Goal: Task Accomplishment & Management: Use online tool/utility

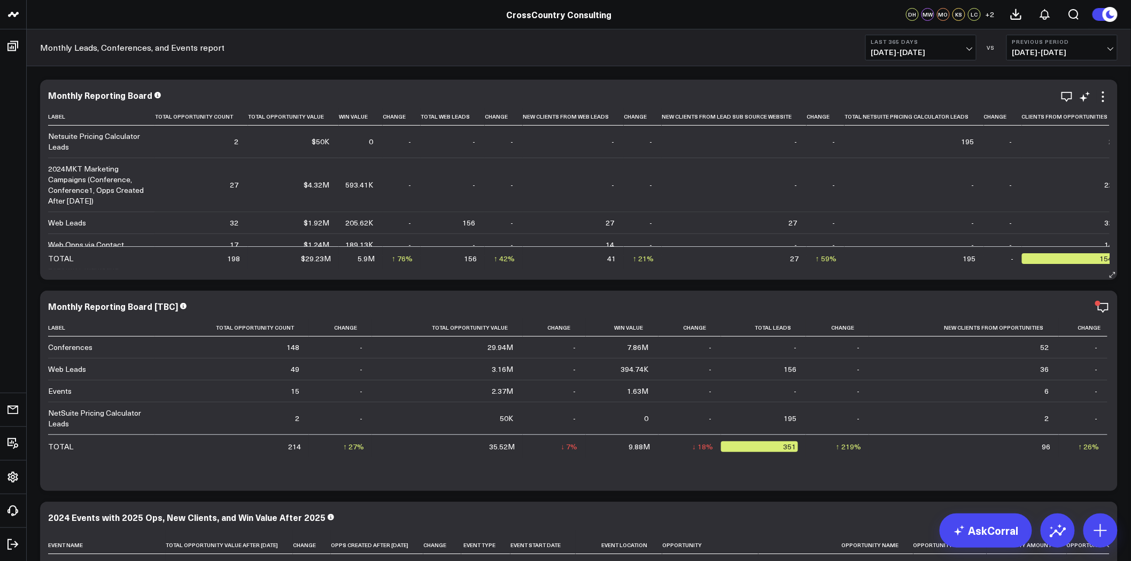
scroll to position [0, 28]
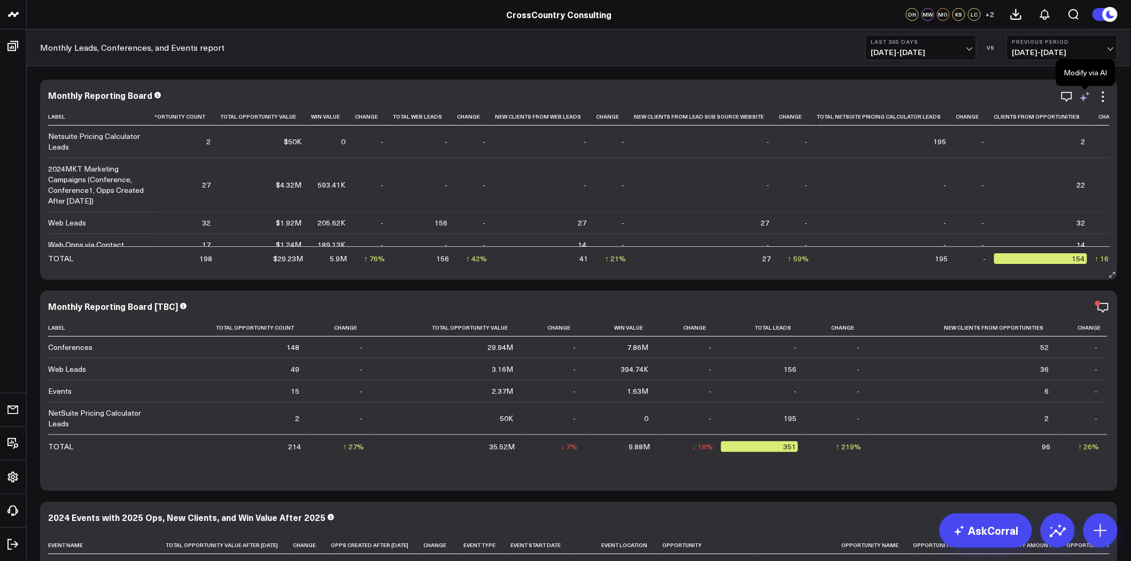
click at [1091, 95] on icon at bounding box center [1085, 96] width 13 height 13
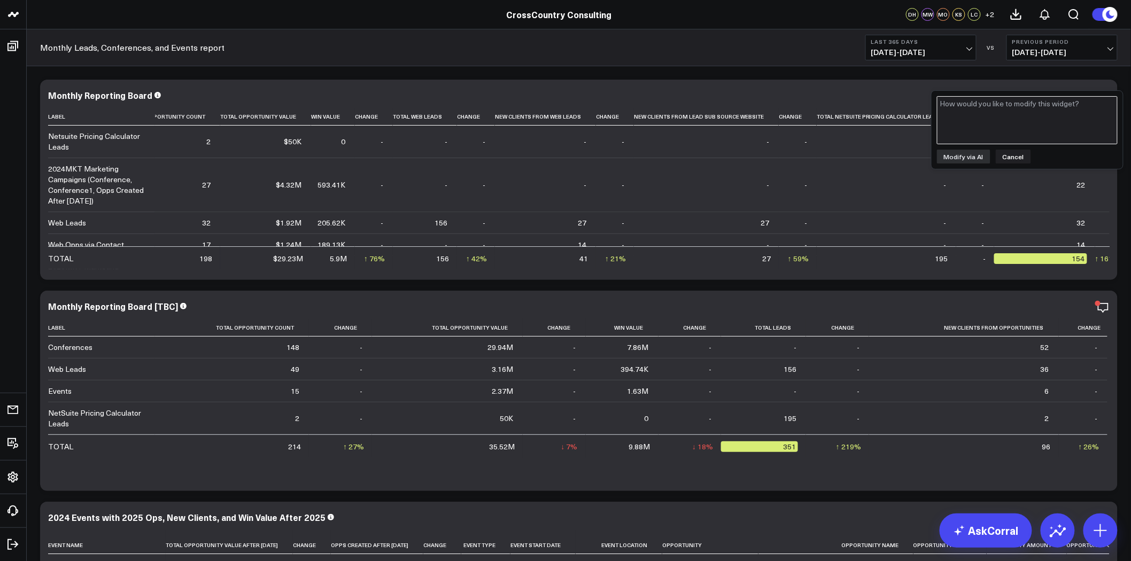
click at [1032, 136] on textarea at bounding box center [1027, 120] width 181 height 48
paste textarea "jason@y4fassociate.com"
type textarea "jason@y4fassociate.com"
click at [992, 127] on textarea at bounding box center [1027, 120] width 181 height 48
type textarea "Could you add a column for the Salesforce opportunities with New Clients"
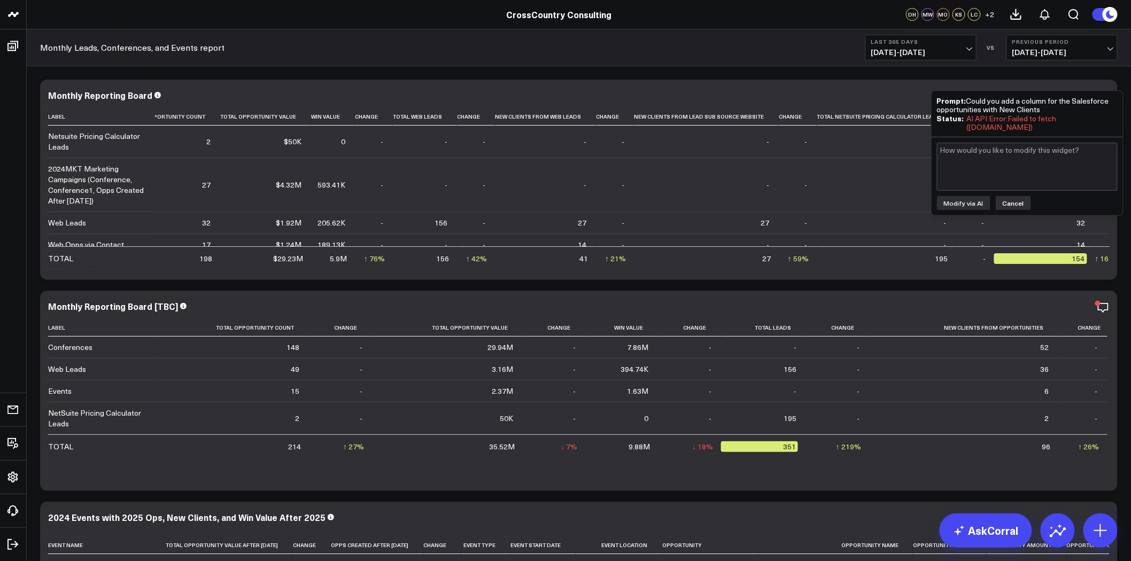
click at [1007, 202] on button "Cancel" at bounding box center [1013, 203] width 35 height 14
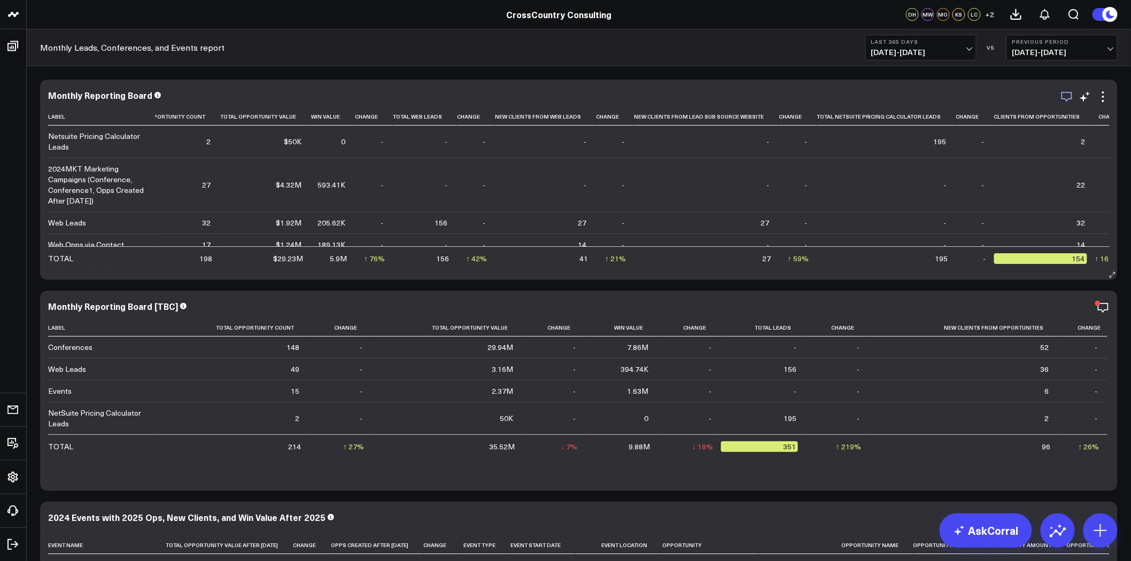
click at [1072, 97] on icon "button" at bounding box center [1067, 96] width 13 height 13
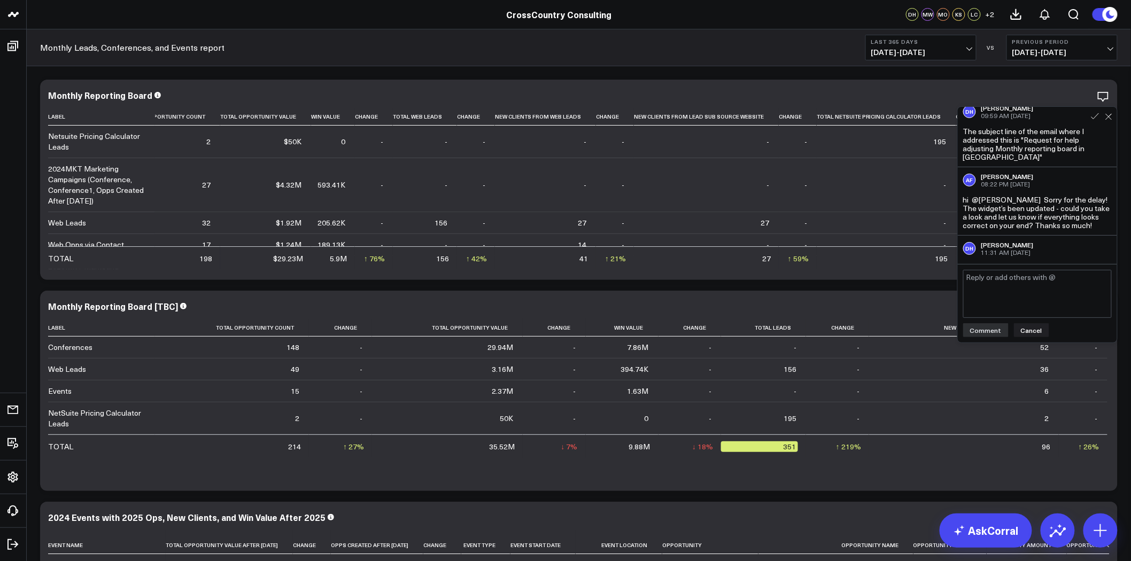
scroll to position [0, 0]
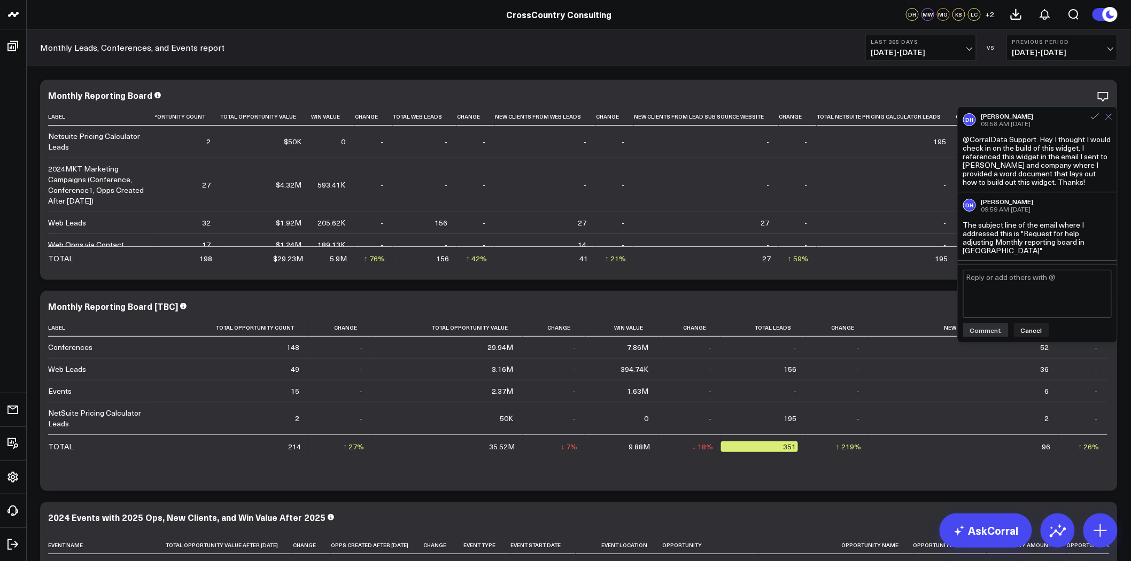
click at [1109, 115] on icon at bounding box center [1109, 116] width 7 height 7
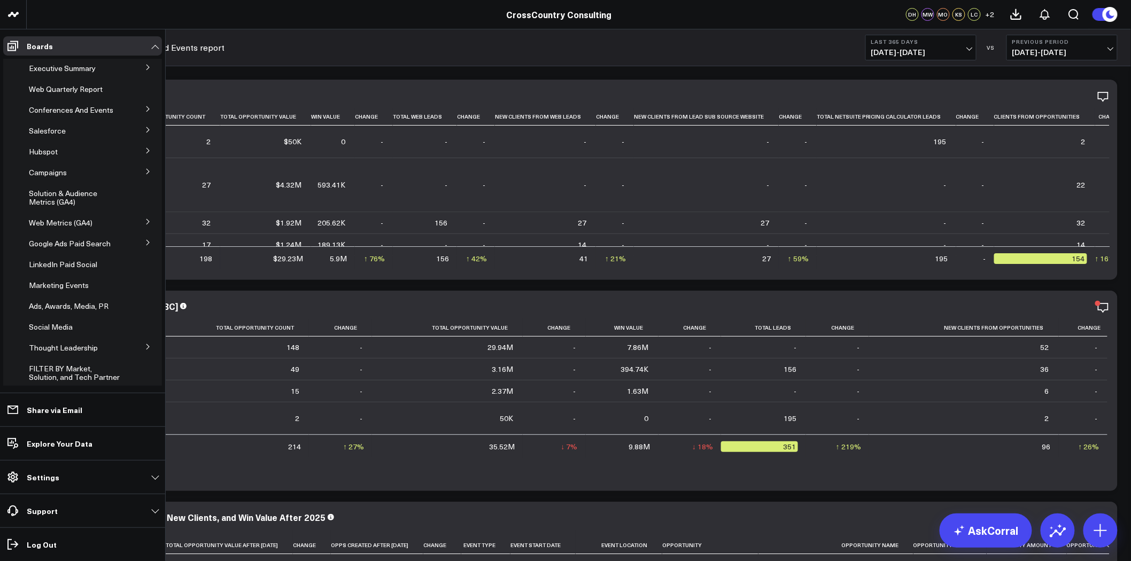
click at [145, 154] on icon at bounding box center [148, 151] width 6 height 6
click at [58, 223] on span "Solution & Audience Metrics (GA4)" at bounding box center [63, 216] width 68 height 19
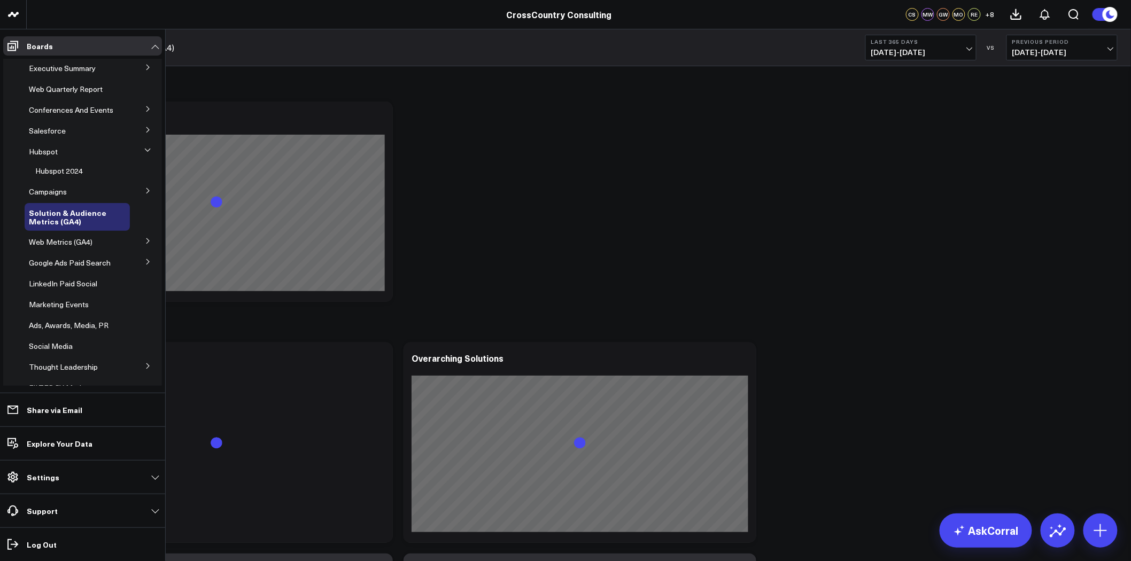
click at [146, 133] on icon at bounding box center [147, 129] width 3 height 5
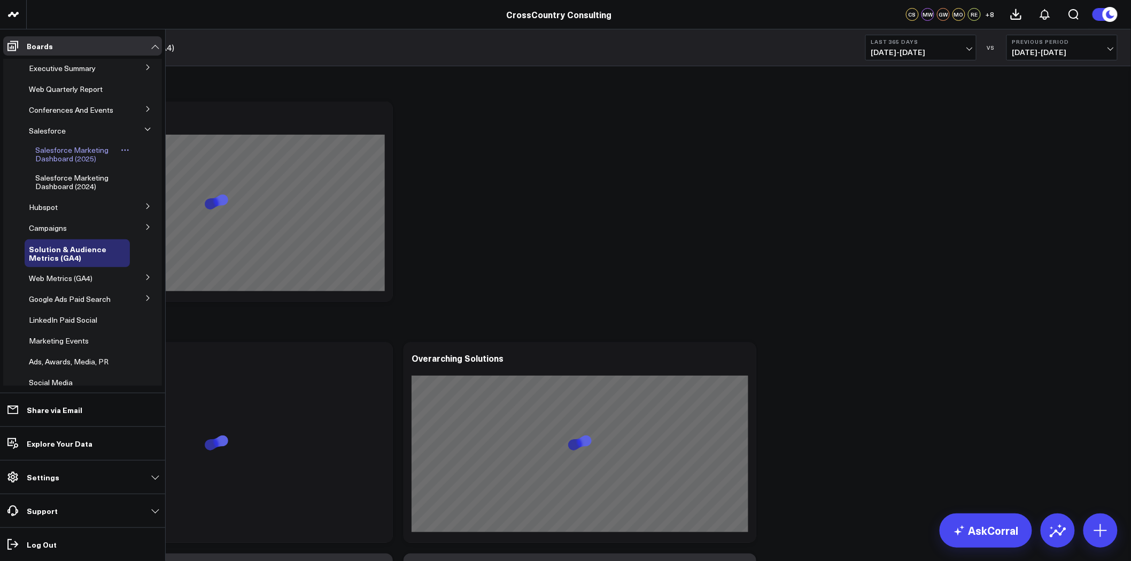
click at [68, 158] on span "Salesforce Marketing Dashboard (2025)" at bounding box center [71, 154] width 73 height 19
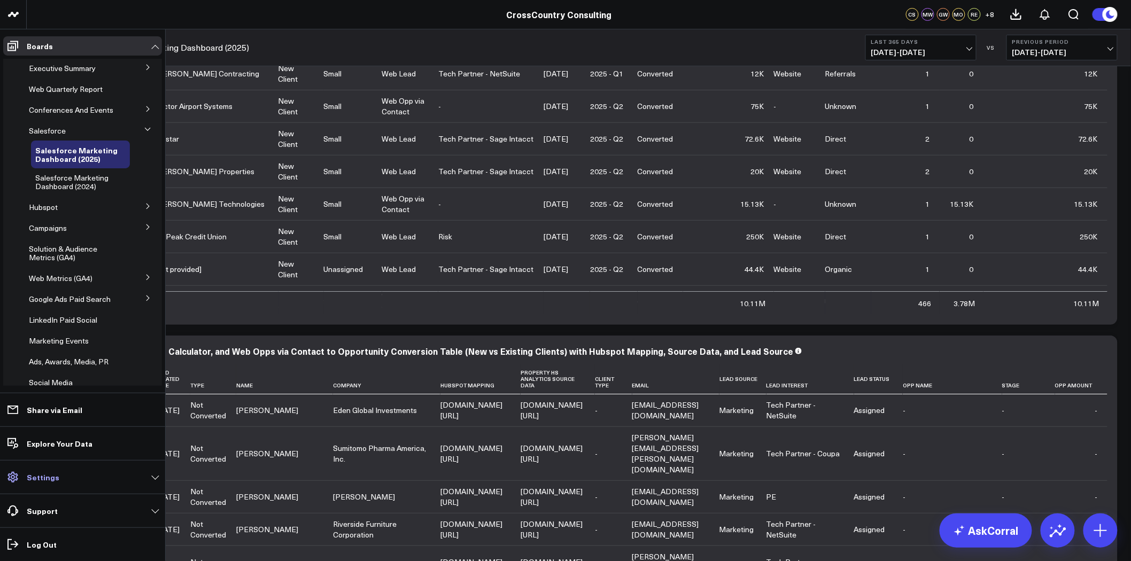
scroll to position [3590, 0]
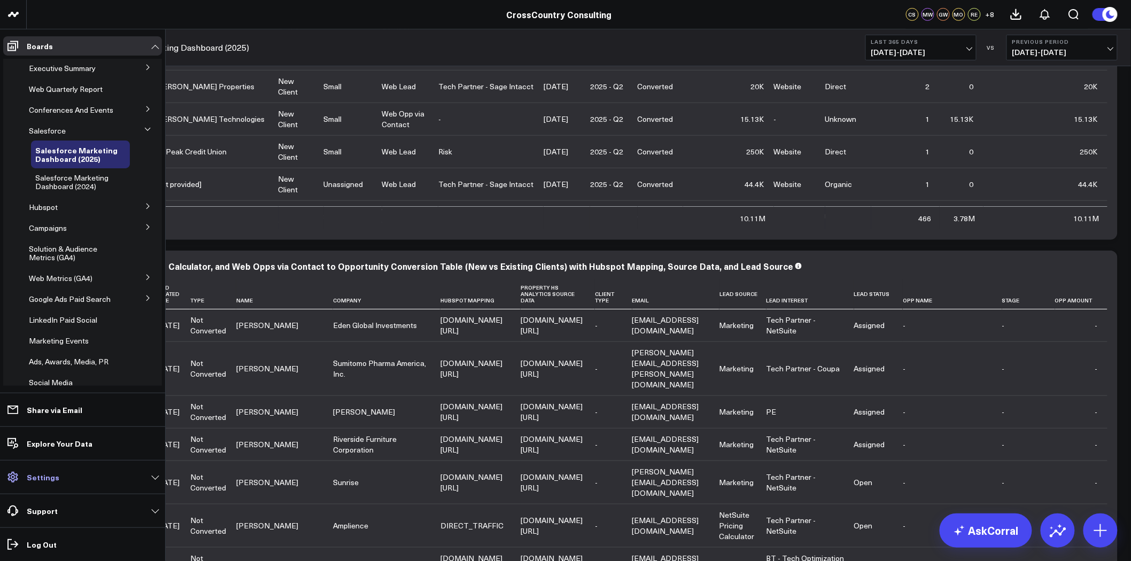
click at [121, 473] on link "Settings" at bounding box center [82, 477] width 159 height 19
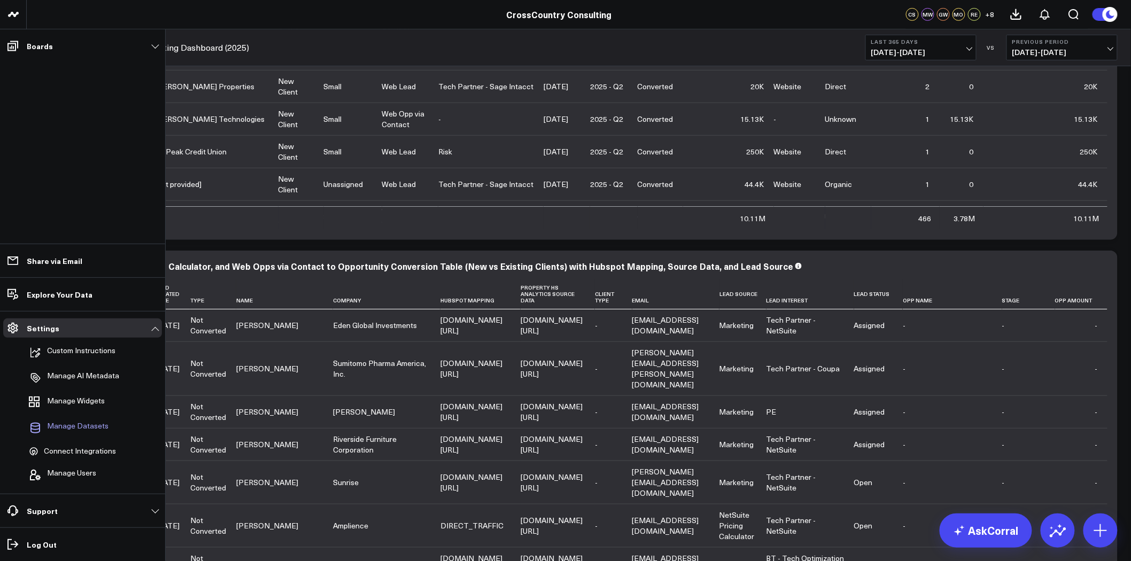
click at [59, 423] on span "Manage Datasets" at bounding box center [77, 428] width 61 height 13
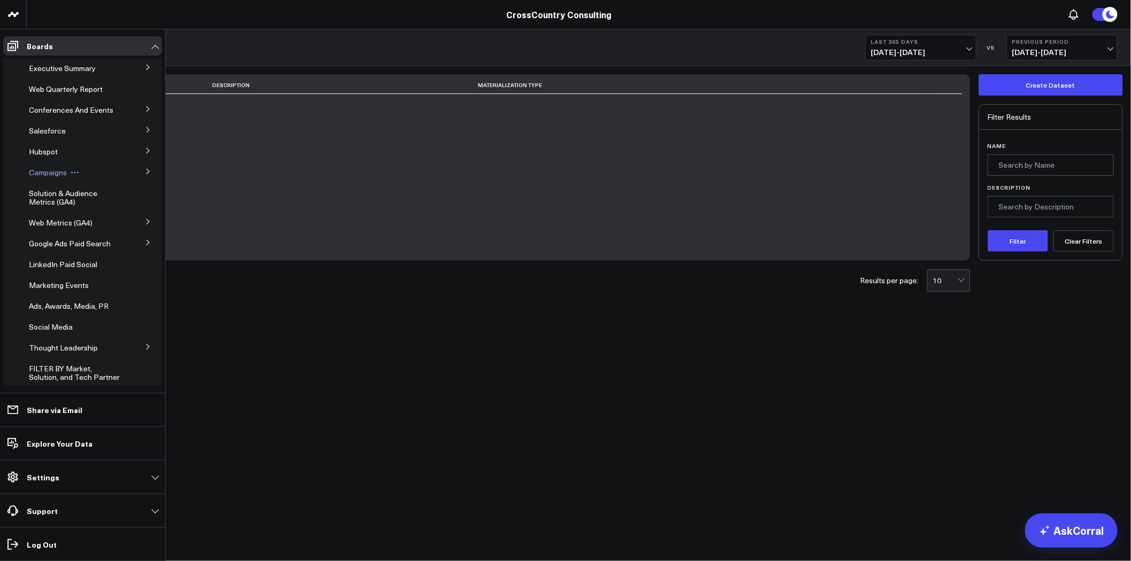
scroll to position [215, 0]
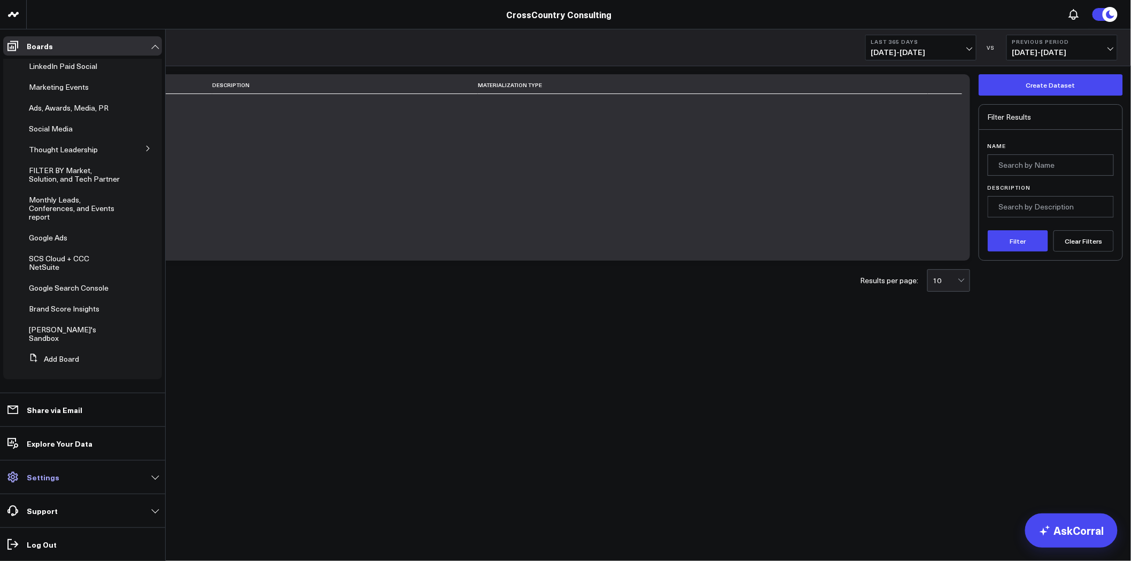
click at [94, 480] on link "Settings" at bounding box center [82, 477] width 159 height 19
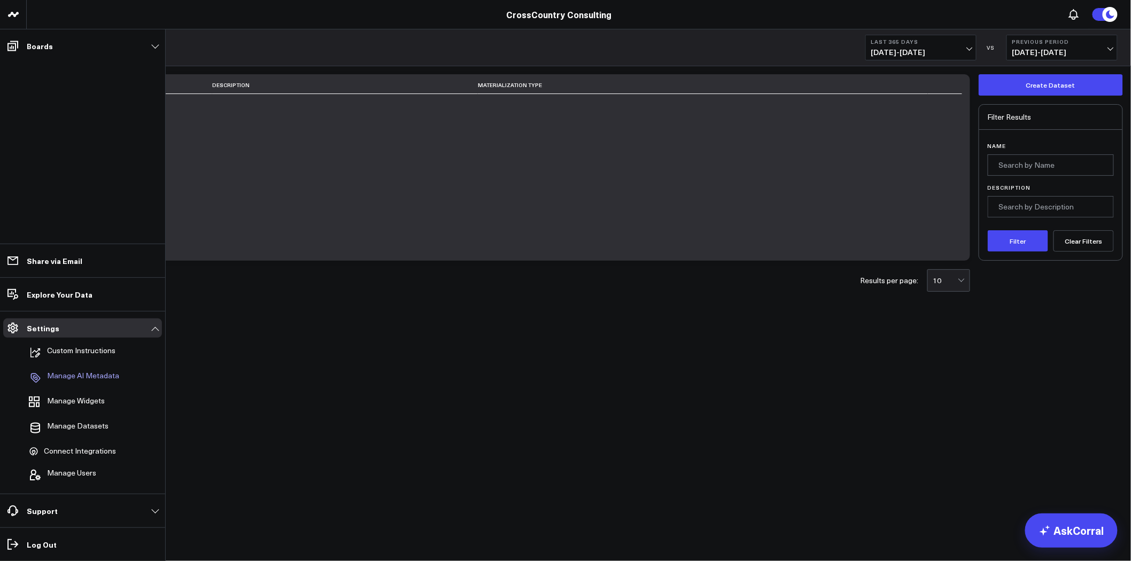
click at [95, 375] on p "Manage AI Metadata" at bounding box center [83, 378] width 72 height 13
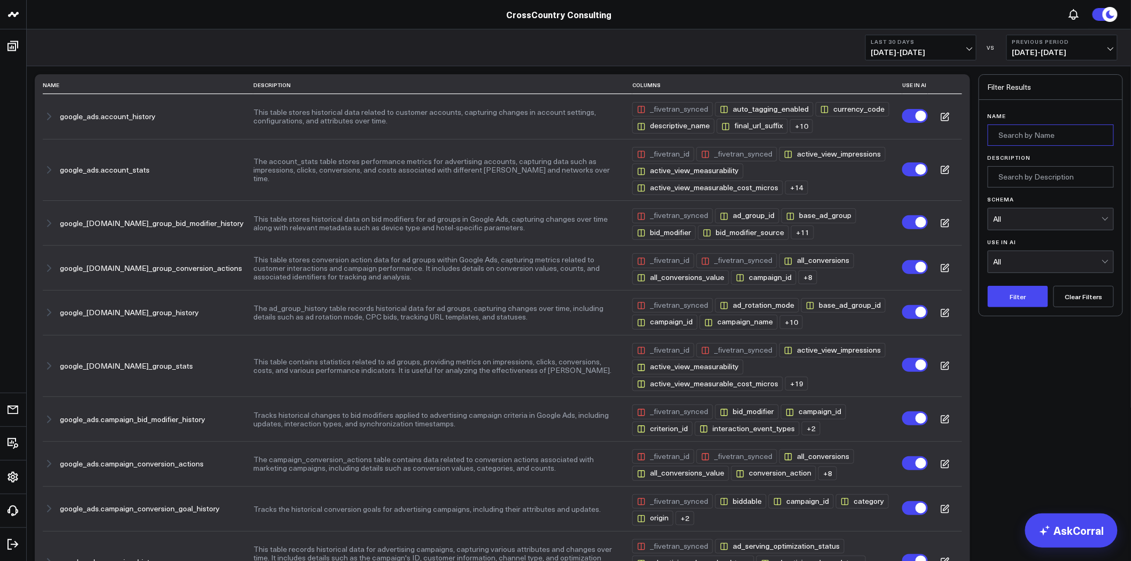
click at [1046, 145] on input "Name" at bounding box center [1051, 135] width 126 height 21
type input "Hubspot"
click at [1051, 214] on div "All" at bounding box center [1048, 218] width 108 height 21
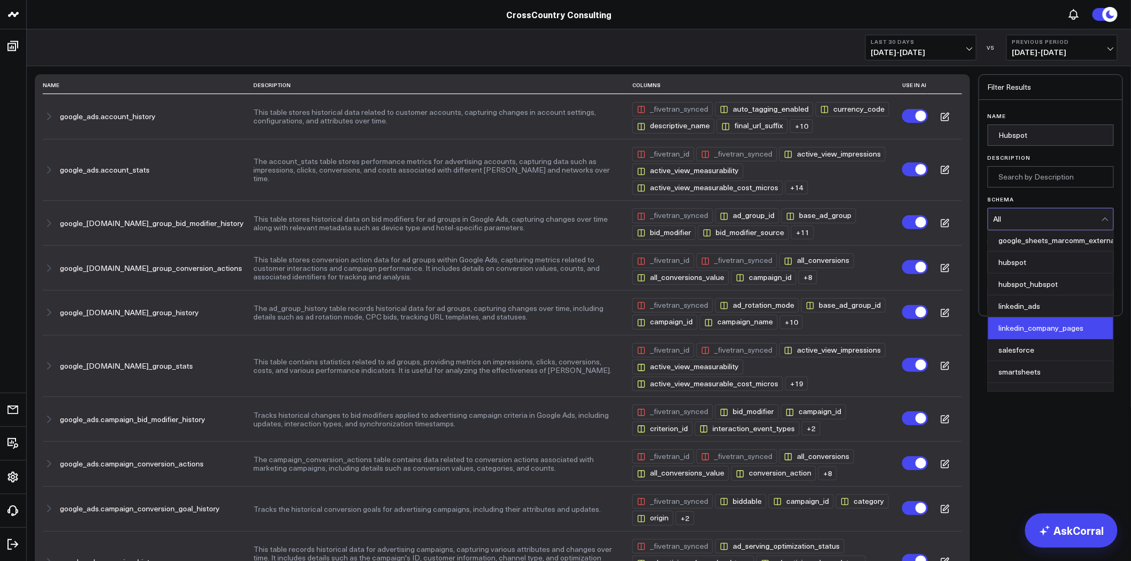
scroll to position [220, 0]
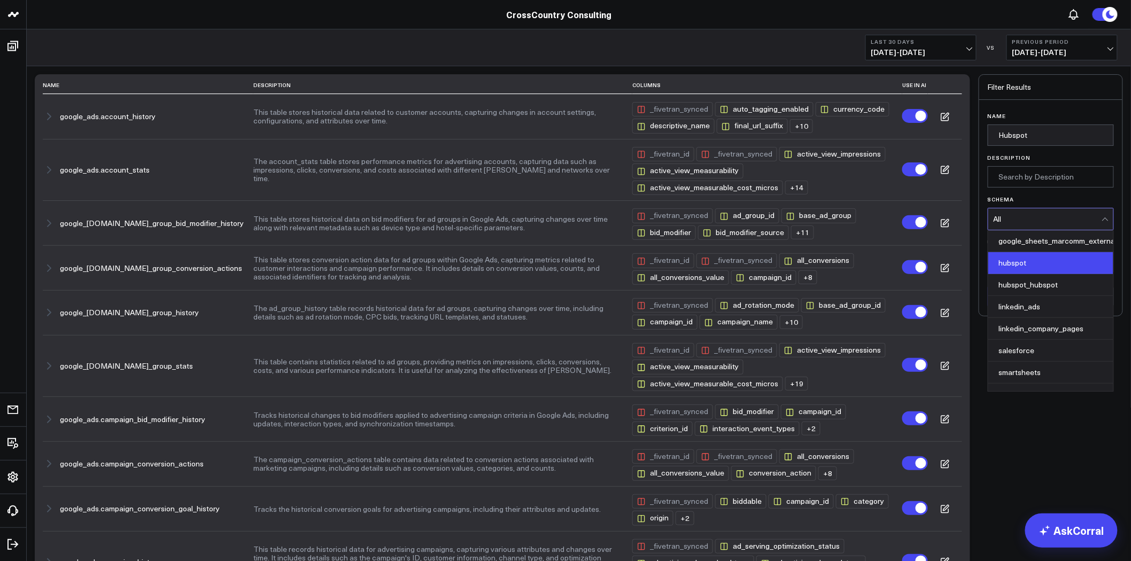
click at [1041, 263] on div "hubspot" at bounding box center [1050, 263] width 125 height 22
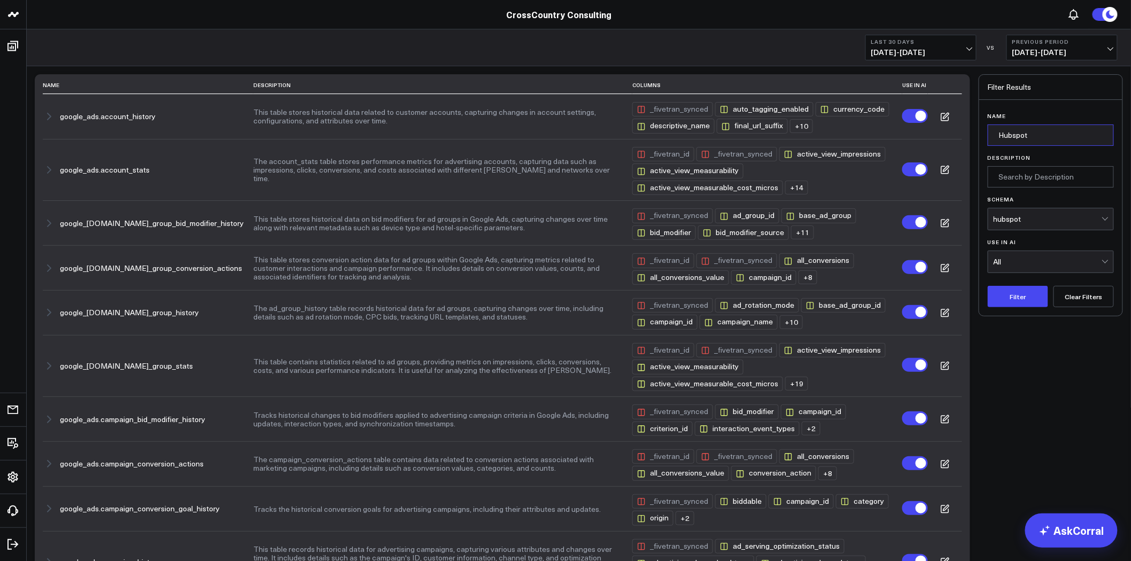
click at [1065, 141] on input "Hubspot" at bounding box center [1051, 135] width 126 height 21
click at [1007, 303] on button "Filter" at bounding box center [1018, 296] width 60 height 21
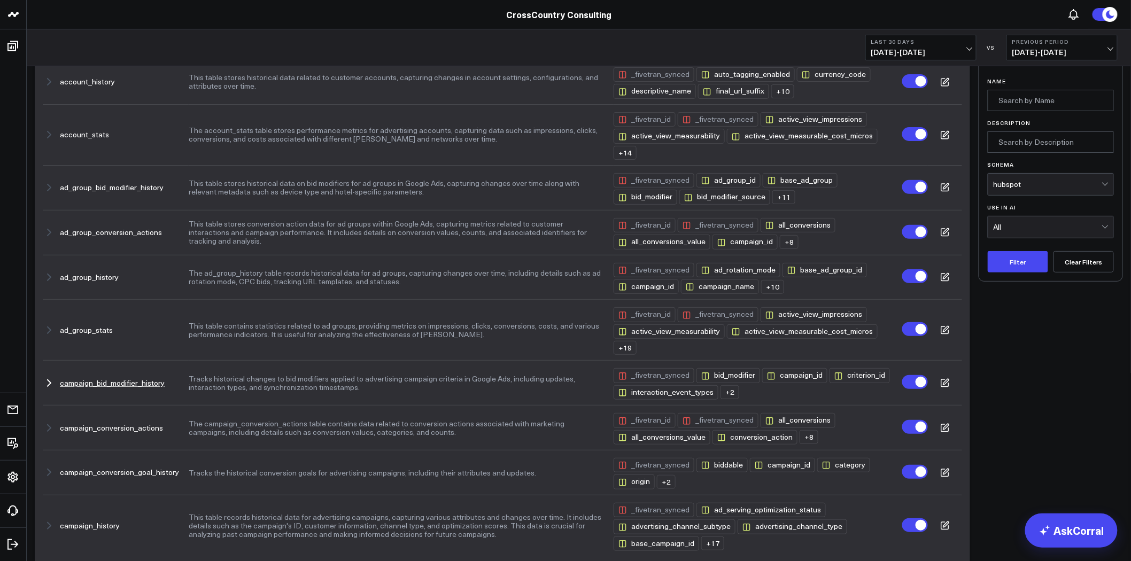
scroll to position [0, 0]
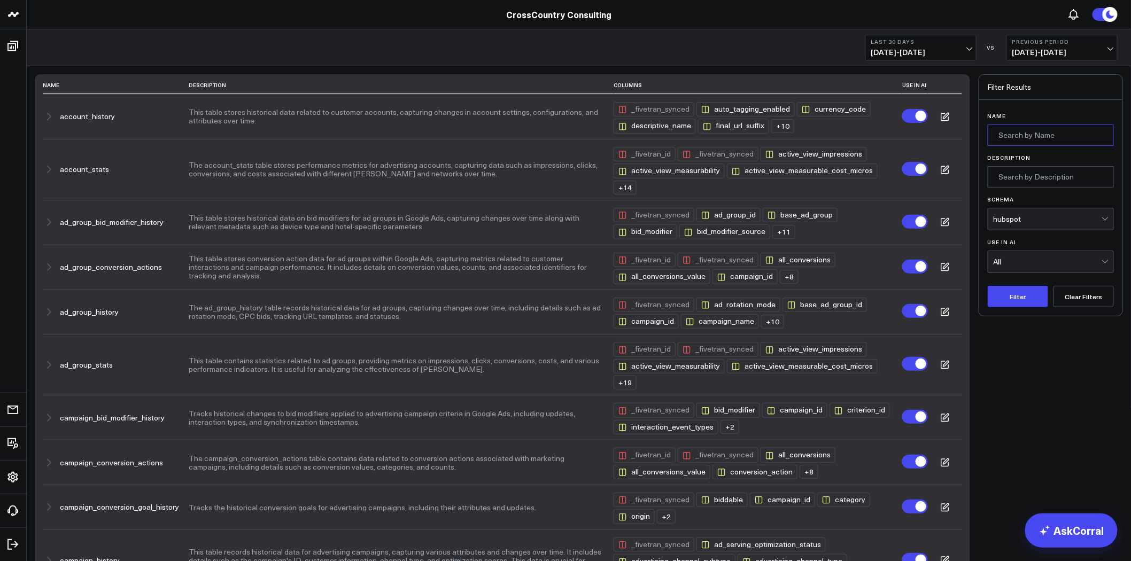
click at [1057, 137] on input "Name" at bounding box center [1051, 135] width 126 height 21
type input "Sales"
click at [1007, 289] on button "Filter" at bounding box center [1018, 296] width 60 height 21
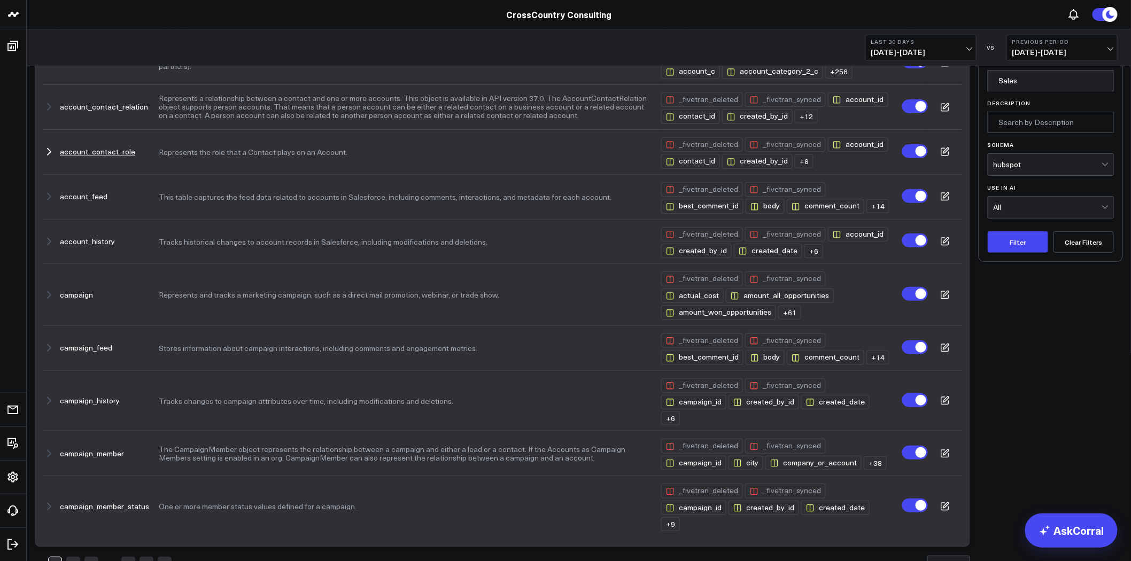
scroll to position [129, 0]
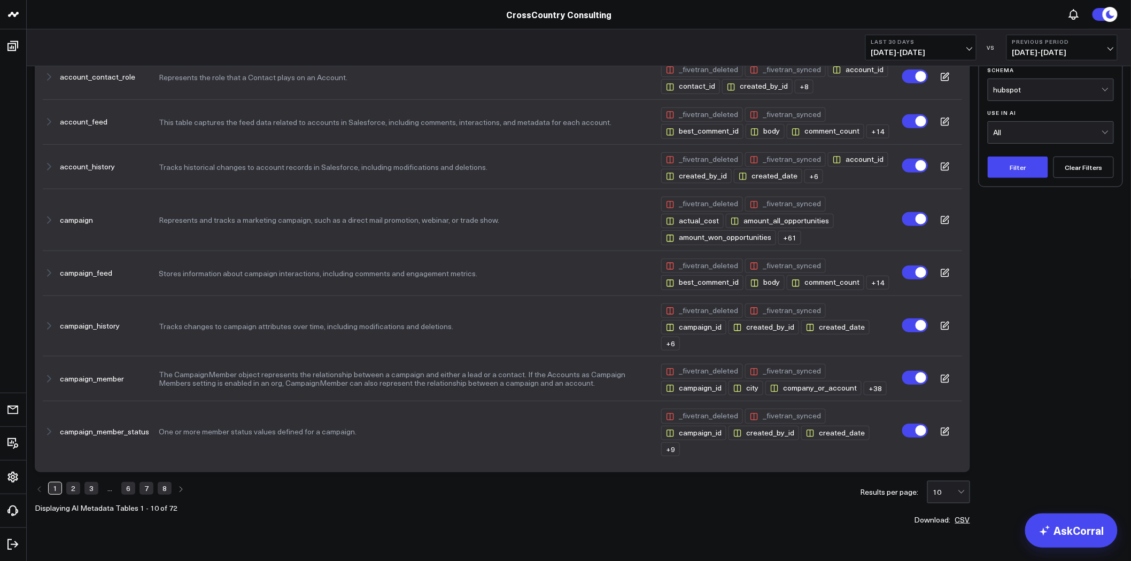
click at [78, 482] on link "2" at bounding box center [73, 488] width 14 height 13
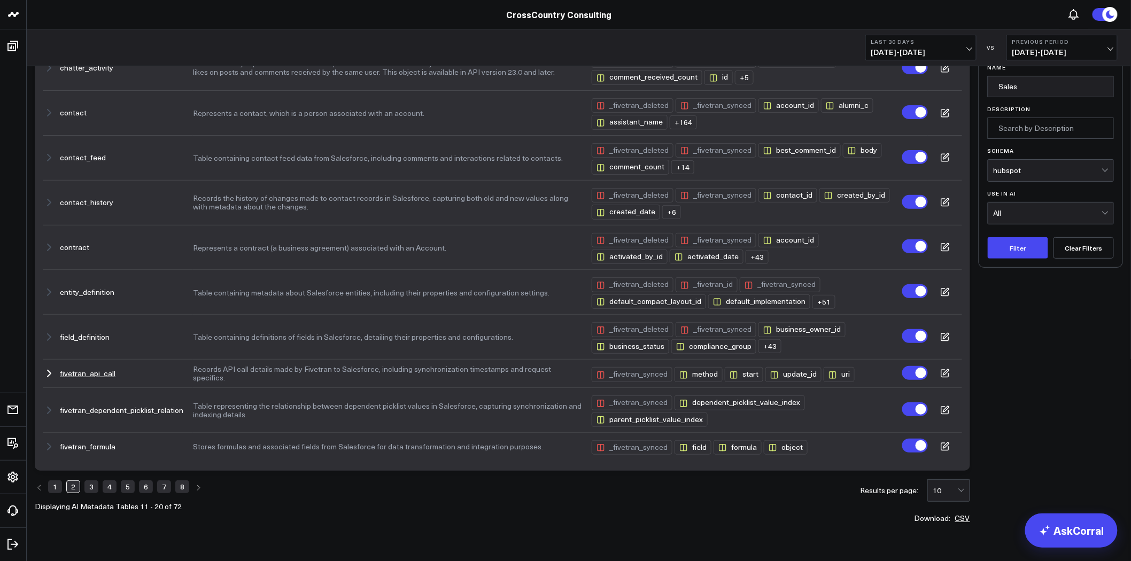
scroll to position [0, 0]
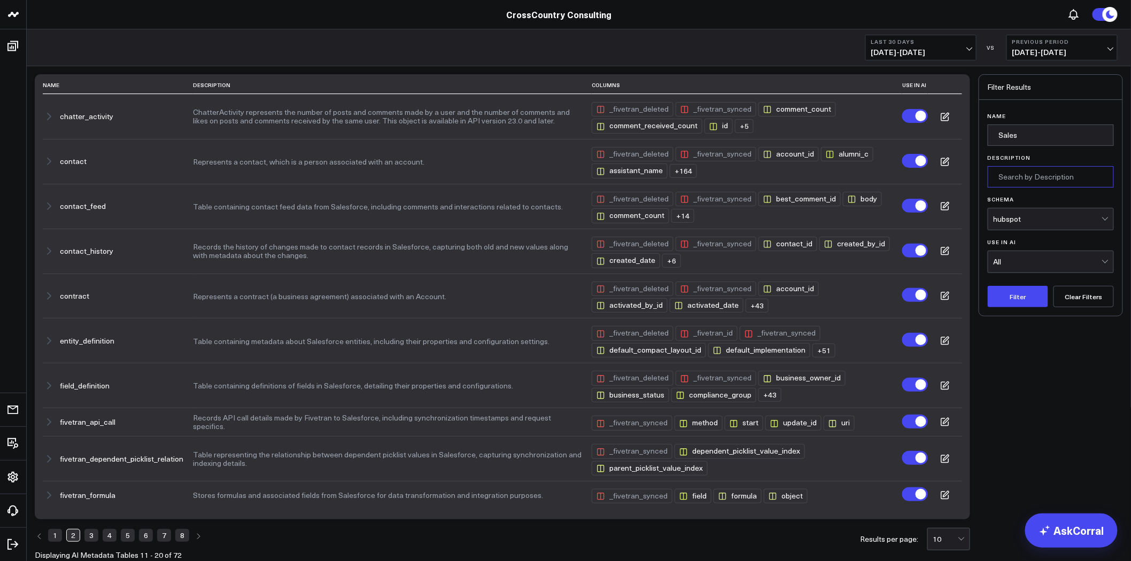
click at [1034, 177] on input "Description" at bounding box center [1051, 176] width 126 height 21
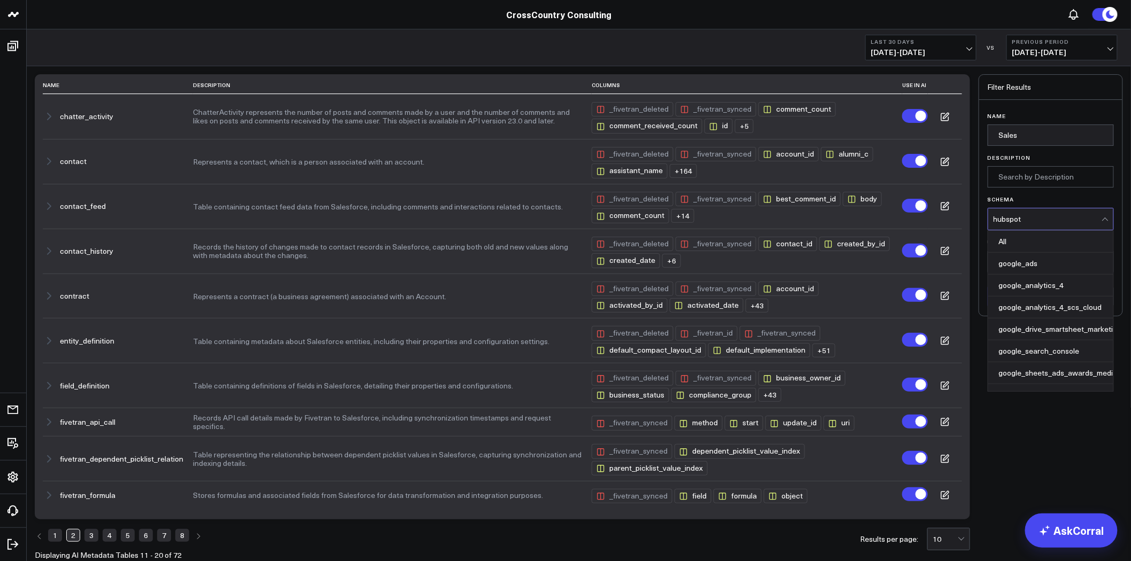
click at [1029, 214] on div "hubspot" at bounding box center [1048, 218] width 108 height 21
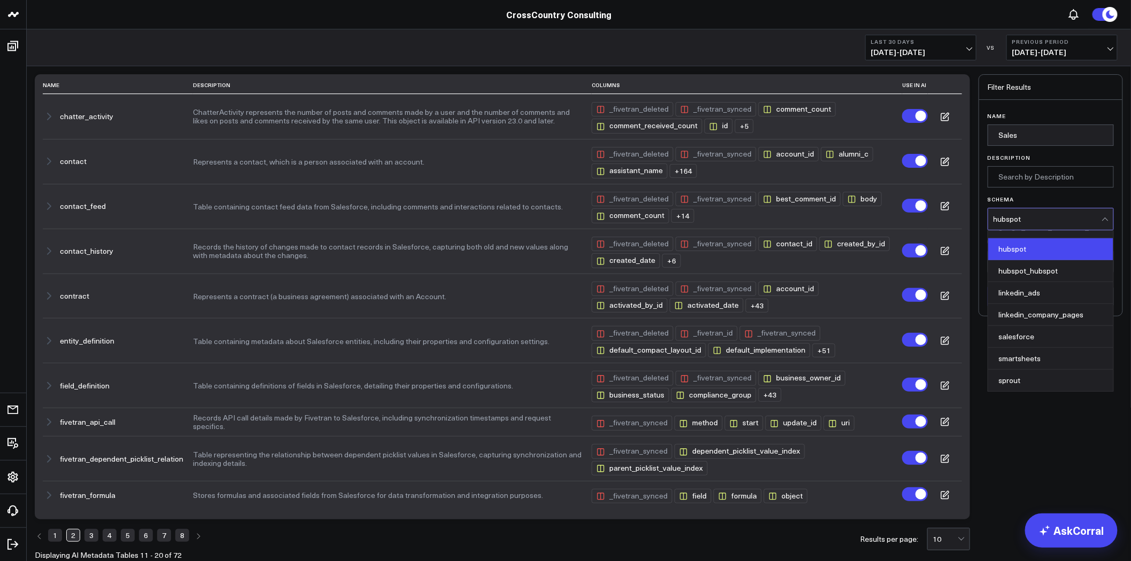
click at [1027, 251] on div "hubspot" at bounding box center [1050, 249] width 125 height 22
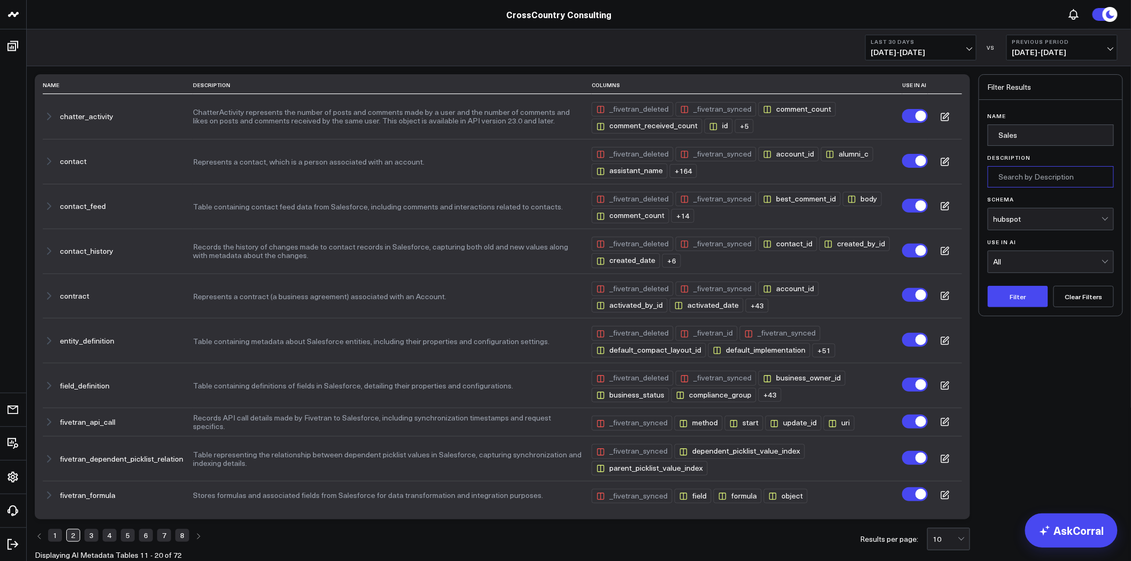
click at [1009, 185] on input "Description" at bounding box center [1051, 176] width 126 height 21
type input "Hubspot"
click at [1013, 292] on button "Filter" at bounding box center [1018, 296] width 60 height 21
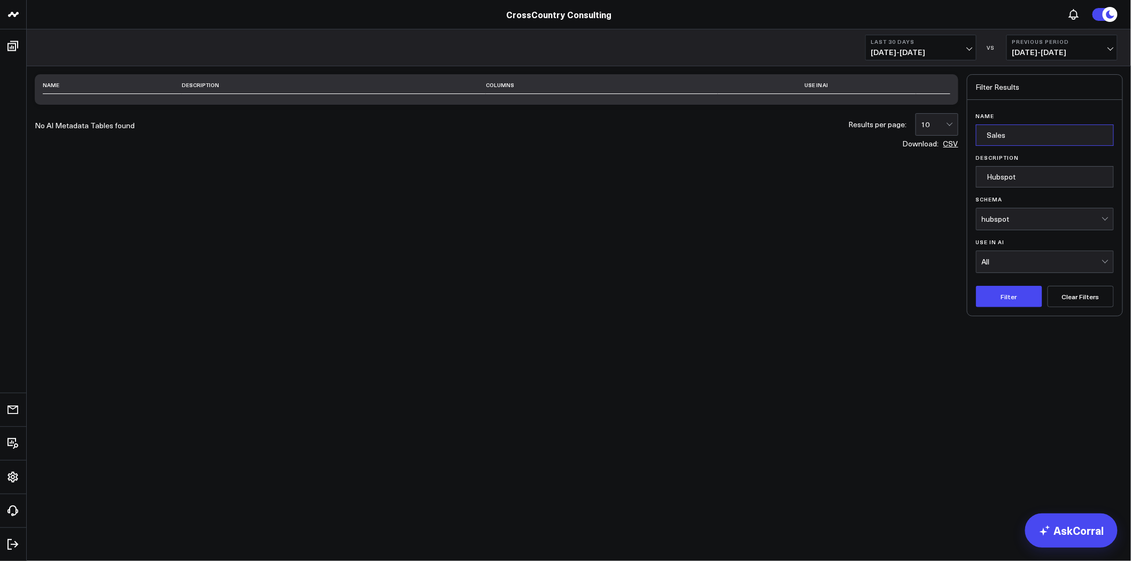
click at [1053, 127] on input "Sales" at bounding box center [1045, 135] width 138 height 21
click at [1014, 296] on button "Filter" at bounding box center [1009, 296] width 66 height 21
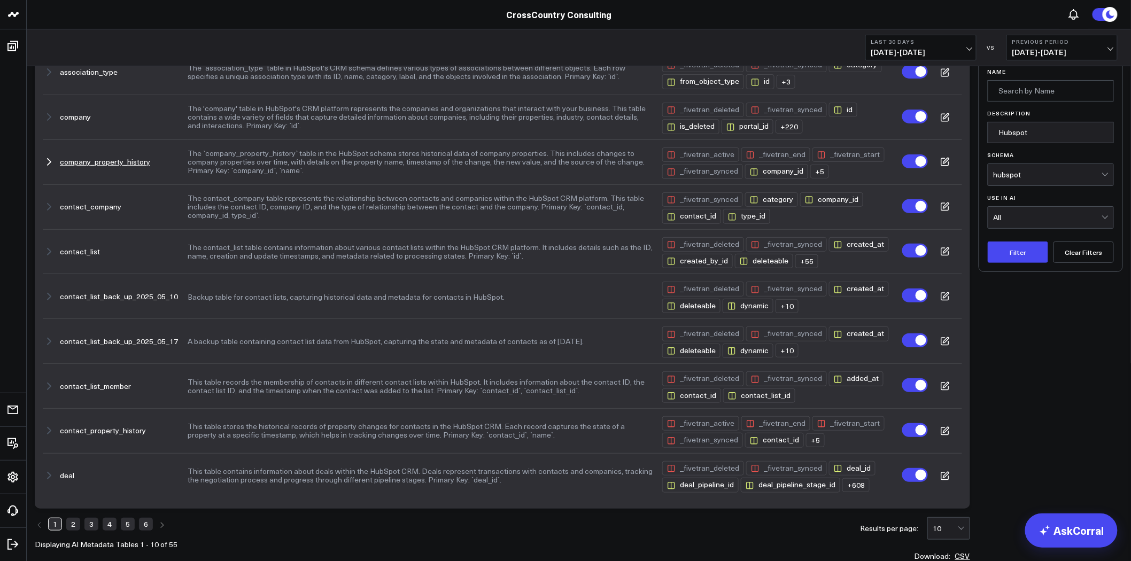
scroll to position [113, 0]
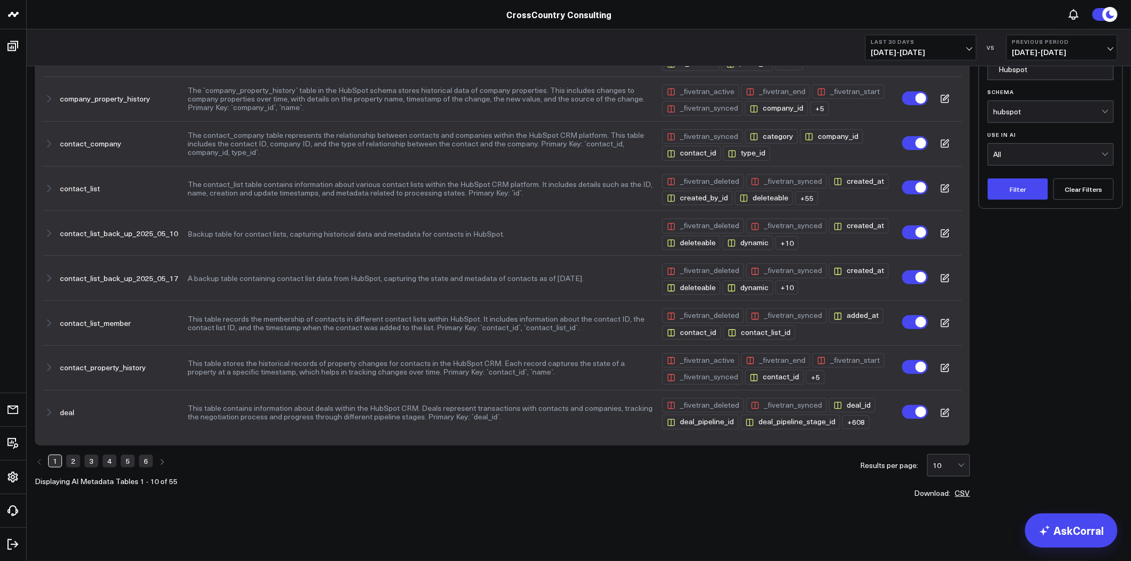
click at [75, 460] on link "2" at bounding box center [73, 461] width 14 height 13
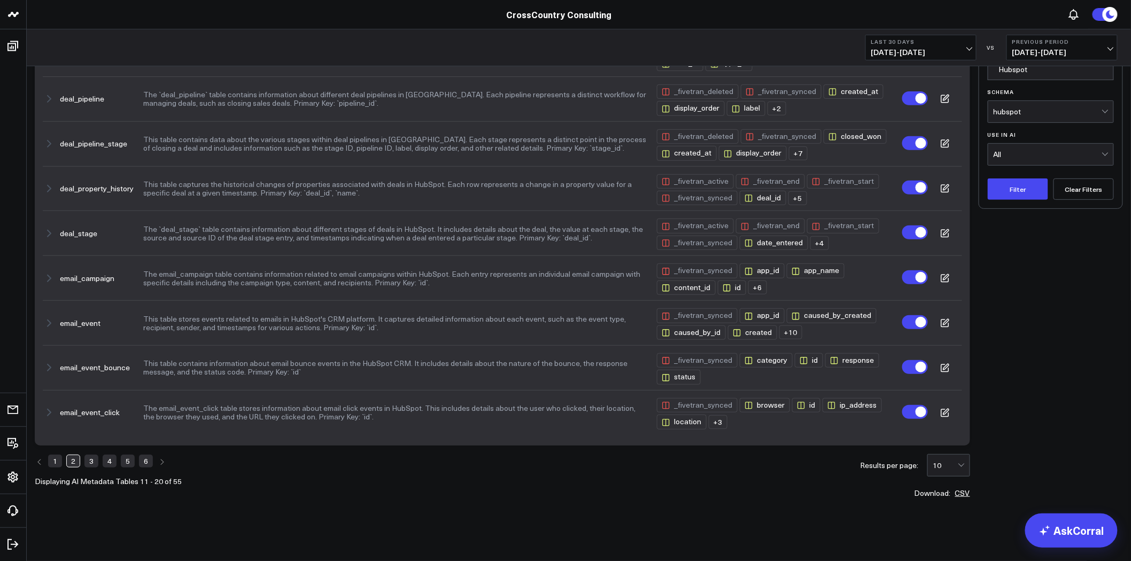
scroll to position [111, 0]
click at [91, 461] on link "3" at bounding box center [91, 461] width 14 height 13
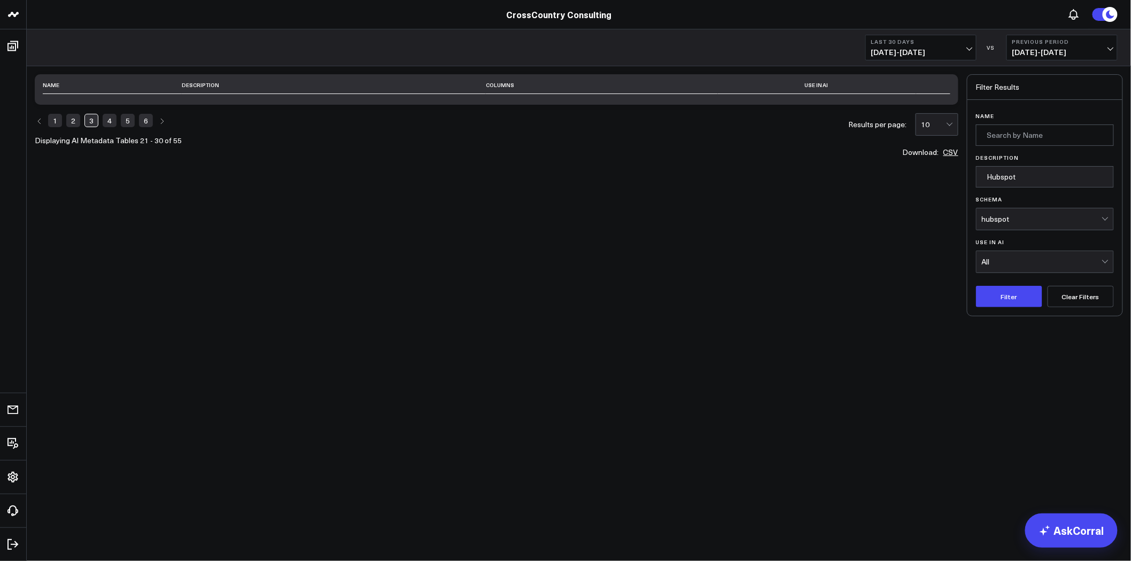
scroll to position [0, 0]
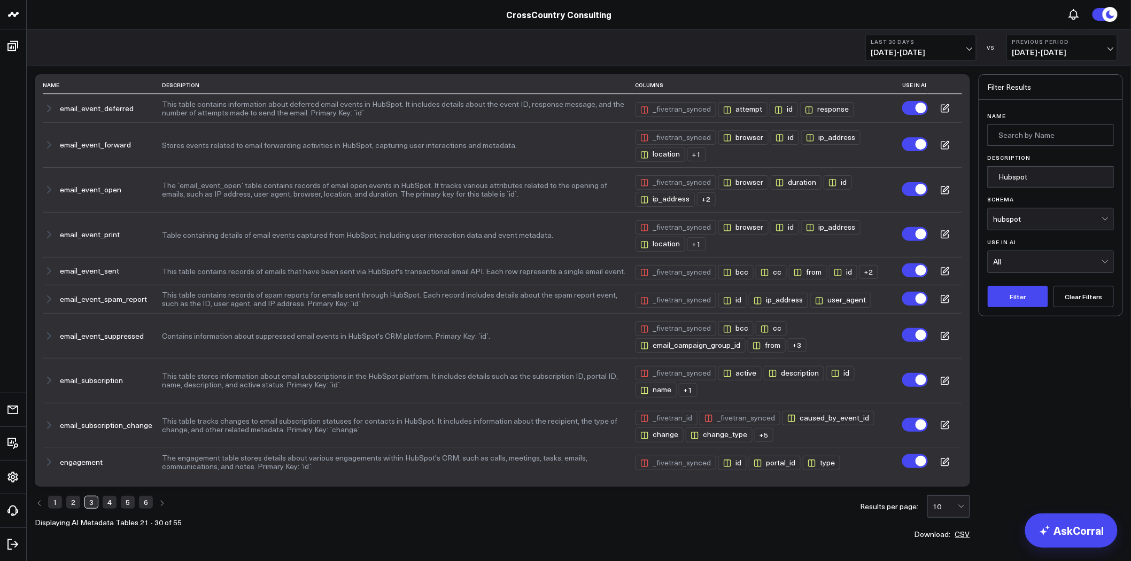
click at [105, 504] on link "4" at bounding box center [110, 502] width 14 height 13
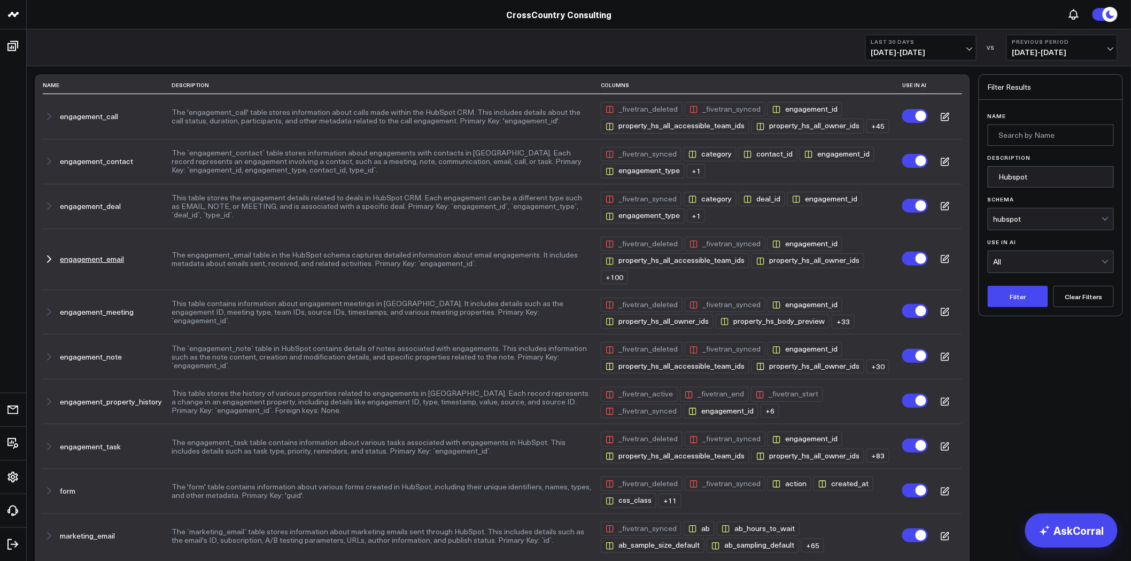
scroll to position [113, 0]
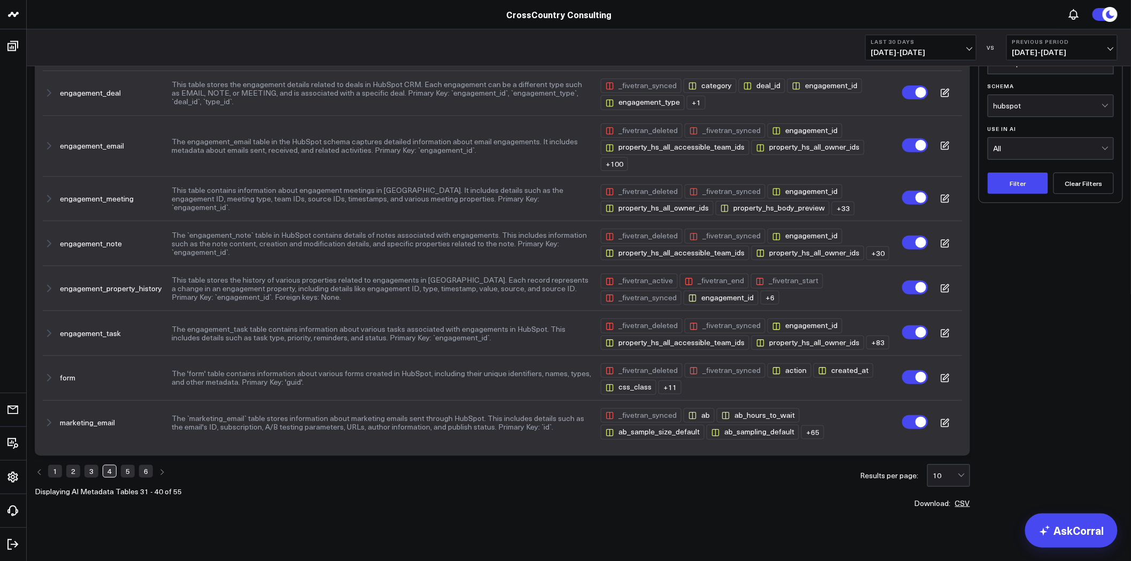
click at [132, 465] on link "5" at bounding box center [128, 471] width 14 height 13
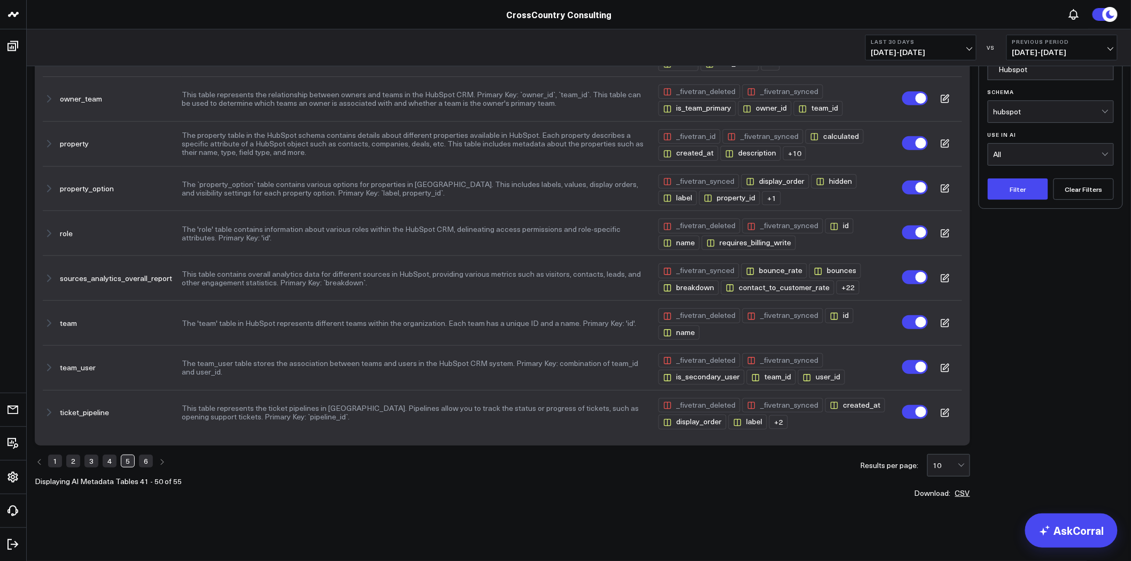
click at [143, 460] on link "6" at bounding box center [146, 461] width 14 height 13
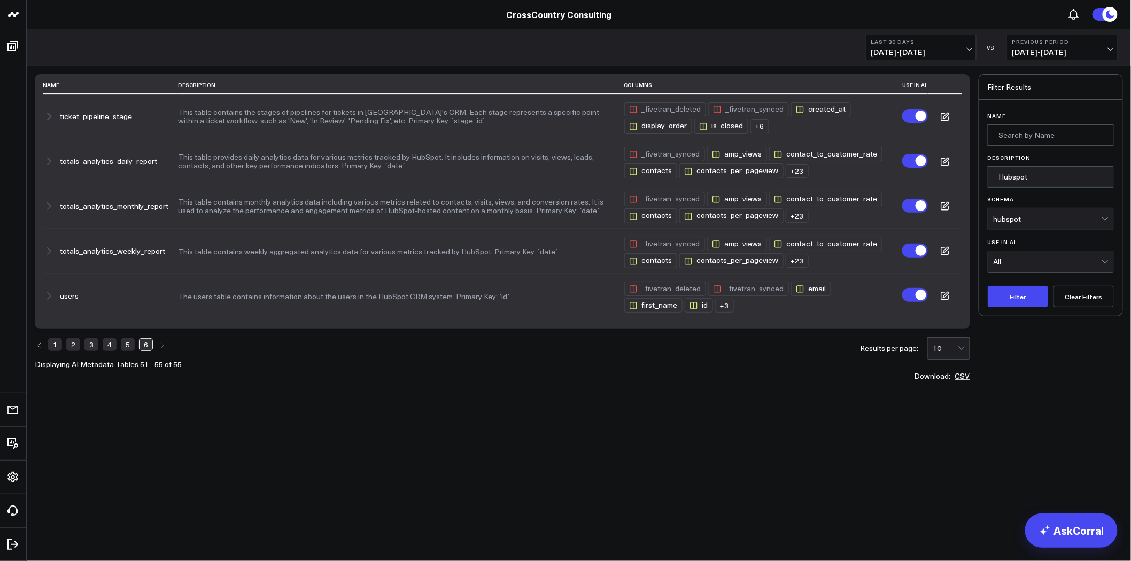
click at [56, 345] on link "1" at bounding box center [55, 344] width 14 height 13
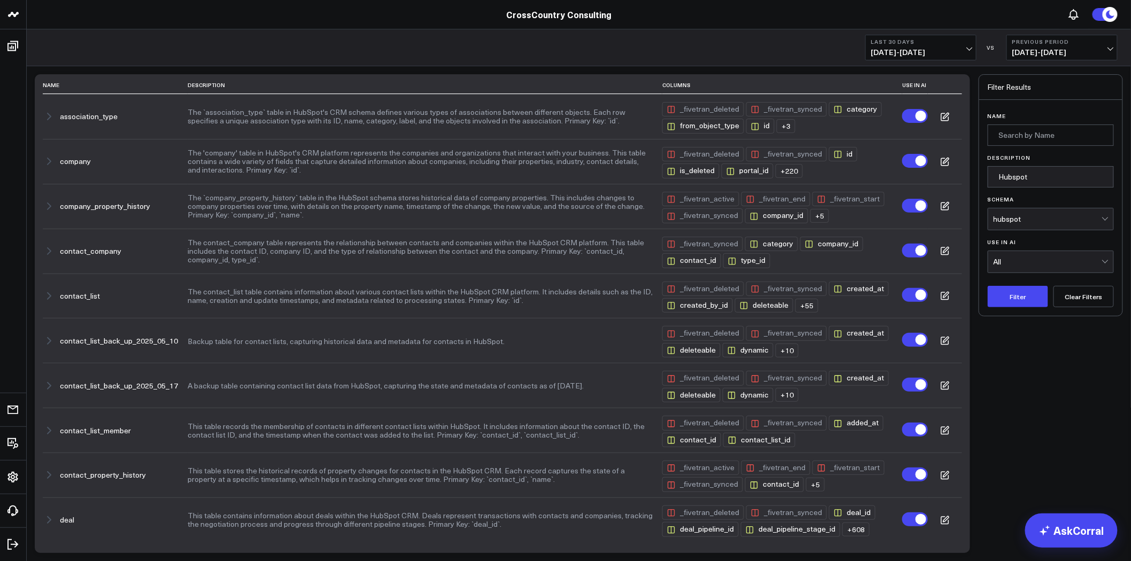
click at [1053, 215] on div "hubspot" at bounding box center [1048, 219] width 108 height 9
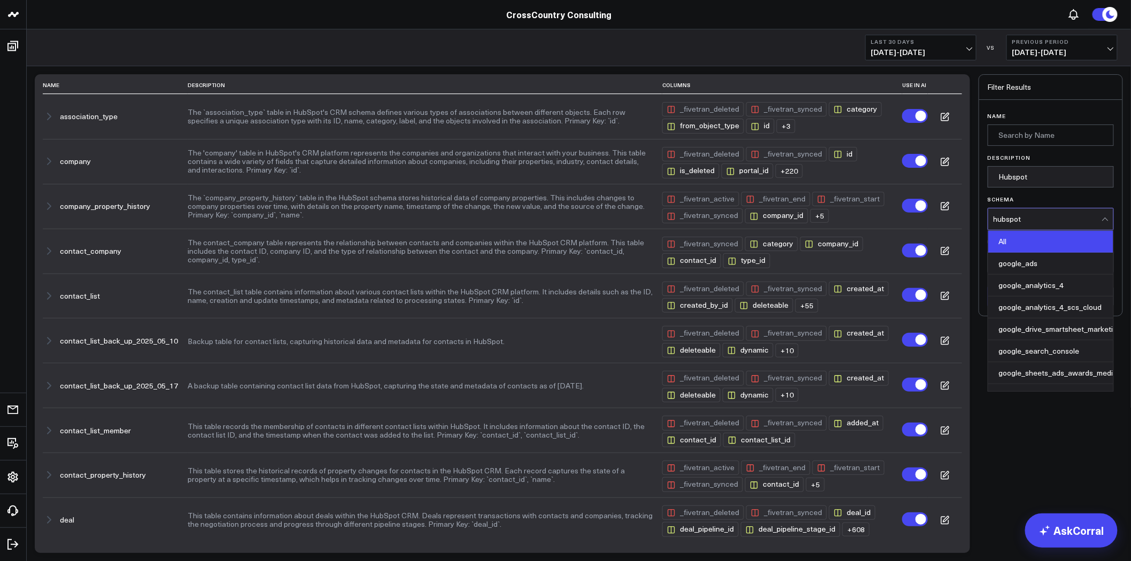
click at [1030, 249] on div "All" at bounding box center [1050, 242] width 125 height 22
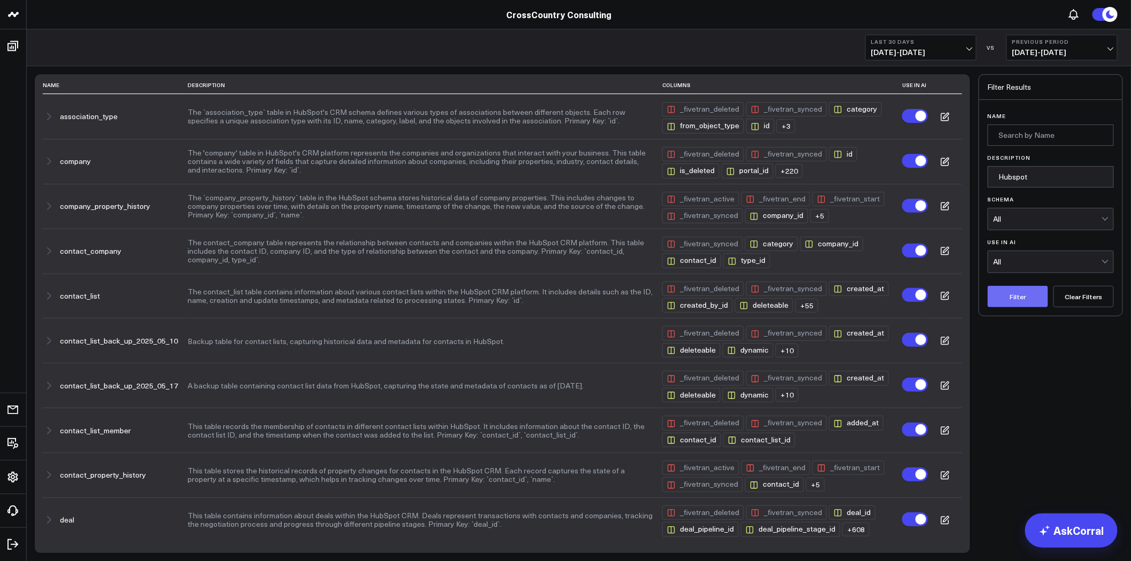
click at [1013, 300] on button "Filter" at bounding box center [1018, 296] width 60 height 21
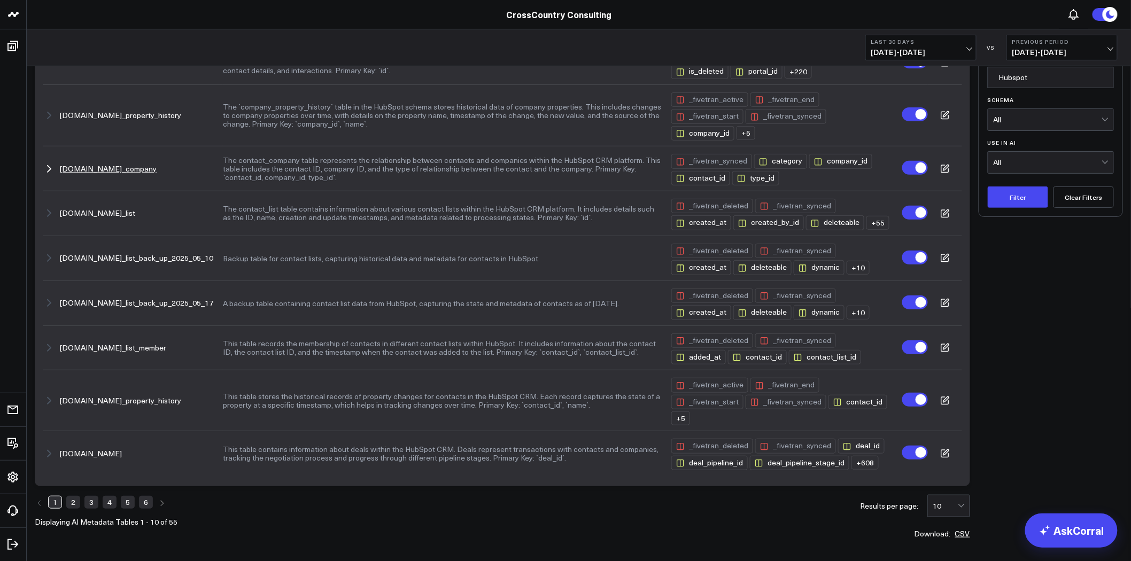
scroll to position [100, 0]
click at [75, 496] on link "2" at bounding box center [73, 502] width 14 height 13
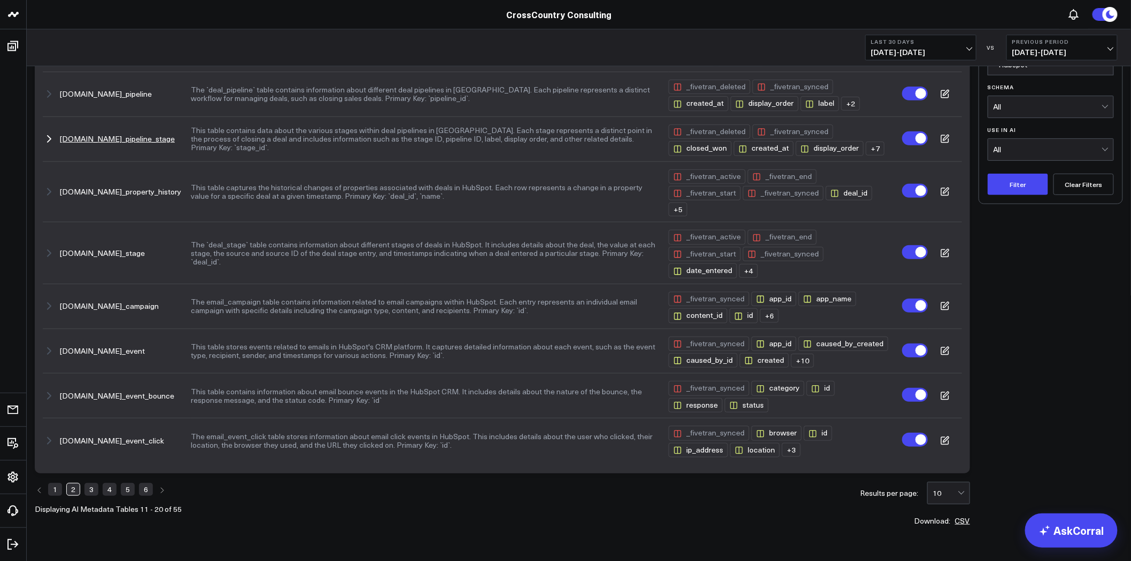
scroll to position [113, 0]
click at [92, 483] on link "3" at bounding box center [91, 489] width 14 height 13
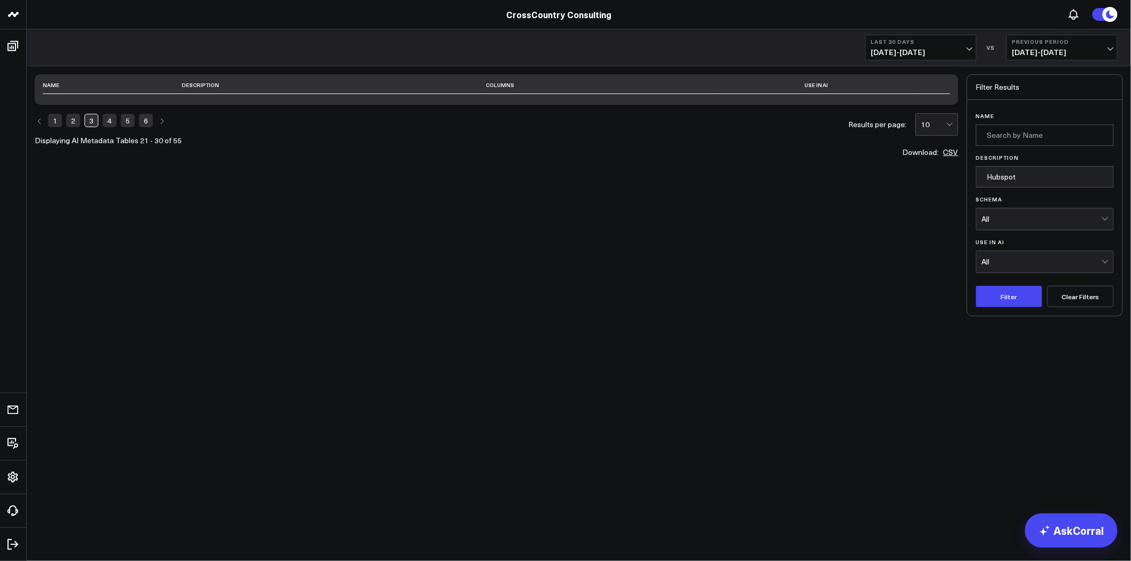
scroll to position [0, 0]
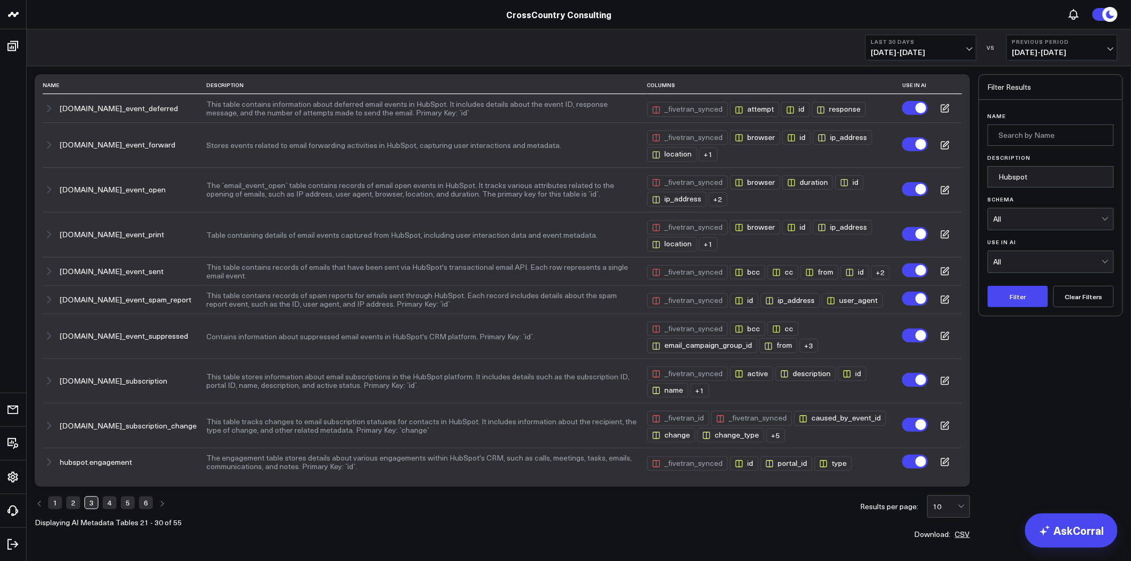
click at [109, 509] on link "4" at bounding box center [110, 503] width 14 height 13
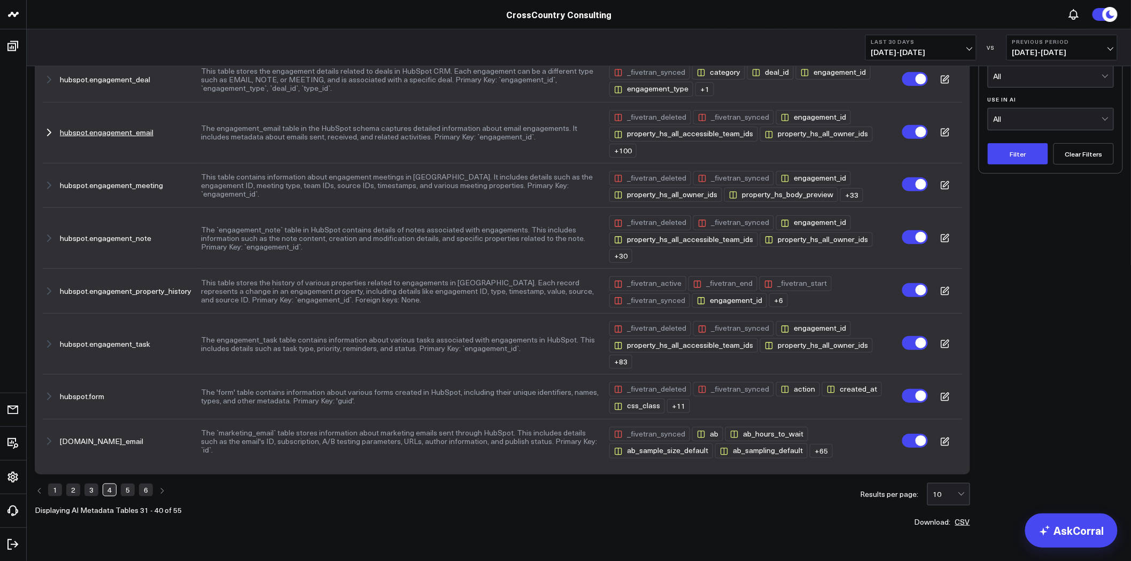
scroll to position [178, 0]
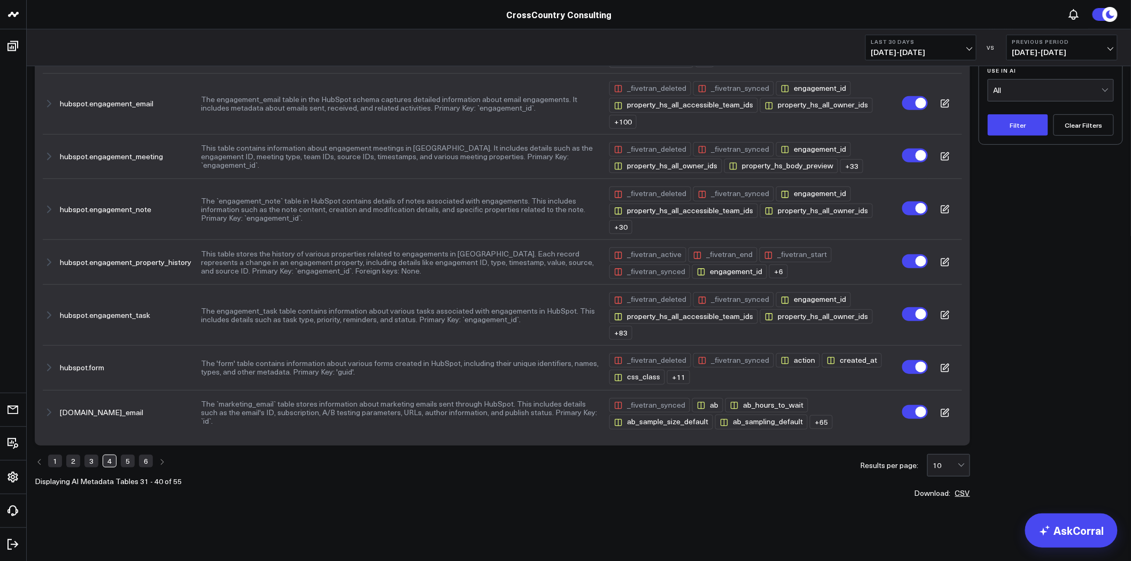
click at [130, 454] on li "5" at bounding box center [128, 461] width 14 height 15
click at [130, 455] on link "5" at bounding box center [128, 461] width 14 height 13
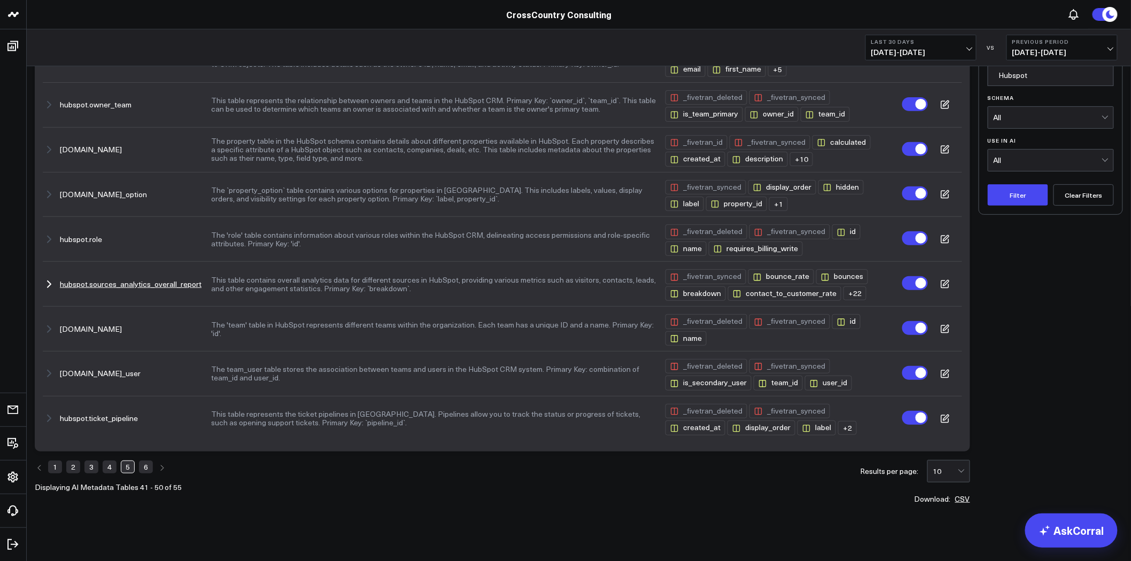
scroll to position [113, 0]
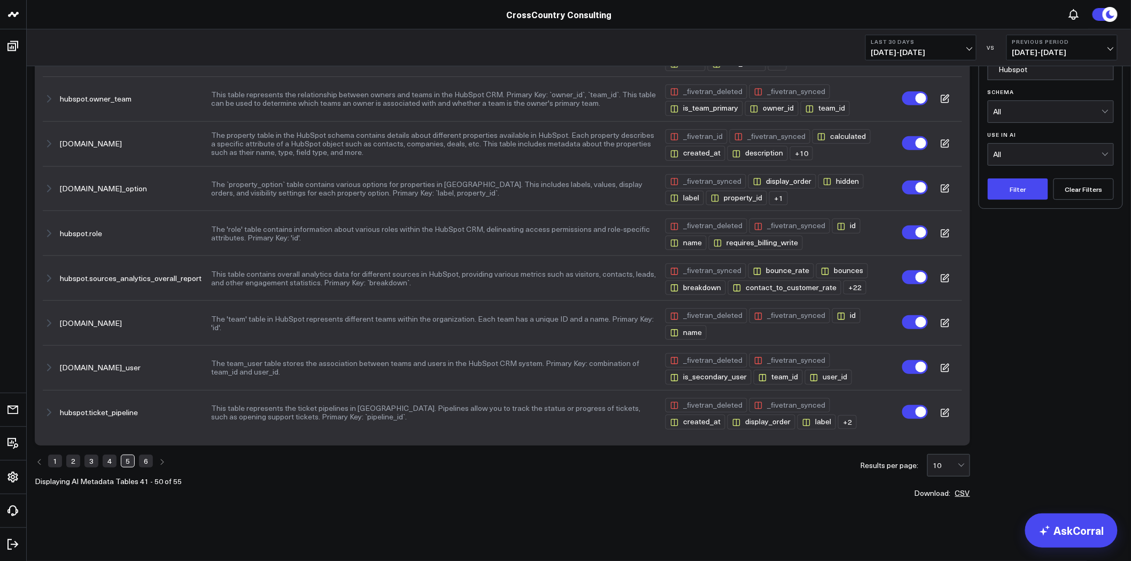
click at [143, 460] on link "6" at bounding box center [146, 461] width 14 height 13
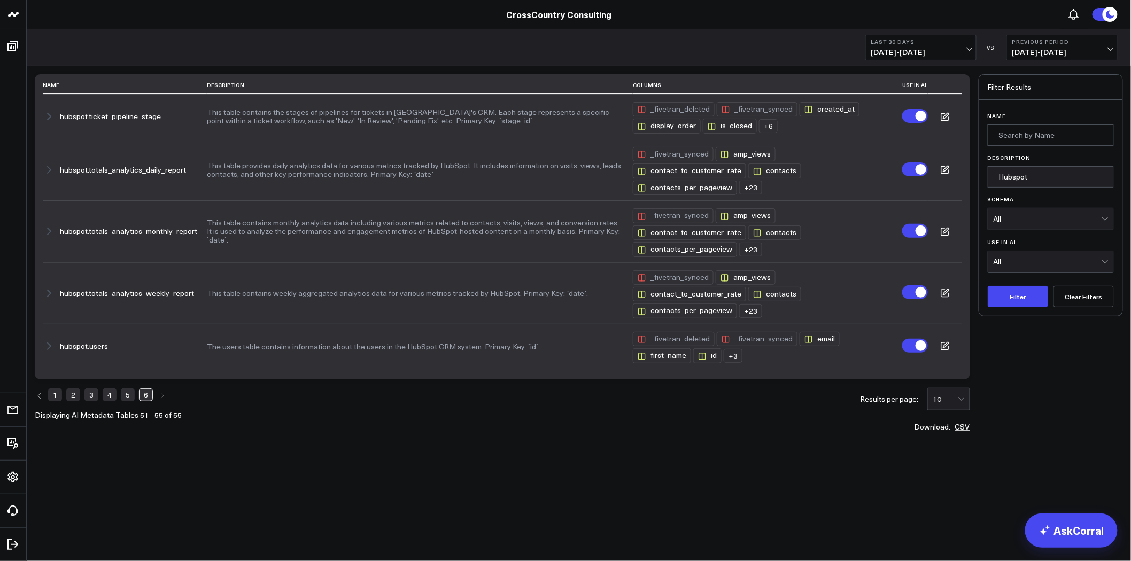
click at [162, 393] on icon "Next page" at bounding box center [162, 396] width 6 height 6
click at [57, 389] on link "1" at bounding box center [55, 395] width 14 height 13
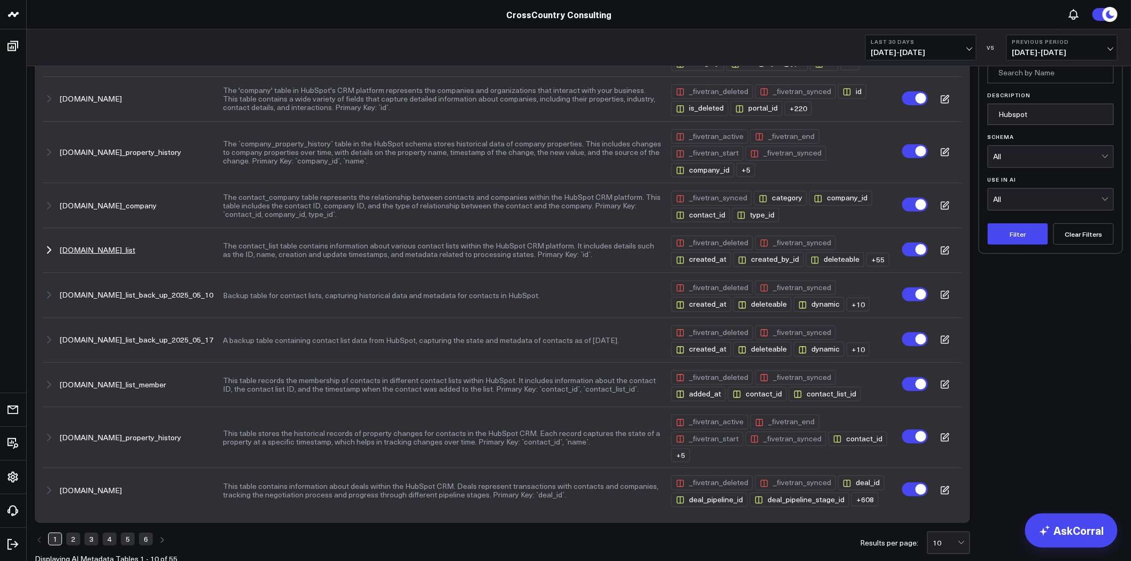
scroll to position [113, 0]
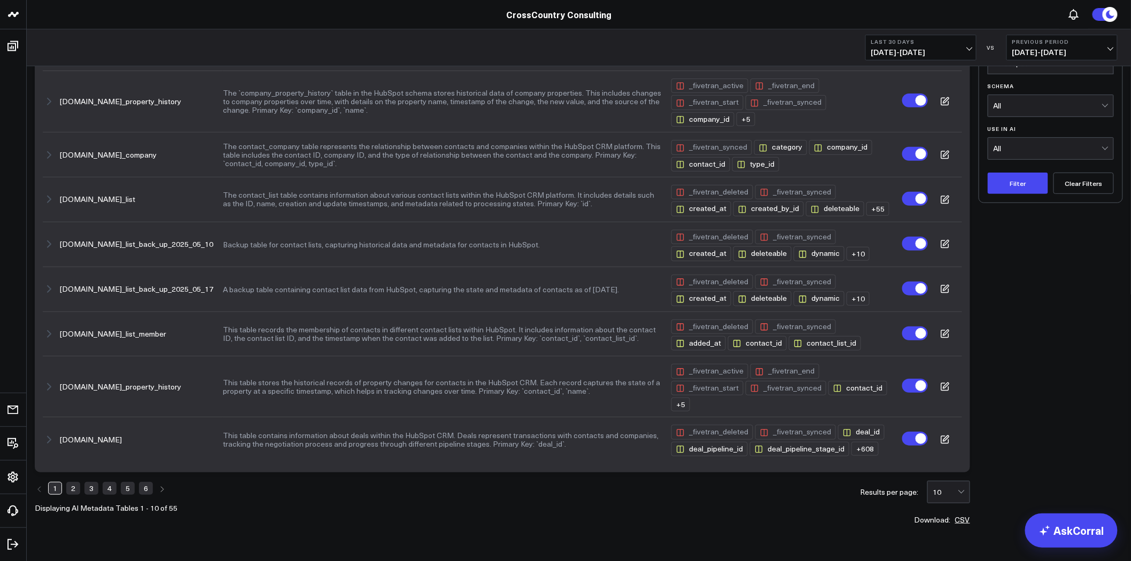
click at [76, 482] on link "2" at bounding box center [73, 488] width 14 height 13
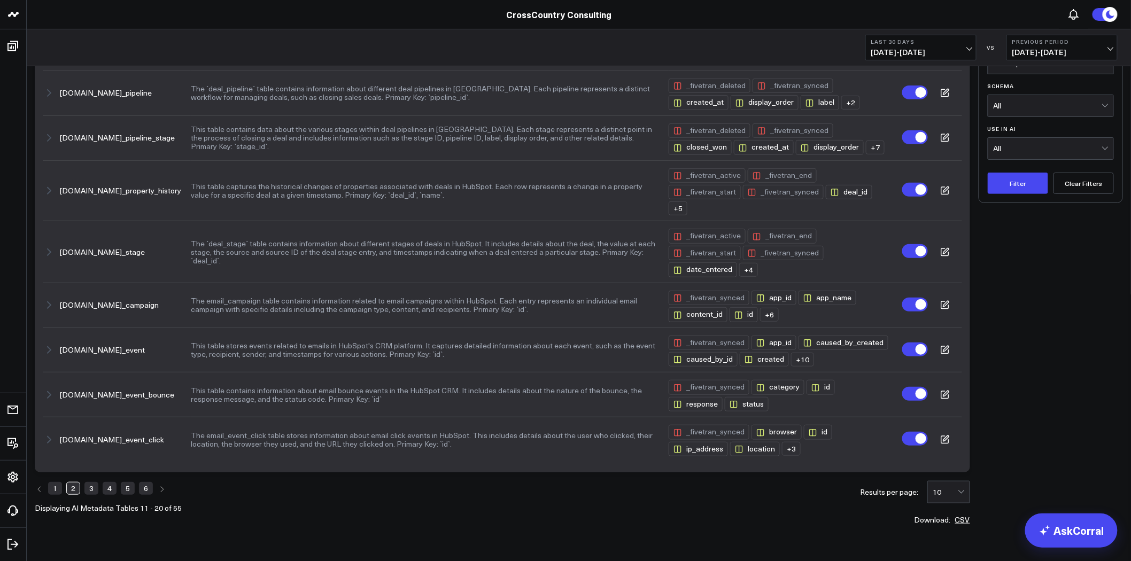
click at [89, 481] on li "3" at bounding box center [91, 488] width 14 height 15
click at [89, 482] on link "3" at bounding box center [91, 488] width 14 height 13
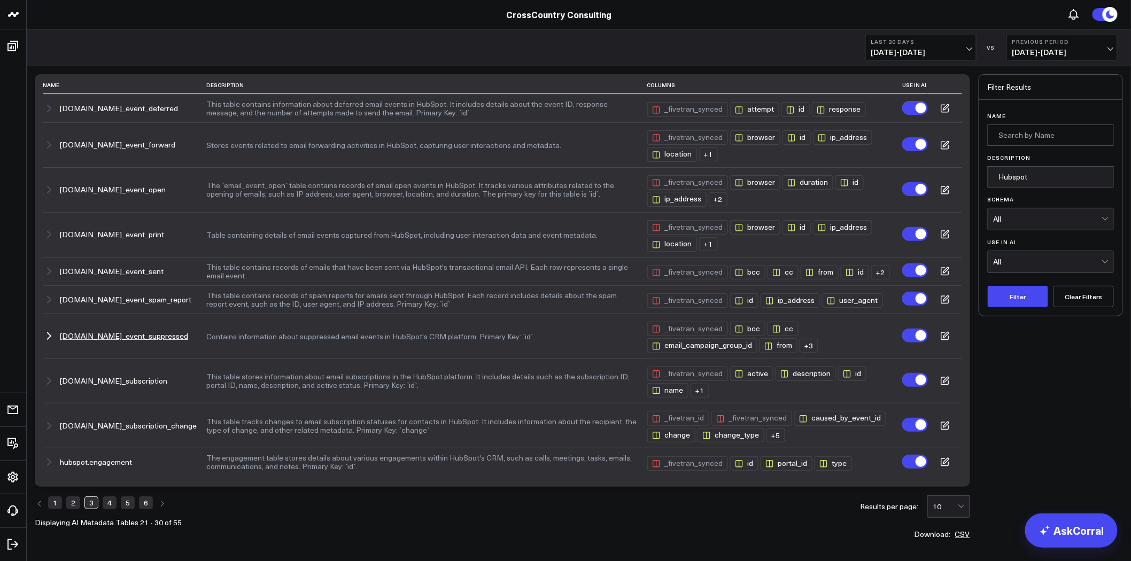
scroll to position [45, 0]
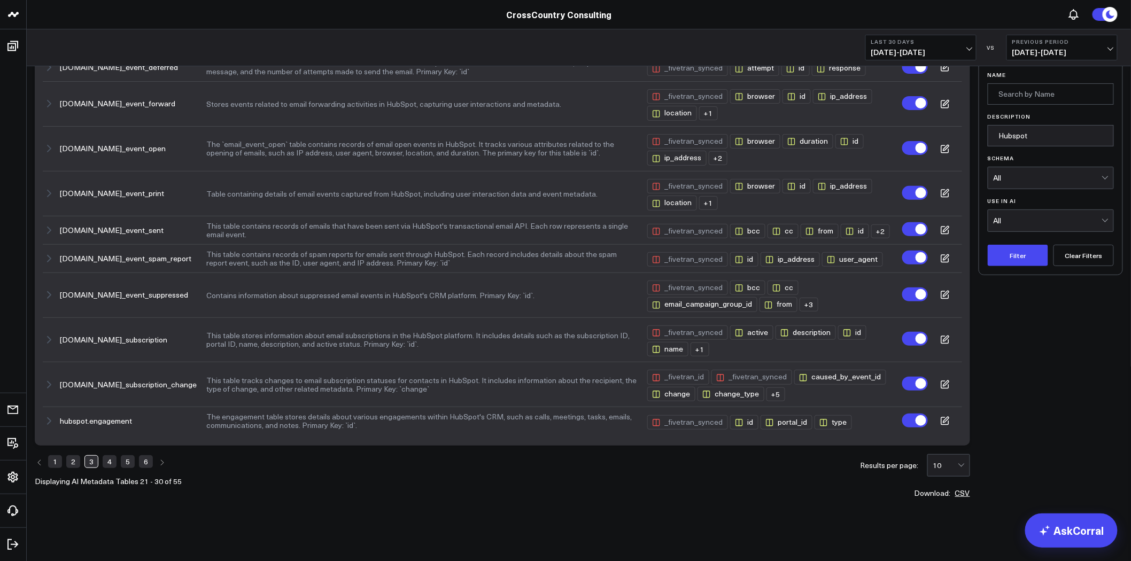
click at [108, 463] on link "4" at bounding box center [110, 461] width 14 height 13
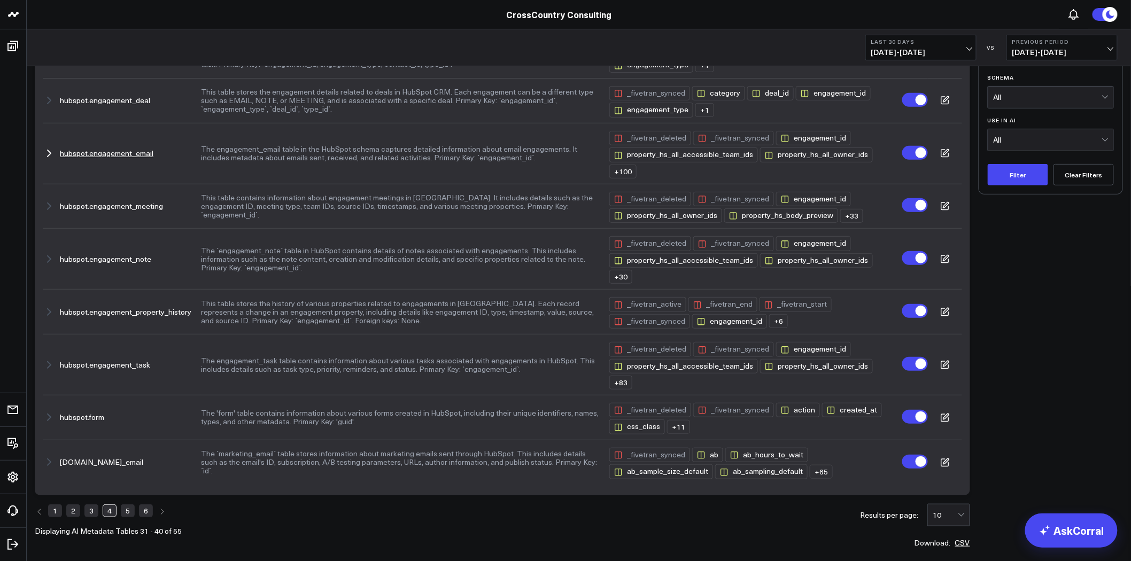
scroll to position [0, 0]
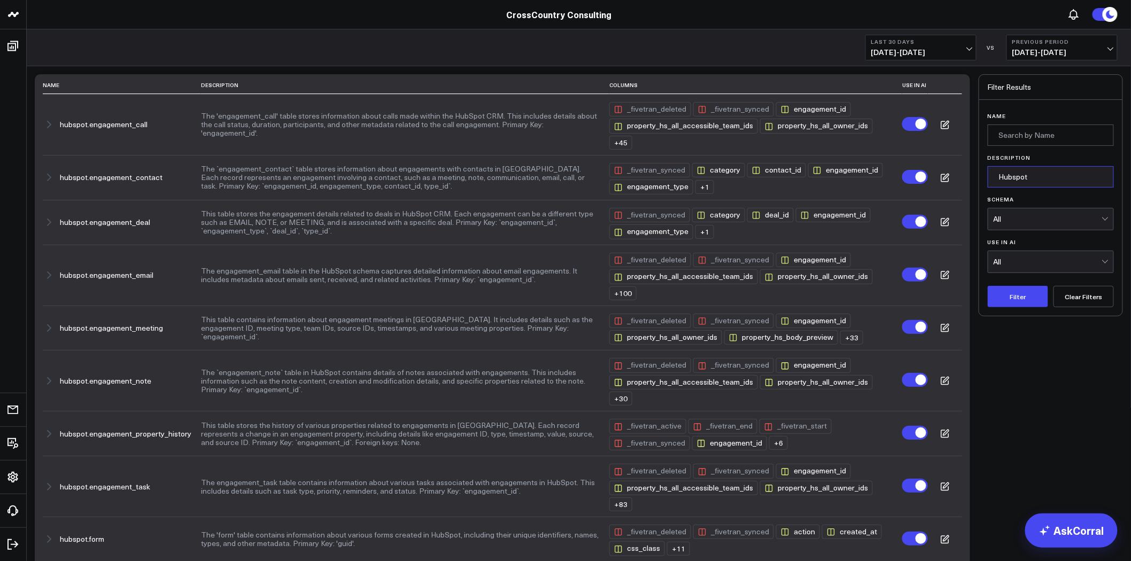
click at [1037, 177] on input "Hubspot" at bounding box center [1051, 176] width 126 height 21
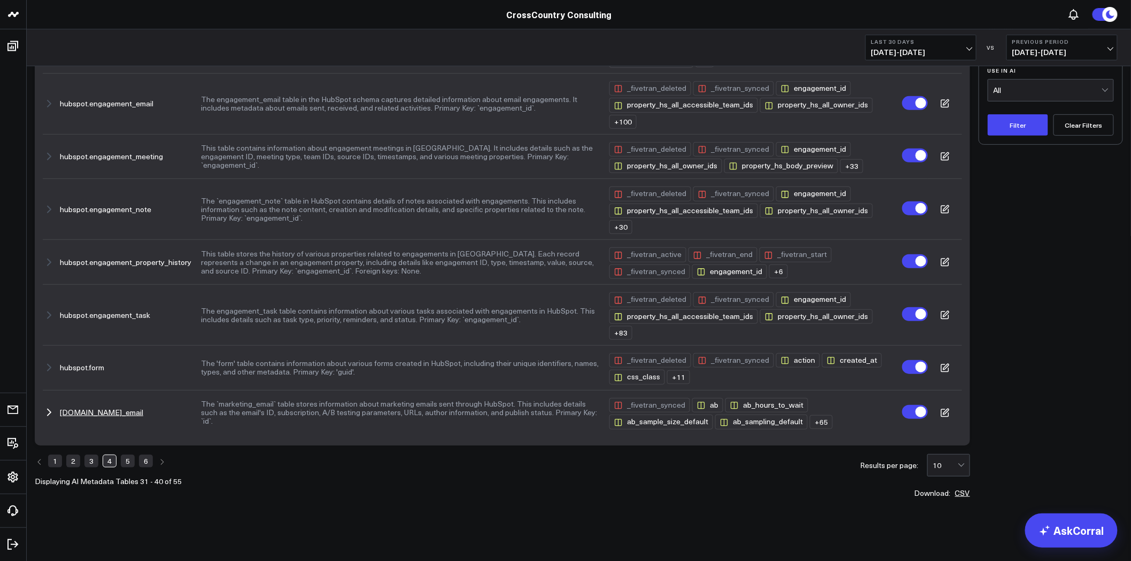
click at [819, 422] on div "+ 65" at bounding box center [821, 422] width 23 height 14
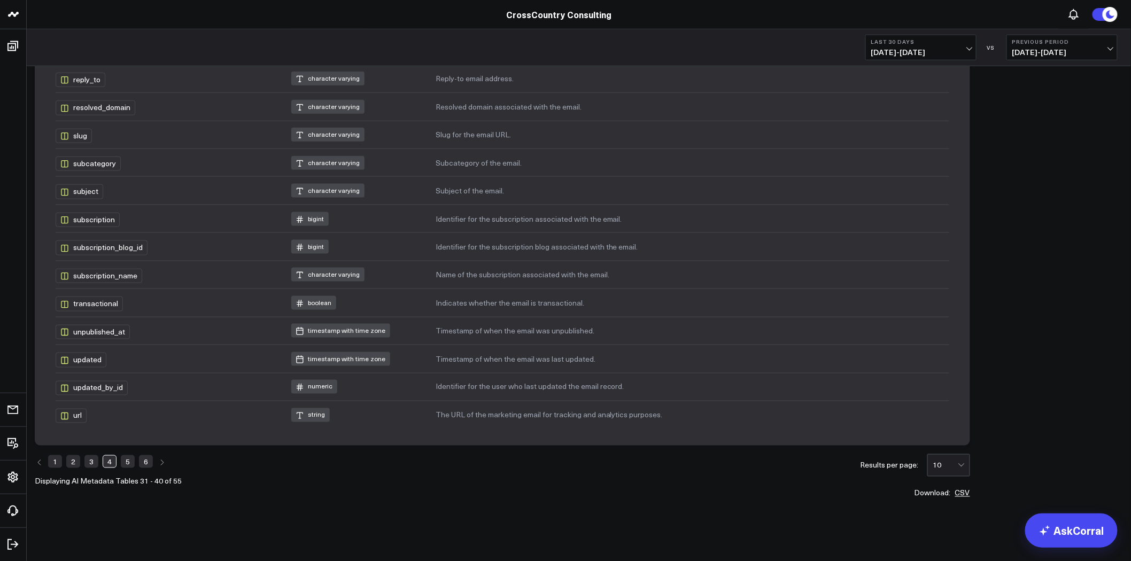
scroll to position [2195, 0]
click at [128, 458] on link "5" at bounding box center [128, 461] width 14 height 13
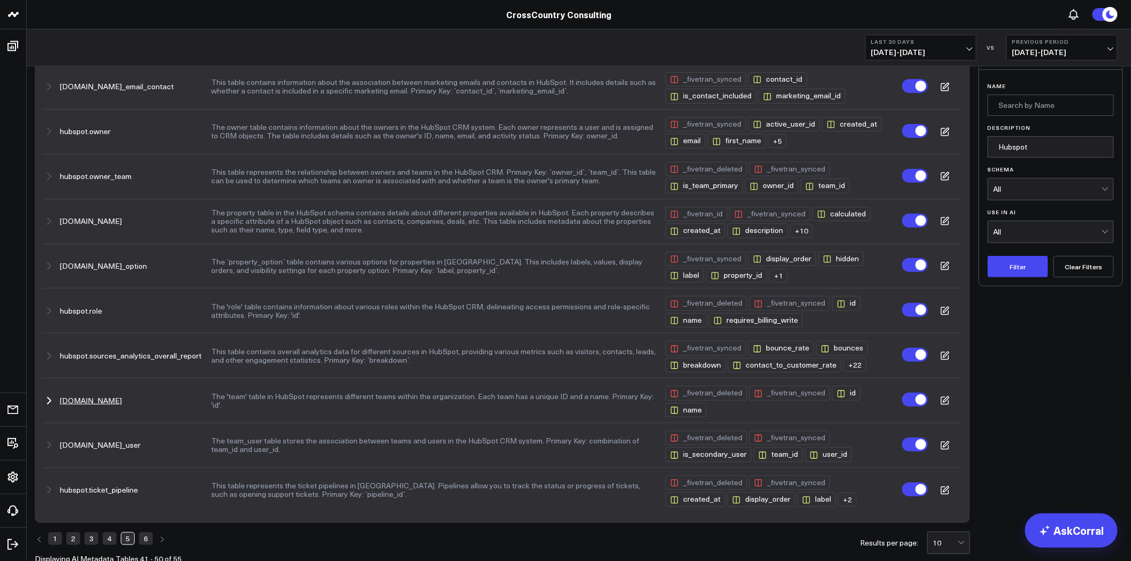
scroll to position [0, 0]
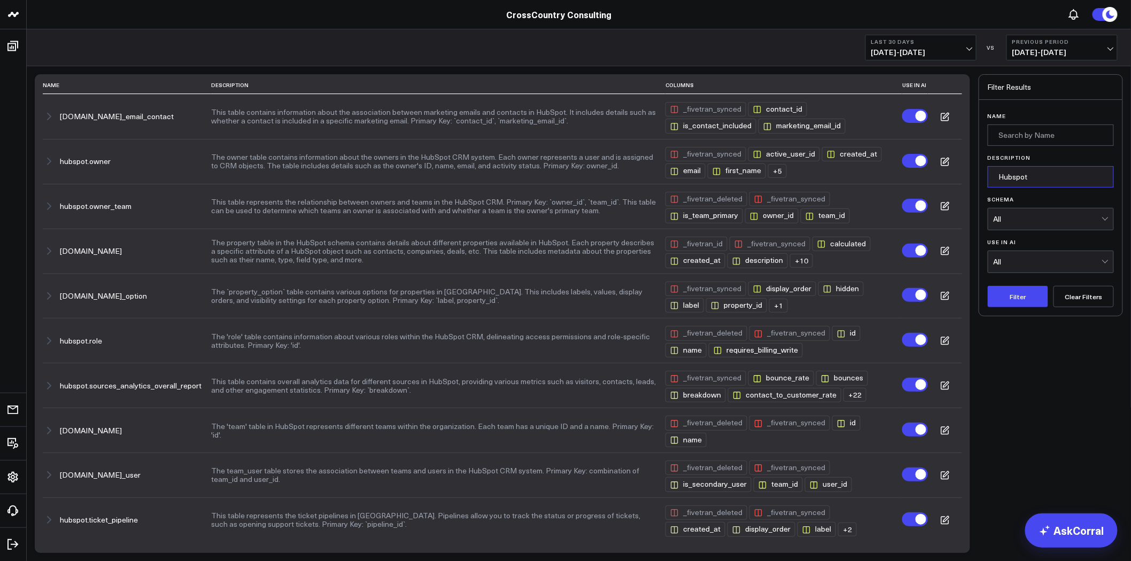
click at [1037, 177] on input "Hubspot" at bounding box center [1051, 176] width 126 height 21
click at [988, 286] on button "Filter" at bounding box center [1018, 296] width 60 height 21
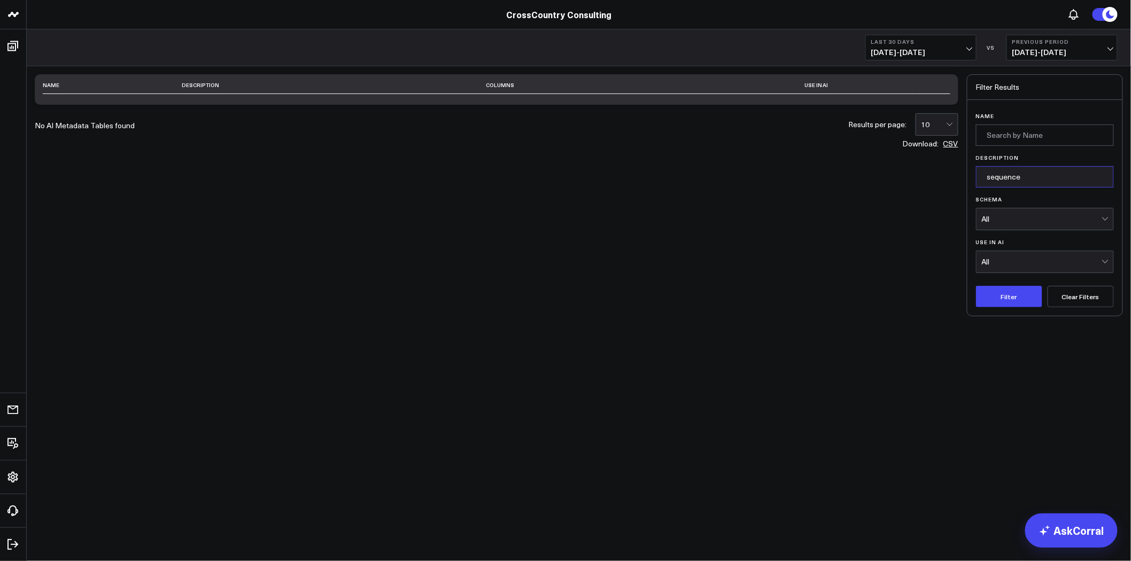
click at [1064, 167] on input "sequence" at bounding box center [1045, 176] width 138 height 21
click at [992, 306] on button "Filter" at bounding box center [1009, 296] width 66 height 21
click at [1013, 291] on button "Filter" at bounding box center [1009, 296] width 66 height 21
click at [1044, 183] on input "sequence" at bounding box center [1045, 176] width 138 height 21
type input "sequence"
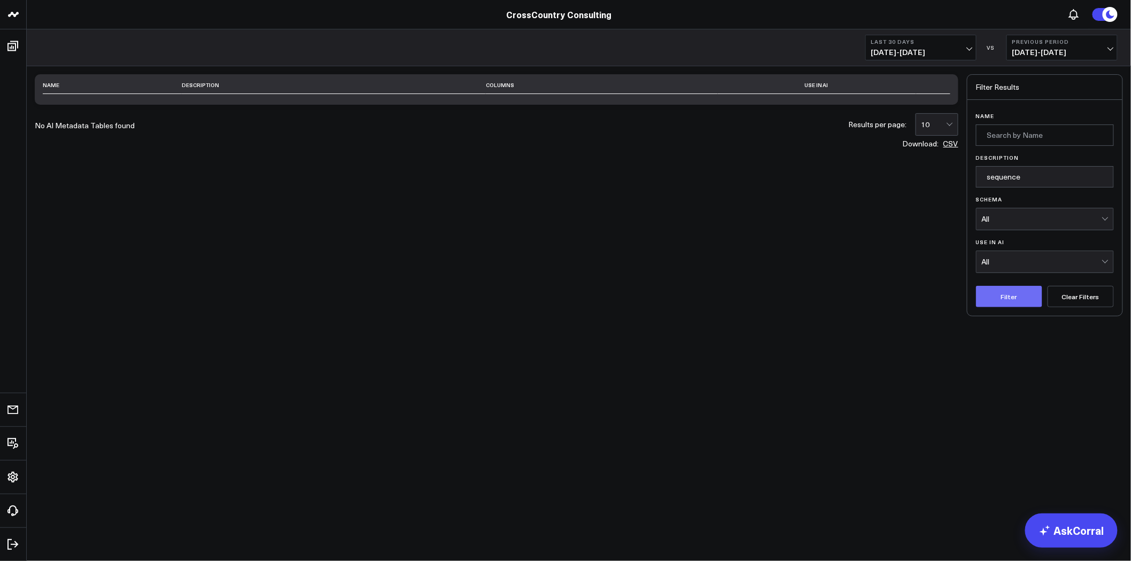
click at [1022, 295] on button "Filter" at bounding box center [1009, 296] width 66 height 21
click at [998, 179] on input "sequence" at bounding box center [1045, 176] width 138 height 21
click at [1014, 299] on button "Filter" at bounding box center [1009, 296] width 66 height 21
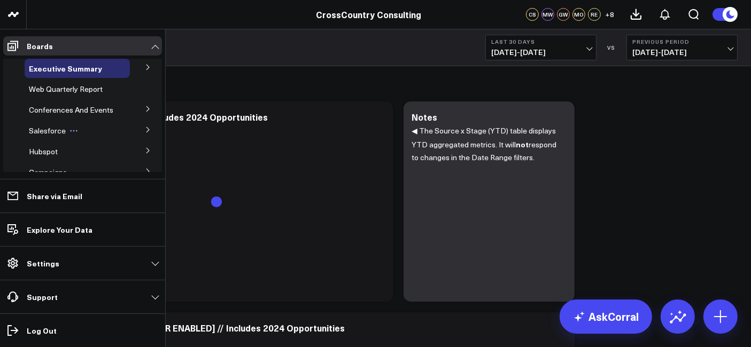
scroll to position [428, 0]
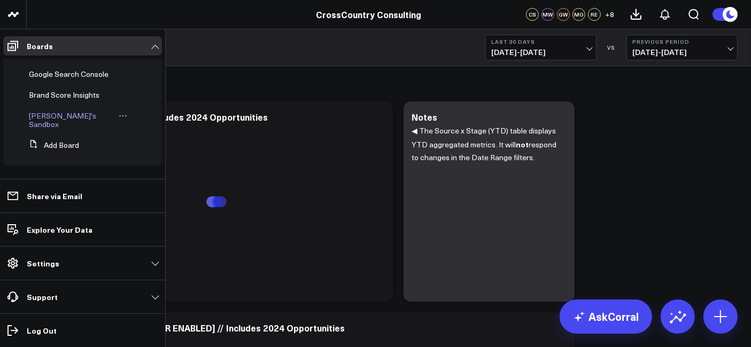
click at [68, 126] on span "[PERSON_NAME]'s Sandbox" at bounding box center [62, 120] width 67 height 19
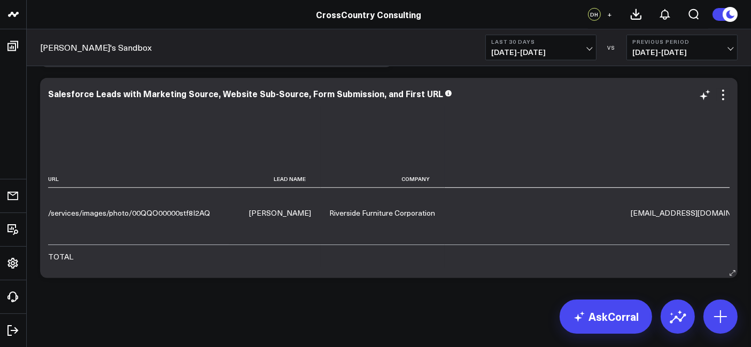
scroll to position [701, 0]
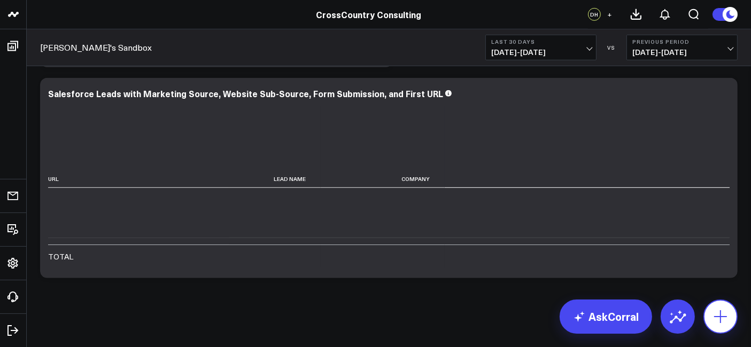
click at [676, 294] on icon at bounding box center [720, 316] width 17 height 17
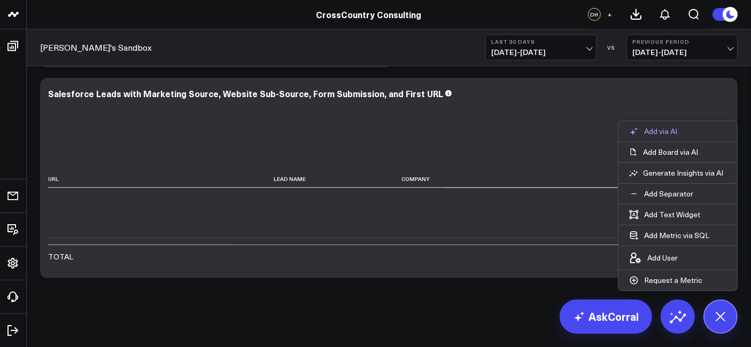
click at [655, 136] on p "Add via AI" at bounding box center [660, 132] width 33 height 10
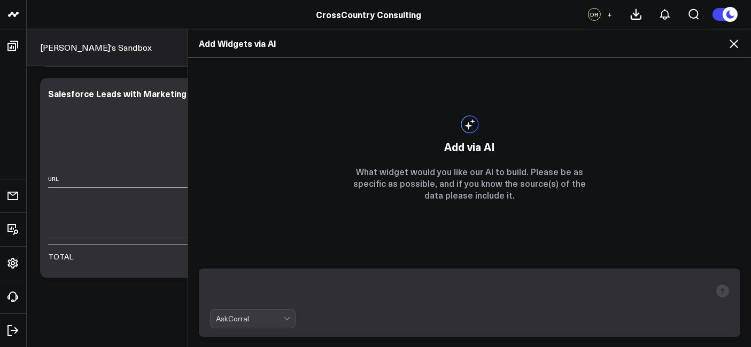
type textarea "d"
click at [391, 289] on textarea at bounding box center [460, 291] width 501 height 28
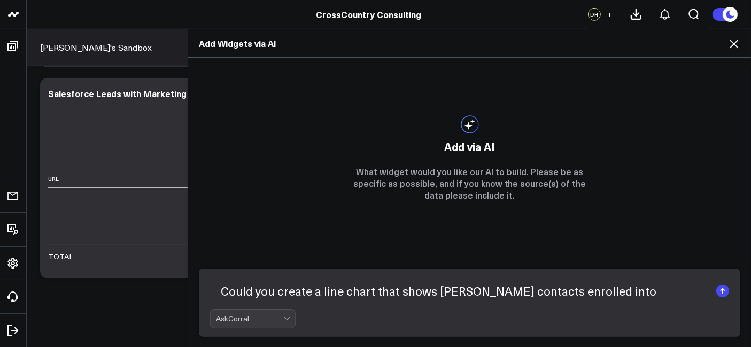
click at [333, 294] on textarea "Could you create a line chart that shows [PERSON_NAME] contacts enrolled into s…" at bounding box center [460, 291] width 501 height 28
click at [338, 294] on textarea "Could you create a chart that shows [PERSON_NAME] contacts enrolled into sequen…" at bounding box center [460, 291] width 501 height 28
click at [339, 294] on textarea "Could you create a chart that shows [PERSON_NAME] contacts enrolled into sequen…" at bounding box center [460, 291] width 501 height 28
type textarea "Could you create a widget that shows [PERSON_NAME] contacts enrolled into seque…"
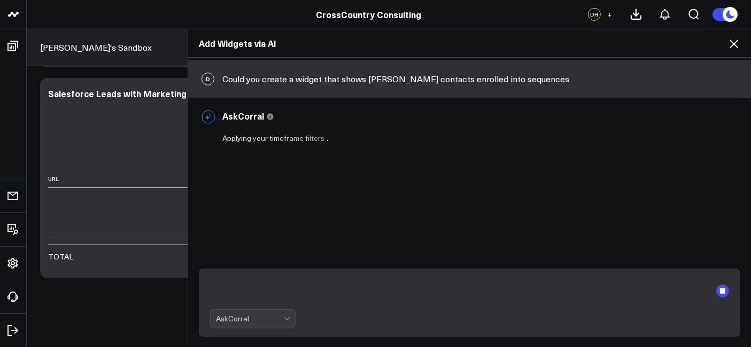
click at [477, 238] on div "D Could you create a widget that shows [PERSON_NAME] contacts enrolled into seq…" at bounding box center [469, 203] width 563 height 290
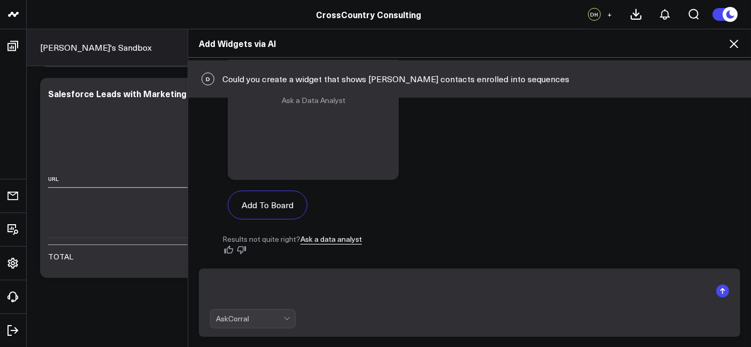
scroll to position [145, 0]
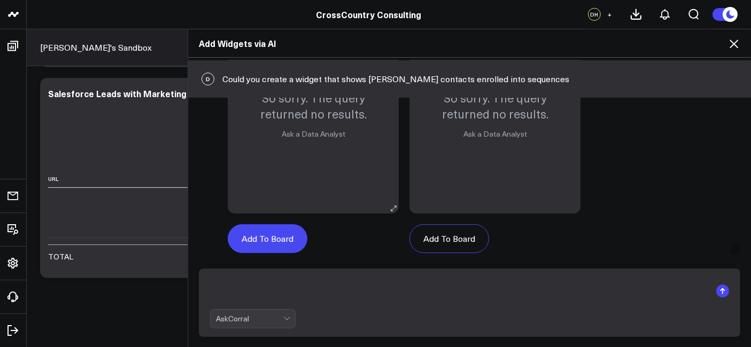
click at [284, 241] on button "Add To Board" at bounding box center [268, 239] width 80 height 29
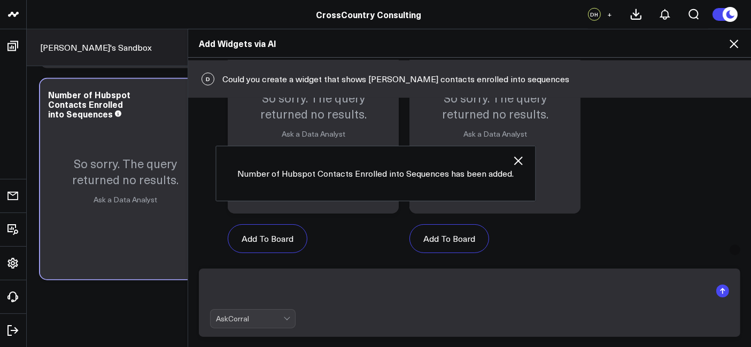
scroll to position [876, 0]
click at [676, 38] on icon at bounding box center [734, 43] width 13 height 13
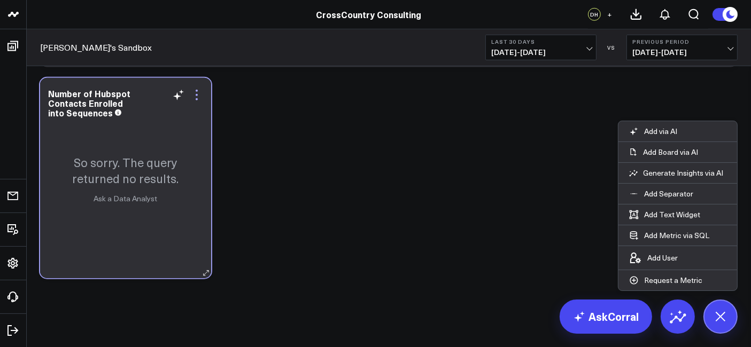
click at [202, 96] on icon at bounding box center [196, 95] width 13 height 13
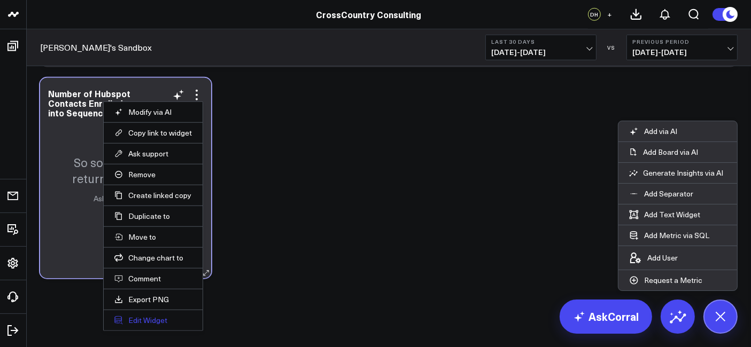
click at [154, 294] on button "Edit Widget" at bounding box center [153, 321] width 78 height 10
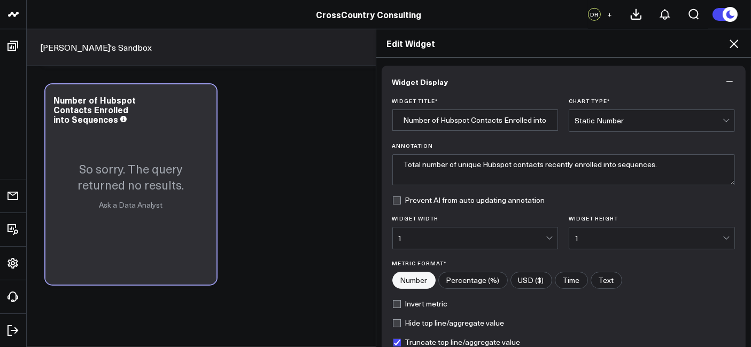
scroll to position [128, 0]
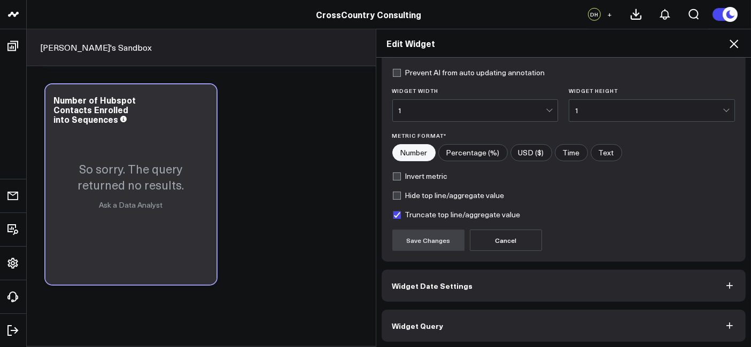
click at [428, 294] on button "Widget Query" at bounding box center [564, 326] width 365 height 32
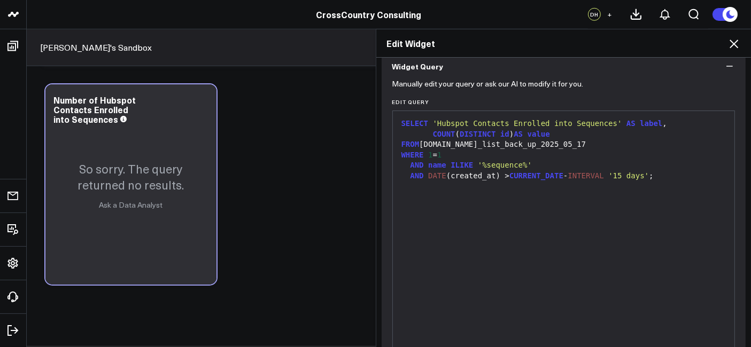
scroll to position [98, 0]
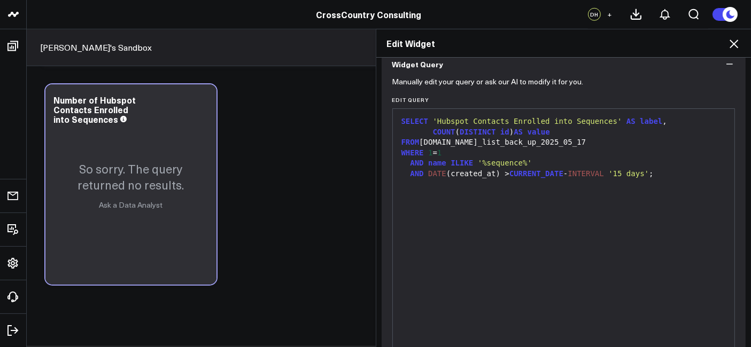
click at [676, 41] on icon at bounding box center [734, 43] width 13 height 13
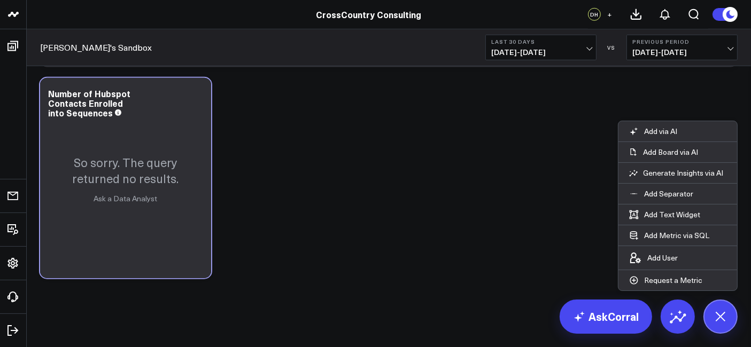
click at [191, 99] on icon at bounding box center [196, 95] width 13 height 13
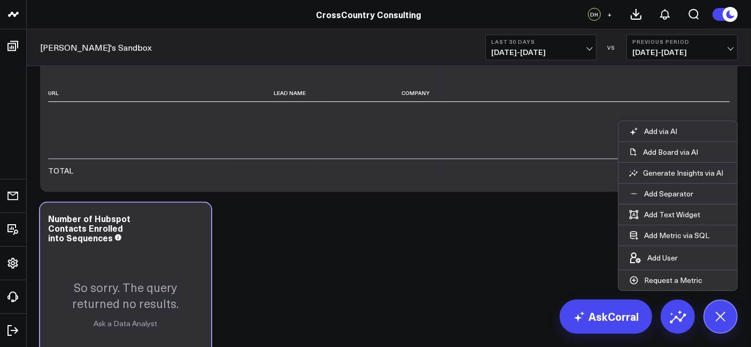
scroll to position [744, 0]
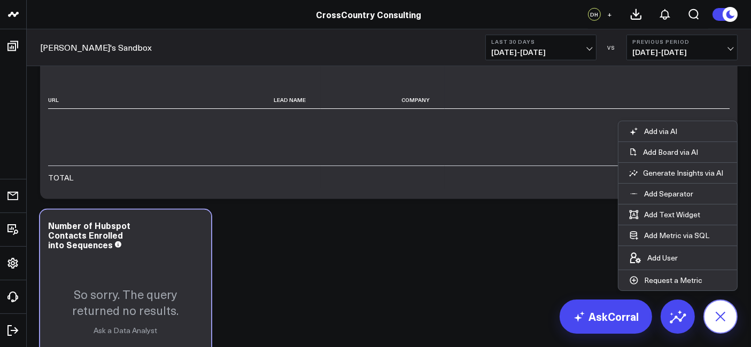
click at [676, 294] on icon at bounding box center [720, 317] width 24 height 24
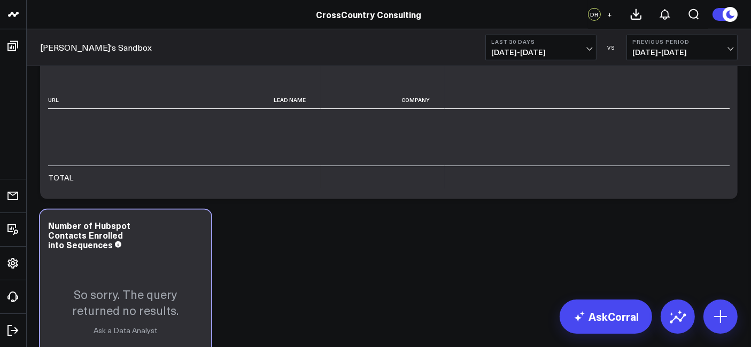
scroll to position [876, 0]
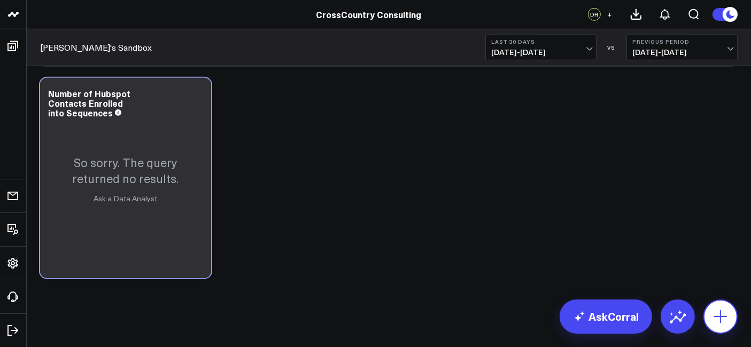
click at [676, 294] on icon at bounding box center [720, 316] width 17 height 17
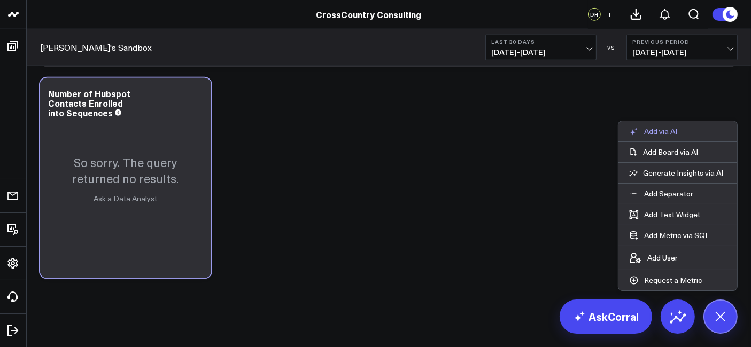
click at [676, 132] on button "Add via AI" at bounding box center [653, 131] width 69 height 20
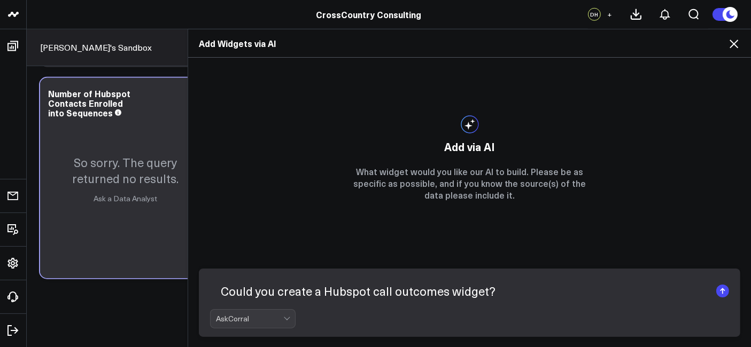
type textarea "Could you create a Hubspot call outcomes widget?"
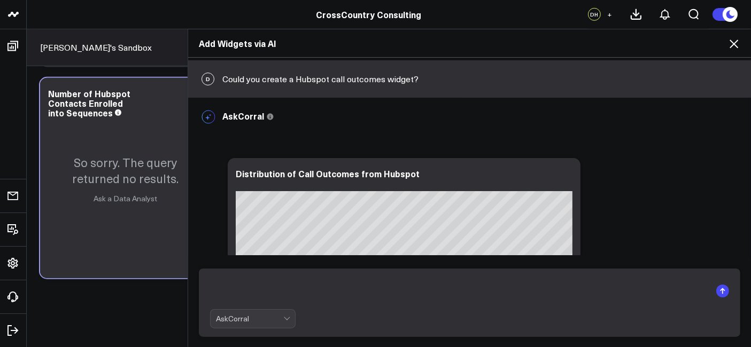
scroll to position [700, 0]
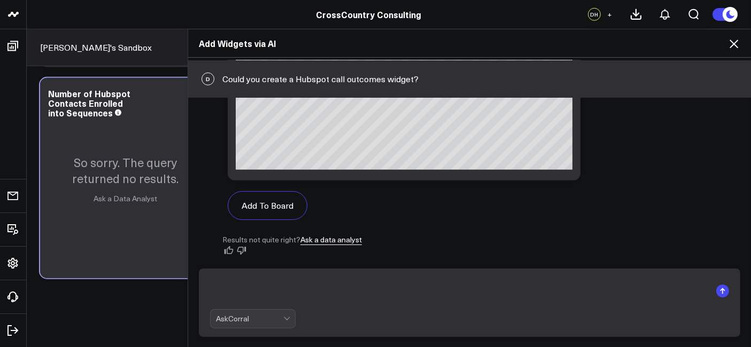
click at [385, 191] on div "Add To Board" at bounding box center [404, 206] width 353 height 50
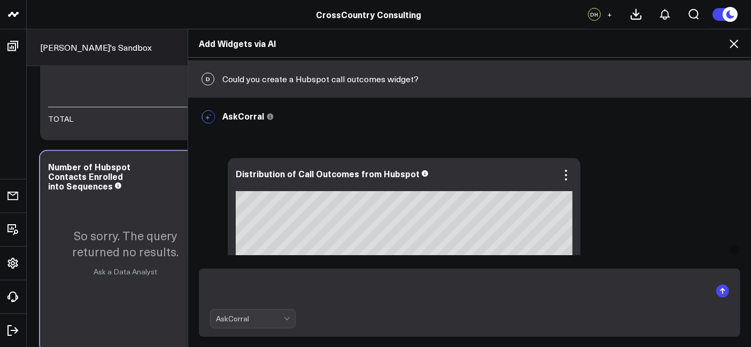
scroll to position [802, 0]
click at [676, 45] on icon at bounding box center [734, 43] width 13 height 13
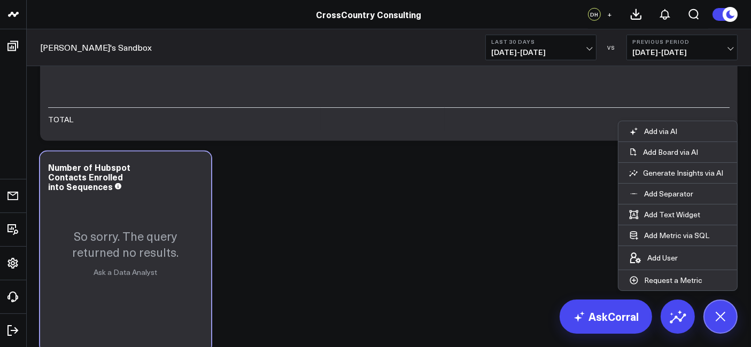
click at [676, 294] on icon at bounding box center [720, 317] width 24 height 24
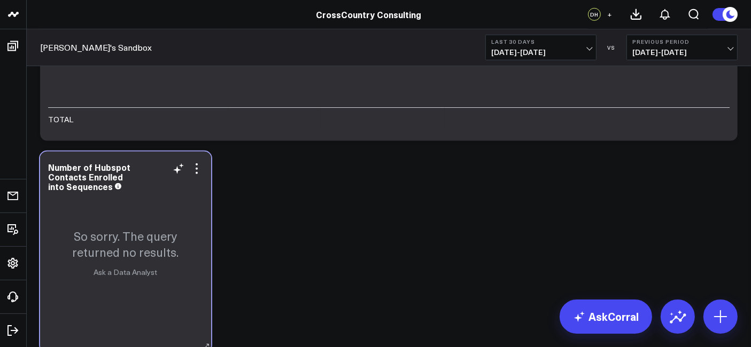
scroll to position [876, 0]
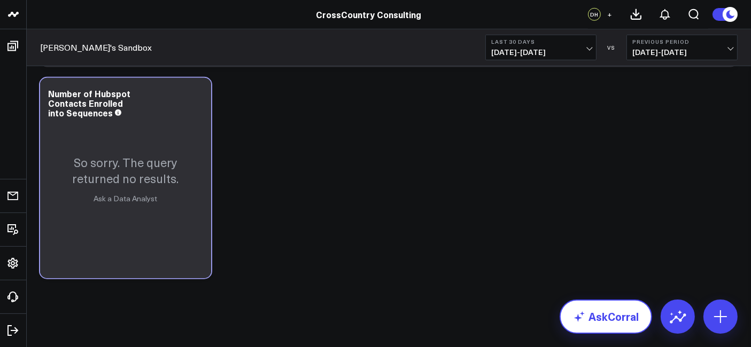
click at [574, 294] on link "AskCorral" at bounding box center [606, 317] width 92 height 34
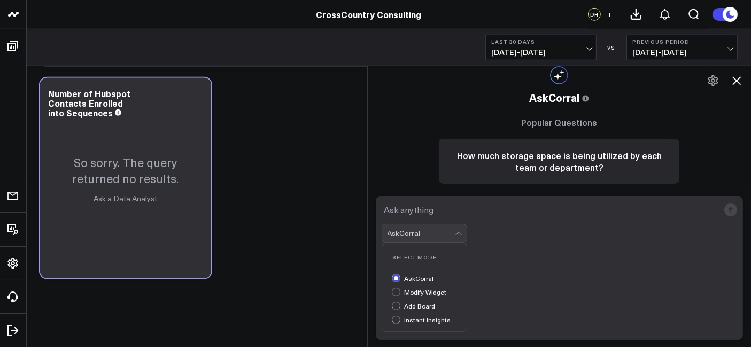
drag, startPoint x: 454, startPoint y: 326, endPoint x: 514, endPoint y: 306, distance: 62.9
click at [514, 294] on form "4 results available. Use Up and Down to choose options, press Enter to select t…" at bounding box center [560, 268] width 368 height 143
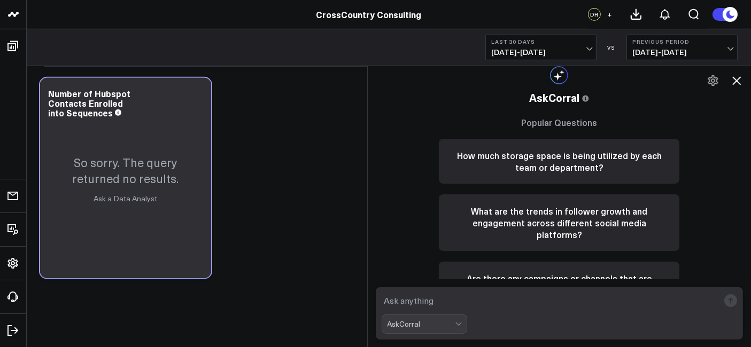
click at [515, 294] on textarea at bounding box center [551, 300] width 338 height 19
click at [439, 294] on textarea "what is the avreage response time" at bounding box center [551, 300] width 338 height 19
click at [528, 294] on textarea "what is the average response time" at bounding box center [551, 300] width 338 height 19
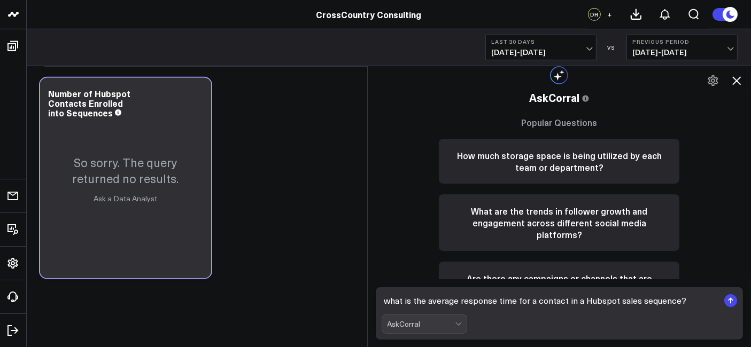
type textarea "what is the average response time for a contact in a Hubspot sales sequence?"
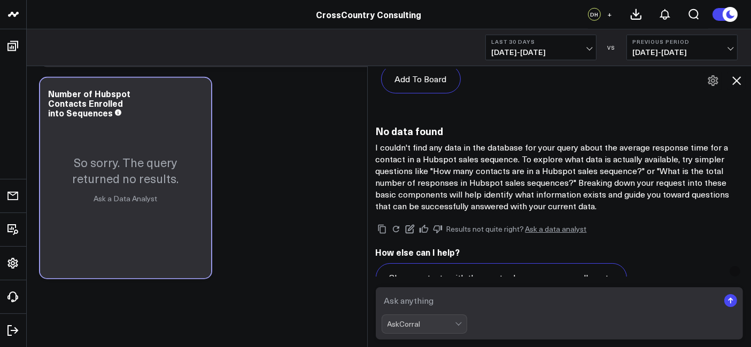
scroll to position [1161, 0]
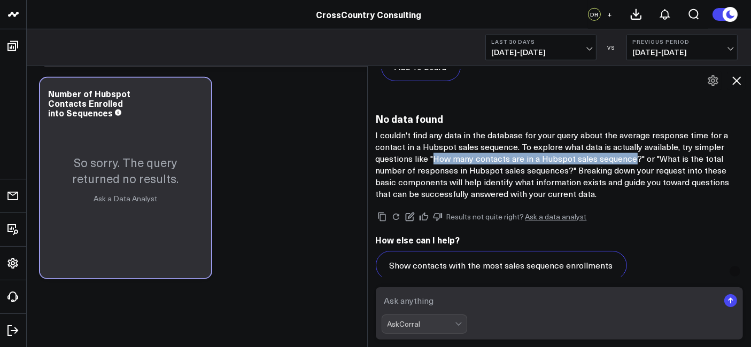
drag, startPoint x: 640, startPoint y: 158, endPoint x: 439, endPoint y: 158, distance: 201.0
click at [439, 158] on p "I couldn't find any data in the database for your query about the average respo…" at bounding box center [560, 164] width 368 height 71
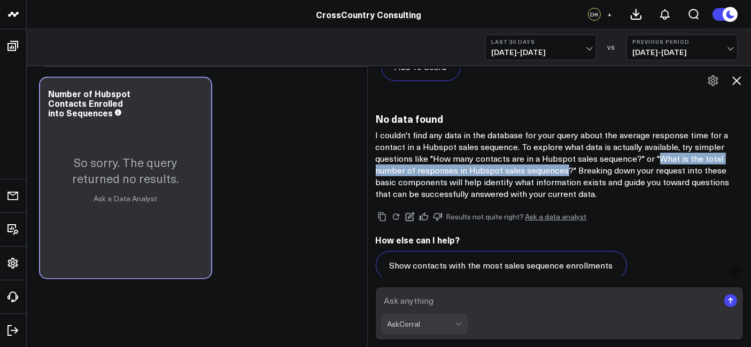
drag, startPoint x: 573, startPoint y: 171, endPoint x: 664, endPoint y: 158, distance: 92.4
click at [664, 158] on p "I couldn't find any data in the database for your query about the average respo…" at bounding box center [560, 164] width 368 height 71
copy p "What is the total number of responses in Hubspot sales sequences"
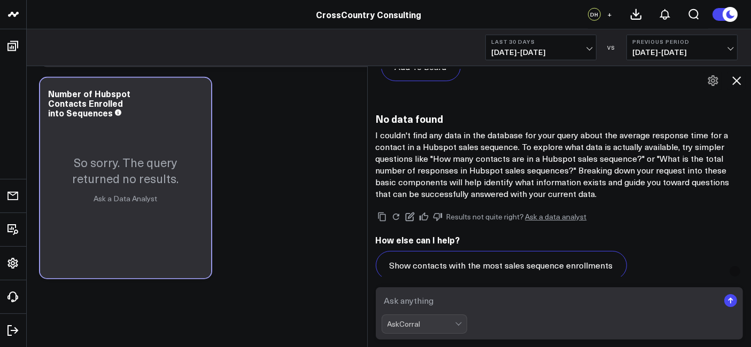
click at [476, 294] on textarea at bounding box center [551, 300] width 338 height 19
paste textarea "What is the total number of responses in Hubspot sales sequences"
type textarea "What is the total number of responses in Hubspot sales sequences"
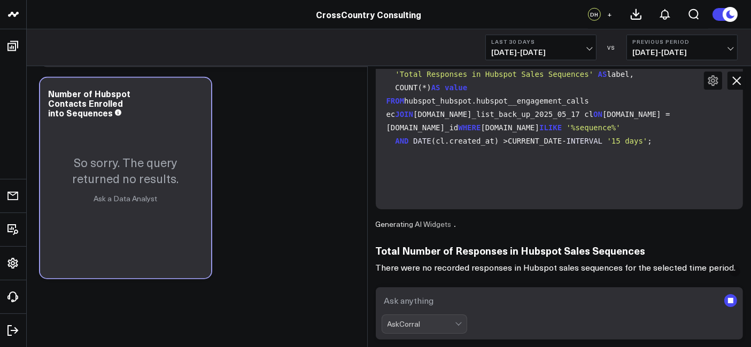
scroll to position [1656, 0]
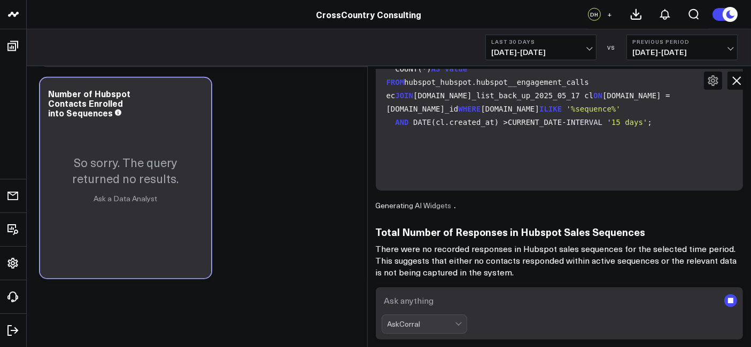
click at [555, 41] on b "Last 30 Days" at bounding box center [540, 41] width 99 height 6
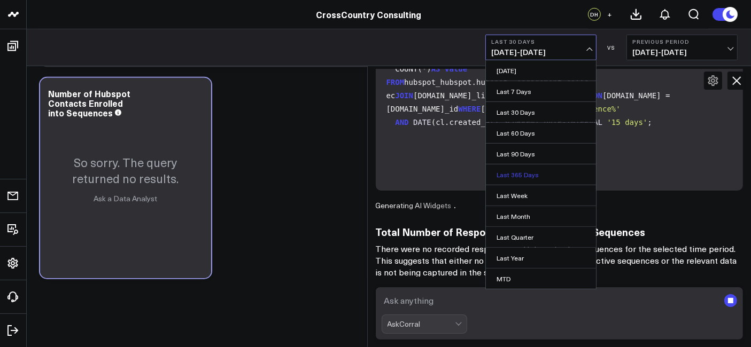
click at [536, 173] on link "Last 365 Days" at bounding box center [541, 175] width 110 height 20
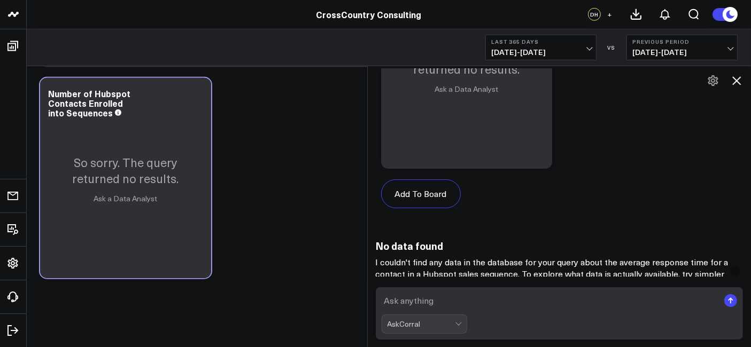
scroll to position [969, 0]
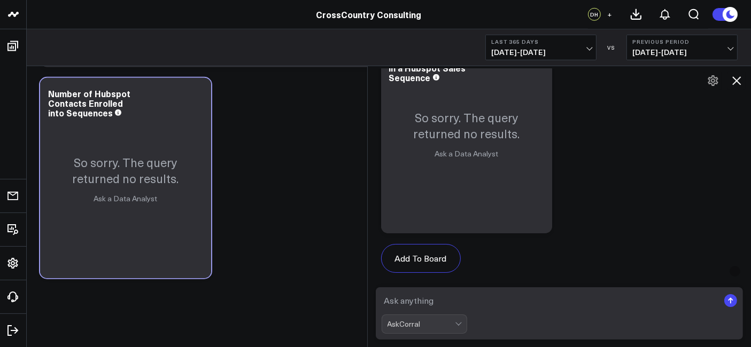
click at [676, 77] on icon at bounding box center [736, 80] width 9 height 9
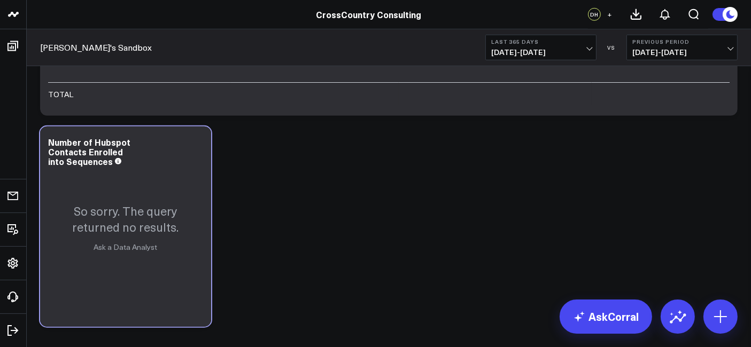
scroll to position [876, 0]
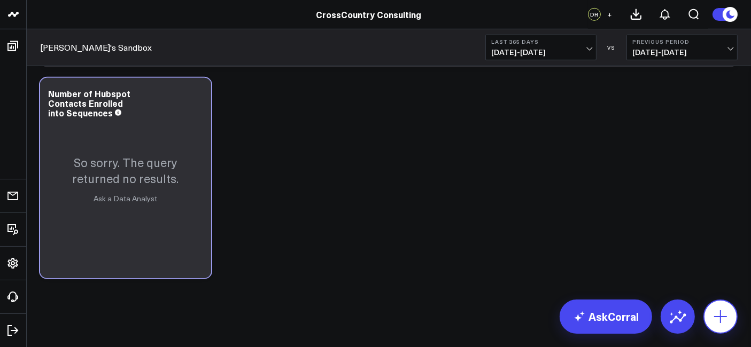
click at [676, 294] on button at bounding box center [721, 317] width 34 height 34
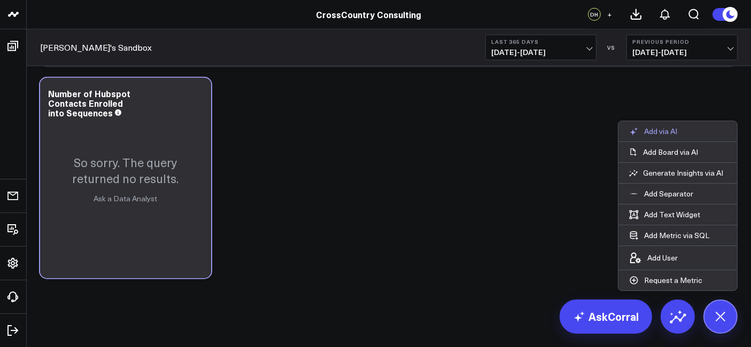
click at [658, 135] on p "Add via AI" at bounding box center [660, 132] width 33 height 10
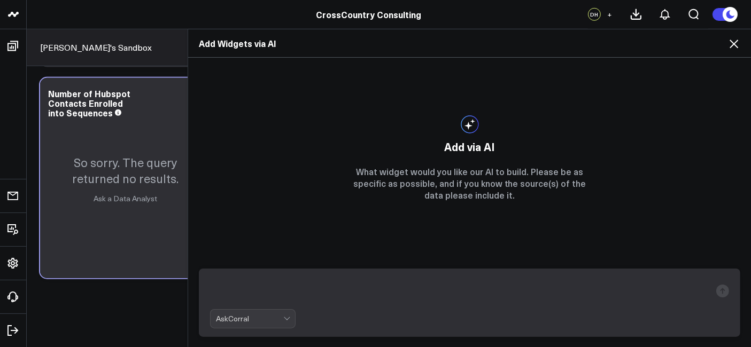
scroll to position [616, 0]
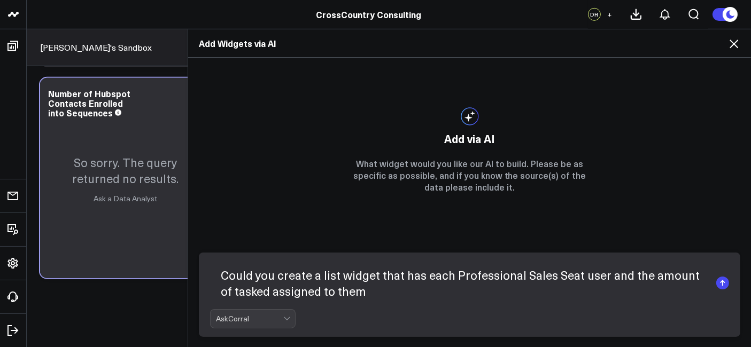
type textarea "Could you create a list widget that has each Professional Sales Seat user and t…"
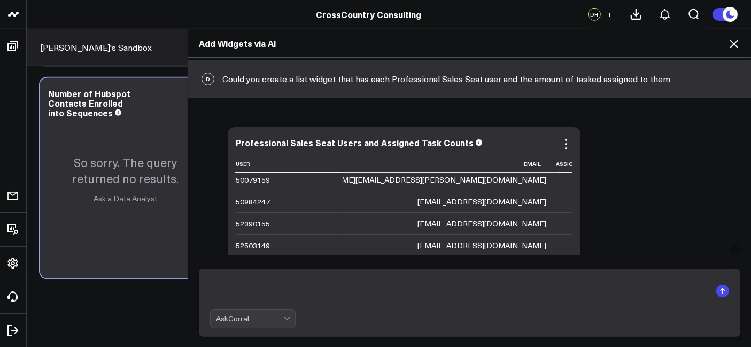
scroll to position [0, 0]
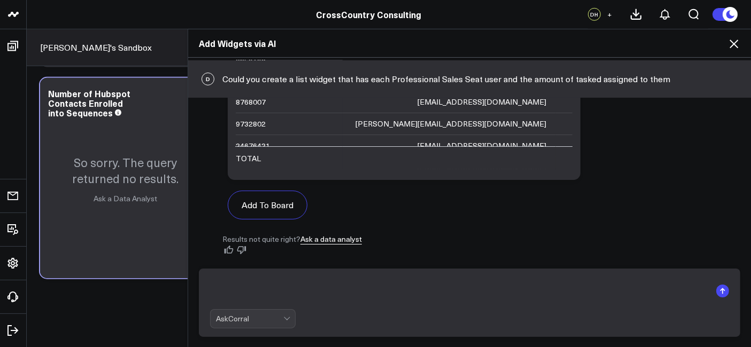
click at [676, 44] on icon at bounding box center [734, 43] width 13 height 13
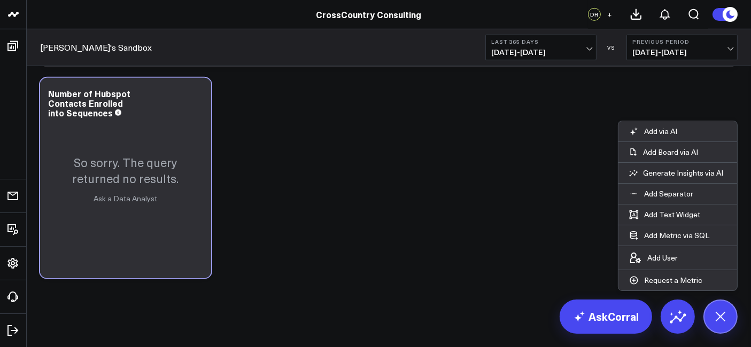
click at [640, 132] on button "Add via AI" at bounding box center [653, 131] width 69 height 20
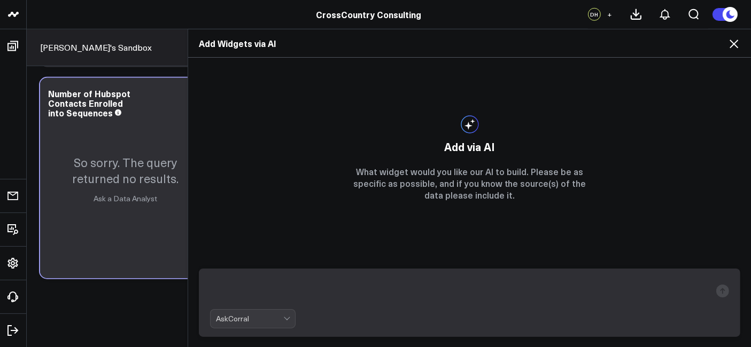
scroll to position [616, 0]
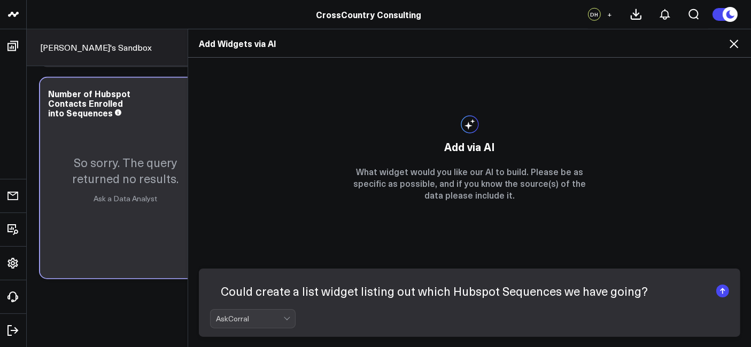
type textarea "Could create a list widget listing out which Hubspot Sequences we have going?"
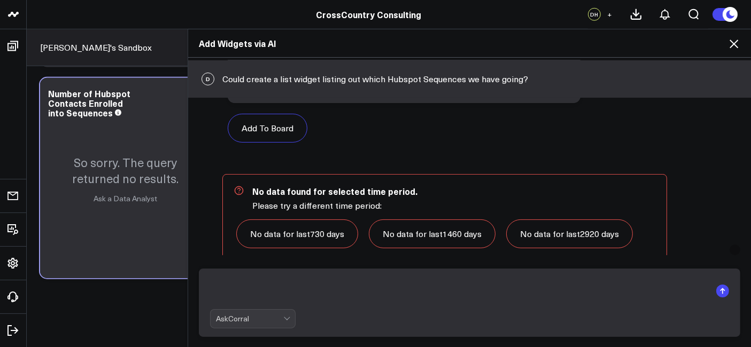
scroll to position [264, 0]
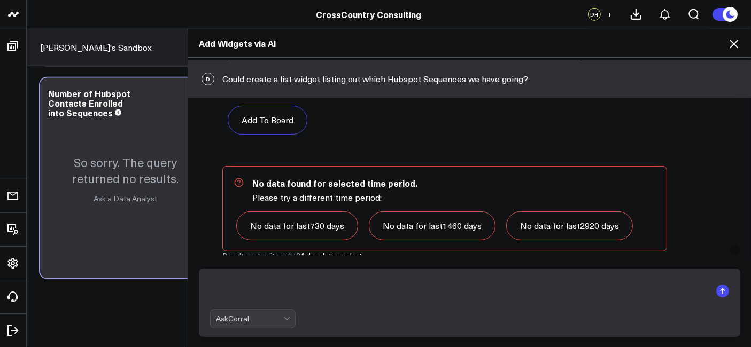
click at [420, 230] on link "No data for last 1460 days" at bounding box center [432, 226] width 127 height 29
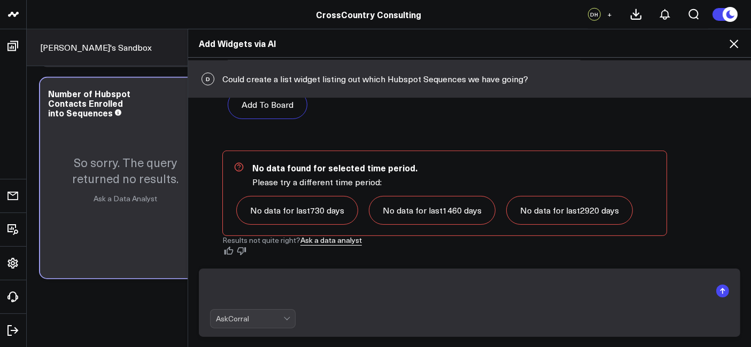
click at [542, 211] on link "No data for last 2920 days" at bounding box center [569, 210] width 127 height 29
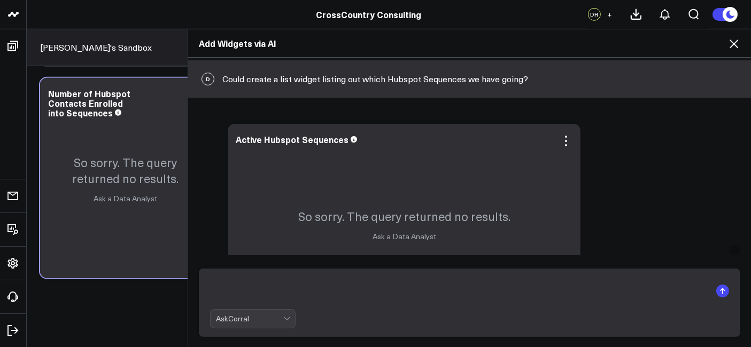
scroll to position [33, 0]
click at [560, 144] on icon at bounding box center [566, 142] width 13 height 13
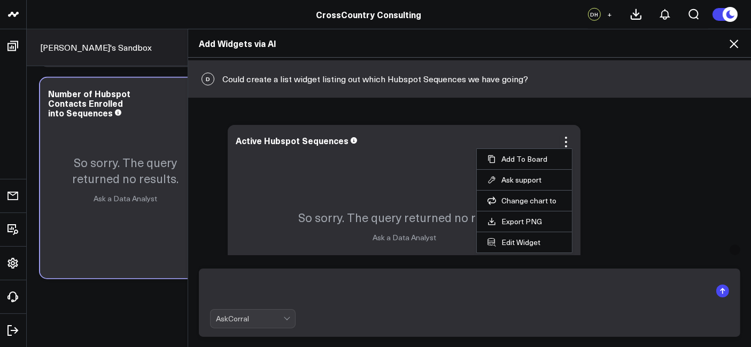
click at [516, 235] on li "Edit Widget" at bounding box center [524, 242] width 95 height 21
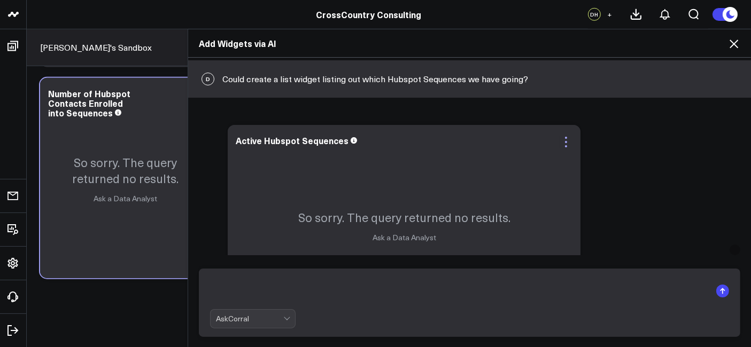
click at [565, 145] on icon at bounding box center [566, 146] width 2 height 2
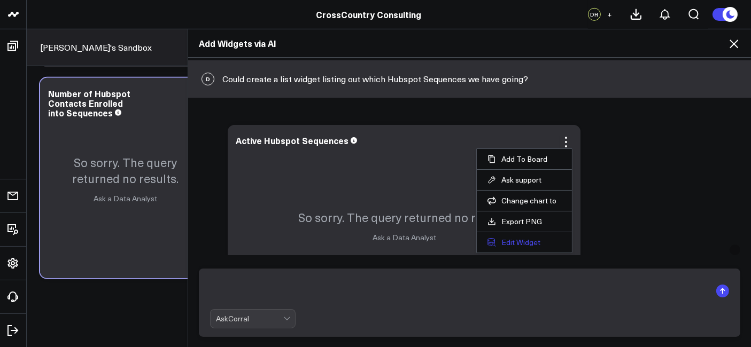
click at [510, 240] on button "Edit Widget" at bounding box center [525, 243] width 74 height 10
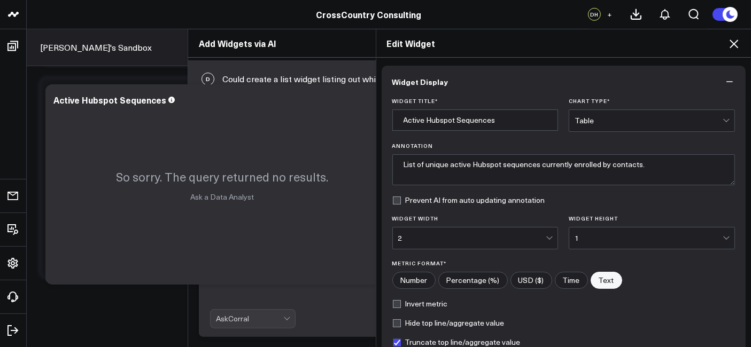
scroll to position [128, 0]
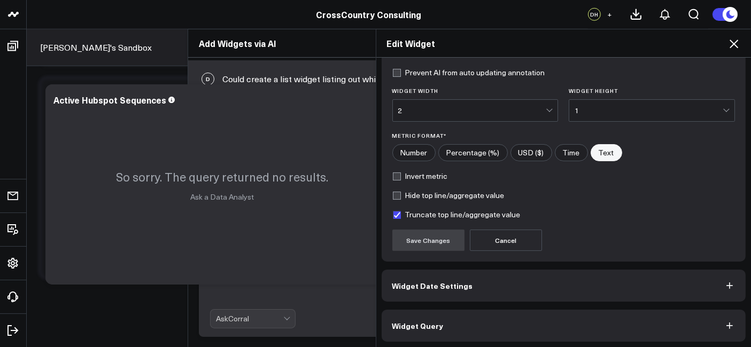
click at [478, 294] on button "Widget Query" at bounding box center [564, 326] width 365 height 32
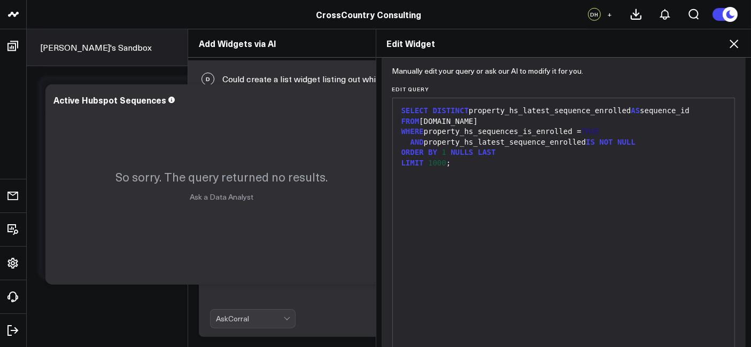
scroll to position [108, 0]
click at [676, 46] on icon at bounding box center [734, 43] width 13 height 13
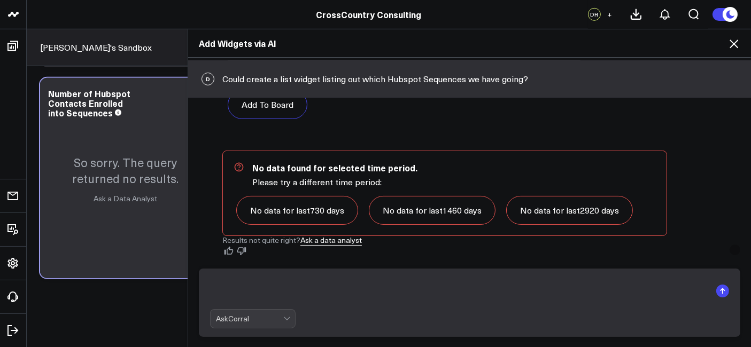
scroll to position [220, 0]
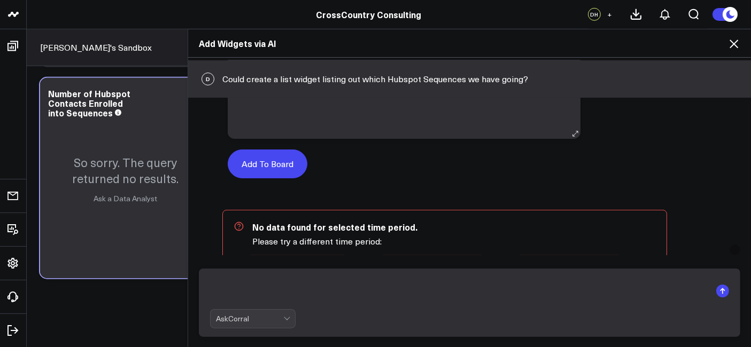
click at [262, 161] on button "Add To Board" at bounding box center [268, 164] width 80 height 29
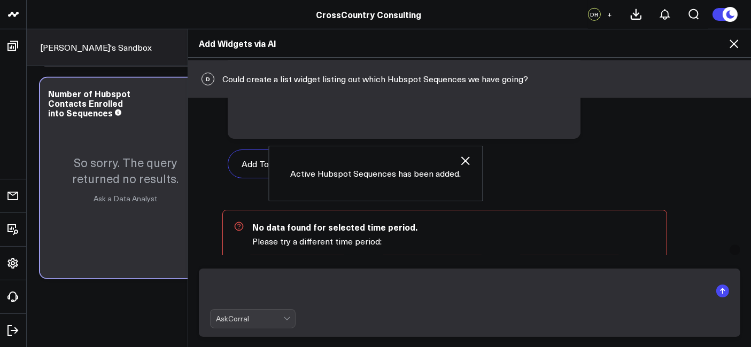
click at [676, 47] on icon at bounding box center [734, 43] width 13 height 13
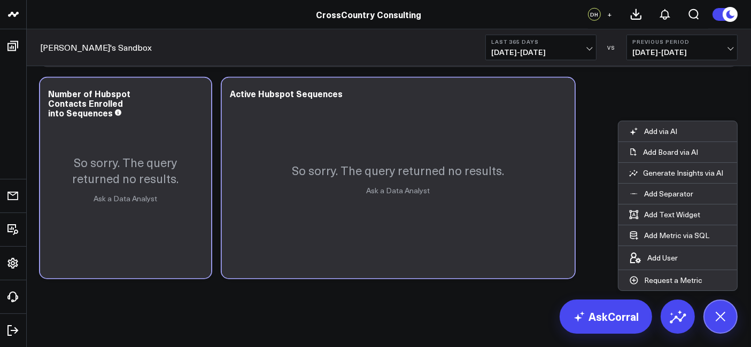
click at [540, 63] on div "Drew's Sandbox Last 365 Days 09/30/24 - 09/29/25 VS Previous Period 10/01/23 - …" at bounding box center [389, 47] width 724 height 37
click at [562, 48] on span "09/30/24 - 09/29/25" at bounding box center [540, 52] width 99 height 9
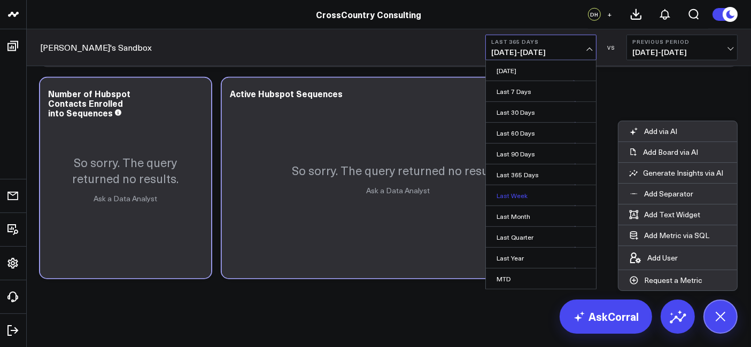
scroll to position [36, 0]
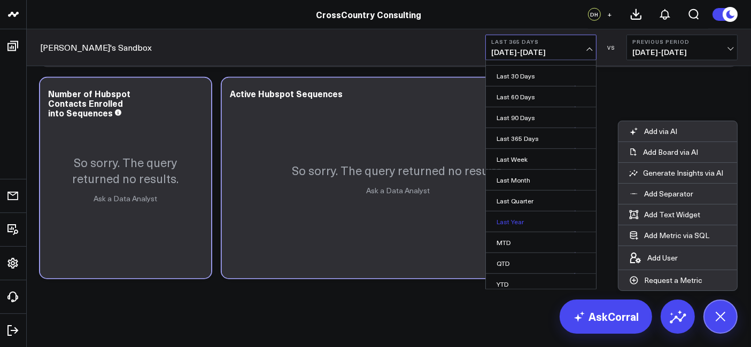
click at [515, 221] on link "Last Year" at bounding box center [541, 222] width 110 height 20
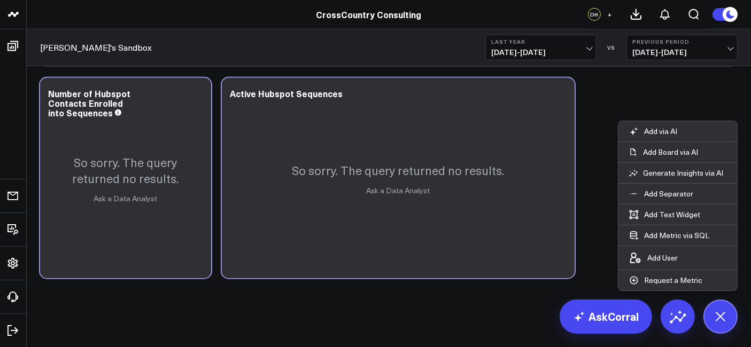
click at [566, 59] on button "Last Year 01/01/24 - 12/31/24" at bounding box center [540, 48] width 111 height 26
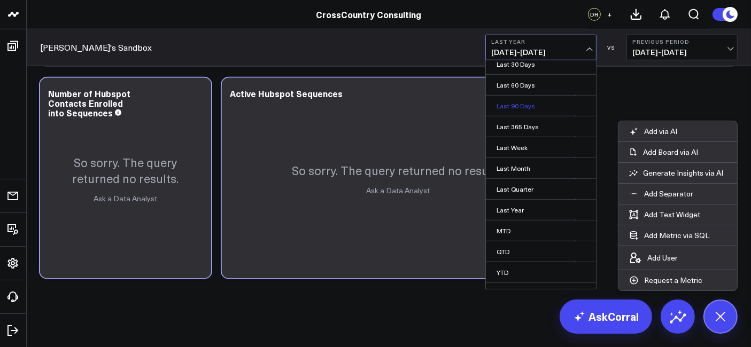
scroll to position [56, 0]
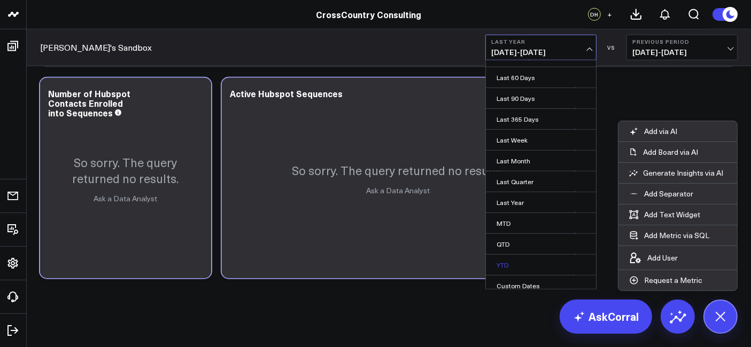
click at [512, 258] on link "YTD" at bounding box center [541, 265] width 110 height 20
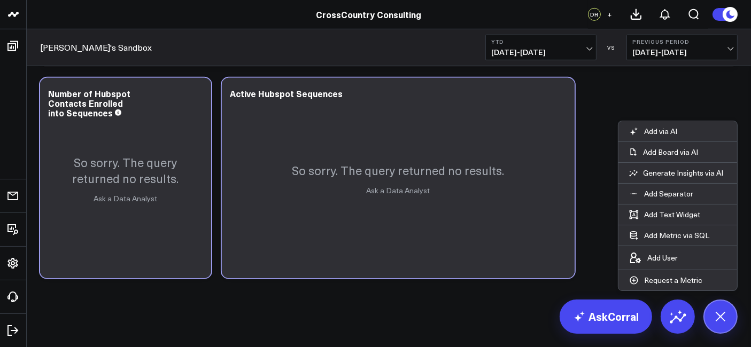
click at [676, 294] on button at bounding box center [721, 317] width 34 height 34
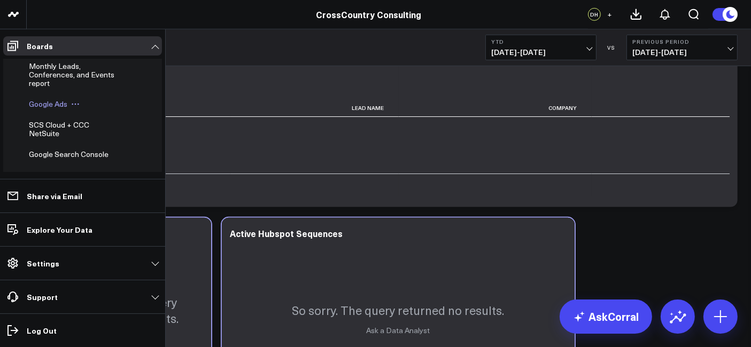
scroll to position [303, 0]
click at [49, 117] on span "Monthly Leads, Conferences, and Events report" at bounding box center [72, 103] width 86 height 27
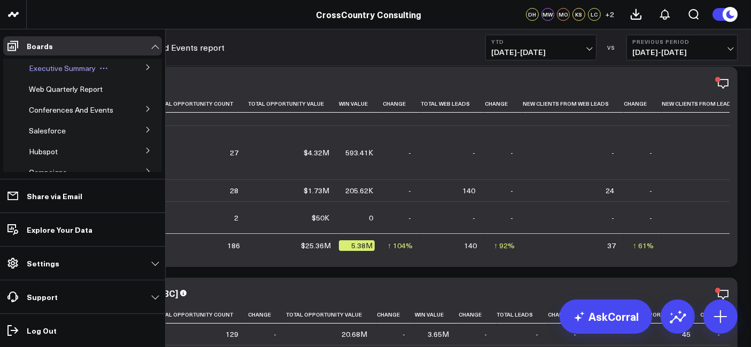
click at [66, 71] on span "Executive Summary" at bounding box center [62, 68] width 67 height 10
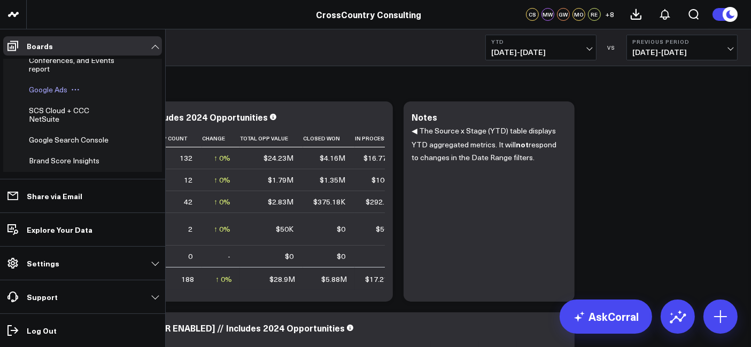
scroll to position [342, 0]
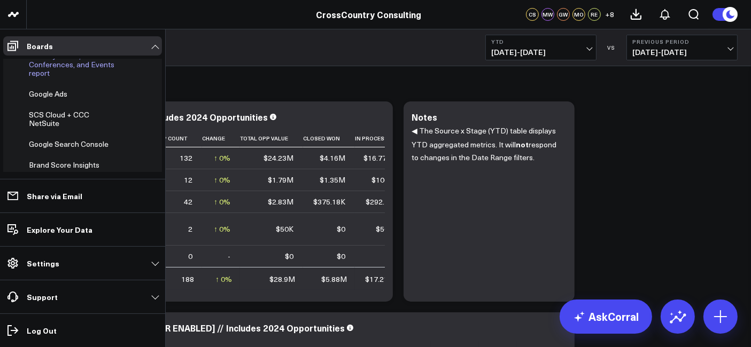
click at [59, 78] on span "Monthly Leads, Conferences, and Events report" at bounding box center [72, 64] width 86 height 27
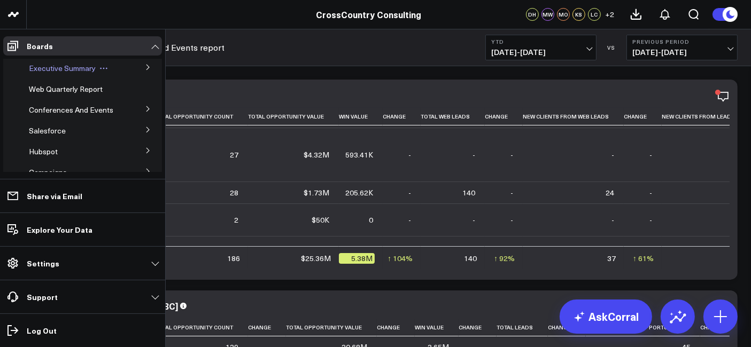
click at [77, 70] on span "Executive Summary" at bounding box center [62, 68] width 67 height 10
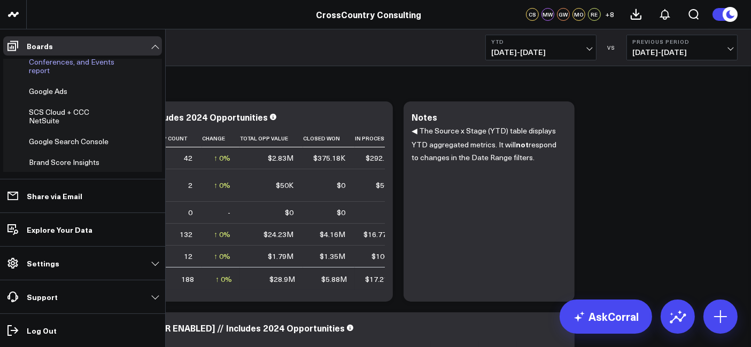
scroll to position [344, 0]
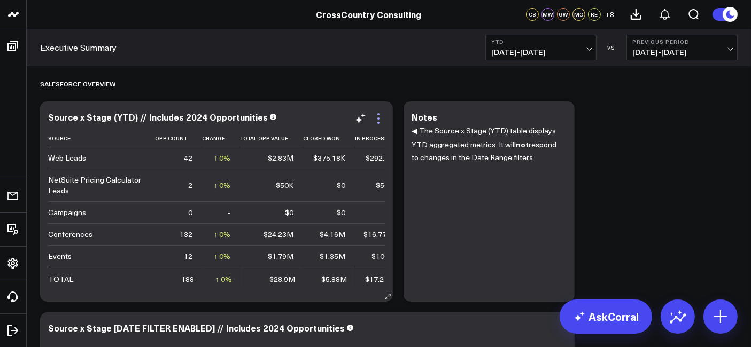
click at [380, 117] on icon at bounding box center [378, 118] width 13 height 13
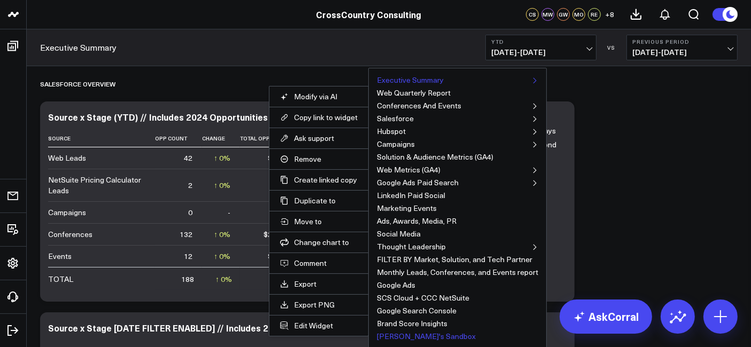
click at [413, 294] on button "[PERSON_NAME]'s Sandbox" at bounding box center [426, 336] width 99 height 7
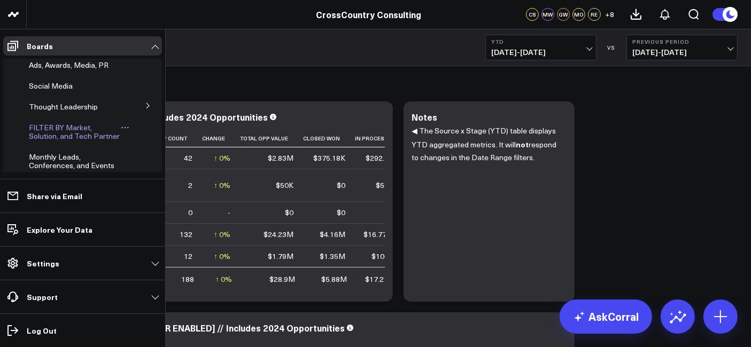
scroll to position [428, 0]
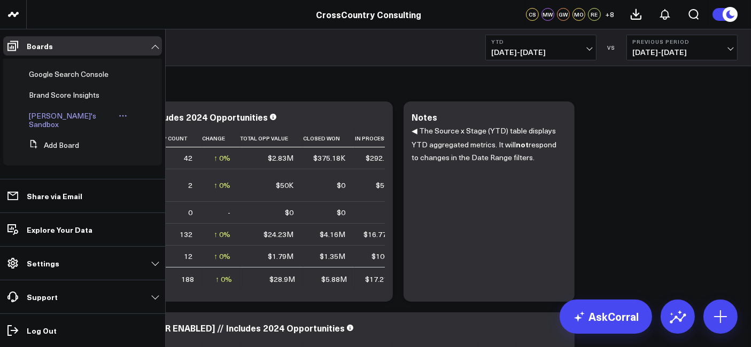
click at [60, 127] on span "[PERSON_NAME]'s Sandbox" at bounding box center [62, 120] width 67 height 19
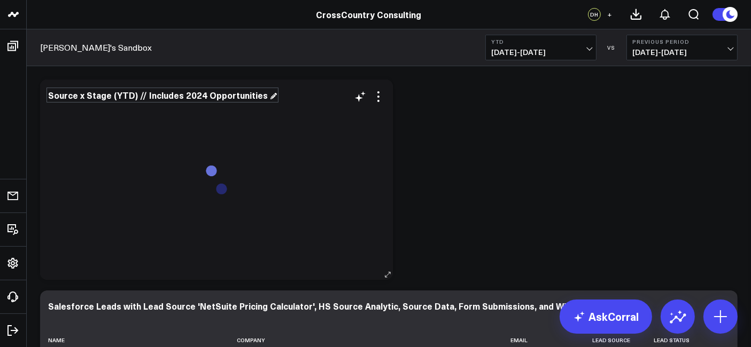
click at [262, 93] on div "Source x Stage (YTD) // Includes 2024 Opportunities" at bounding box center [162, 95] width 229 height 12
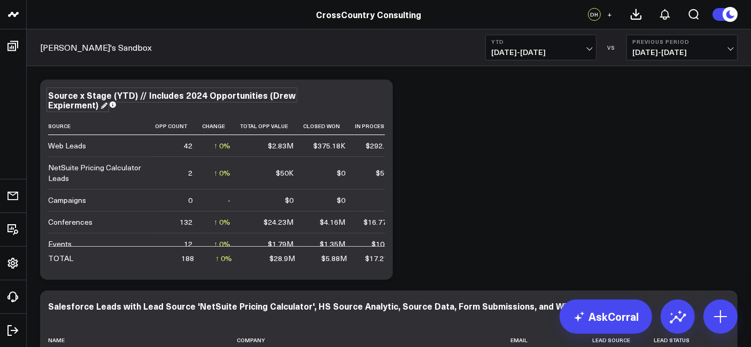
drag, startPoint x: 79, startPoint y: 111, endPoint x: 70, endPoint y: 106, distance: 10.0
click at [70, 106] on div "Source x Stage (YTD) // Includes 2024 Opportunities (Drew Expierment)" at bounding box center [172, 99] width 248 height 21
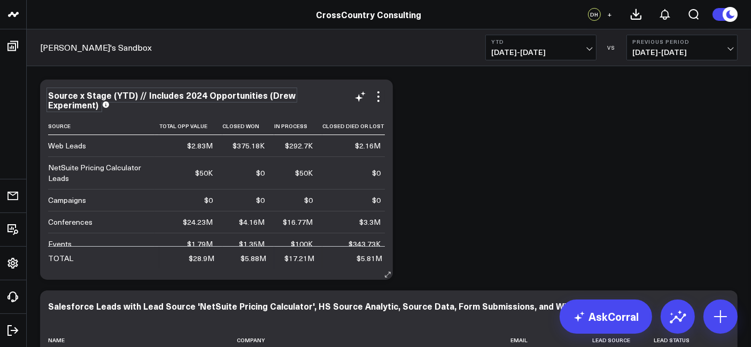
scroll to position [0, 82]
click at [363, 95] on icon at bounding box center [363, 93] width 5 height 4
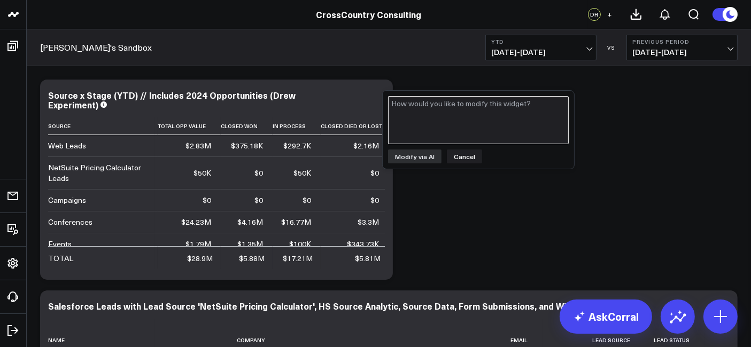
click at [443, 107] on textarea at bounding box center [478, 120] width 181 height 48
type textarea "Could you add a column for opportunities that are listed as new clients?"
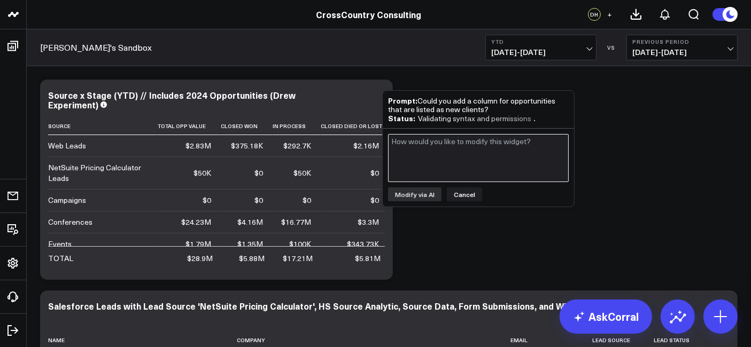
scroll to position [0, 0]
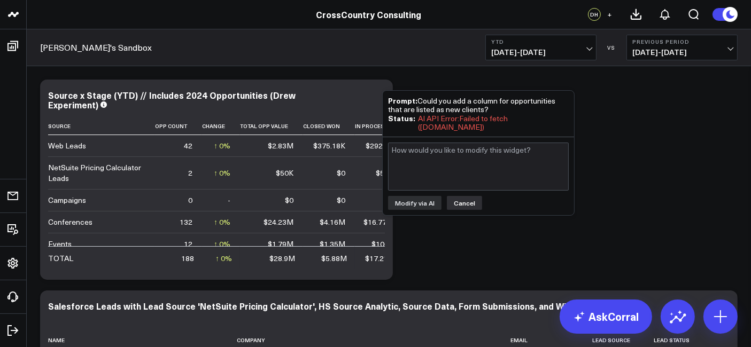
click at [467, 199] on button "Cancel" at bounding box center [464, 203] width 35 height 14
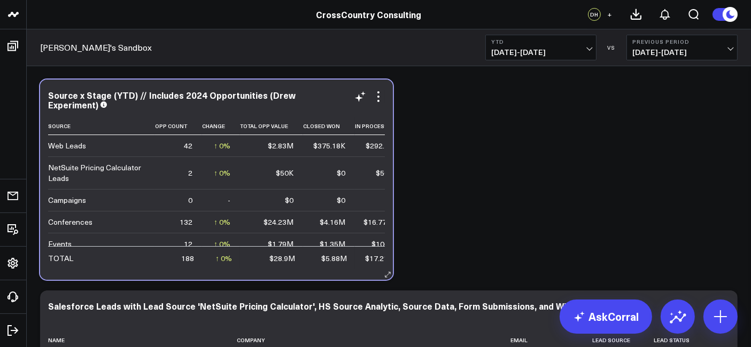
click at [364, 103] on div "Source x Stage (YTD) // Includes 2024 Opportunities (Drew Experiment)" at bounding box center [216, 99] width 337 height 19
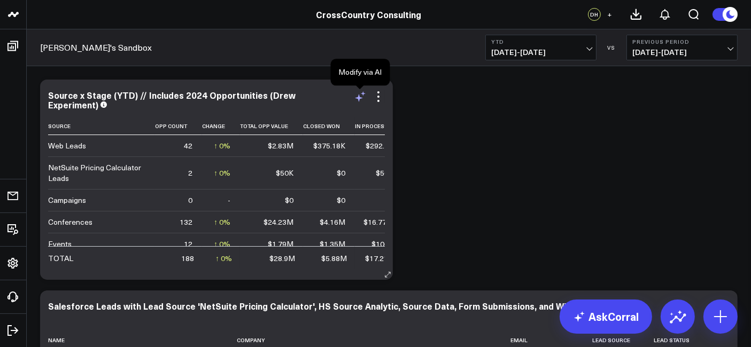
click at [364, 101] on icon at bounding box center [360, 96] width 13 height 13
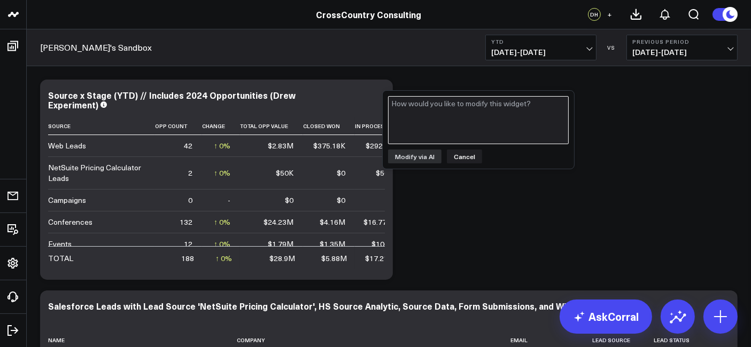
click at [436, 123] on textarea at bounding box center [478, 120] width 181 height 48
type textarea "Could you add a total web leads count column?"
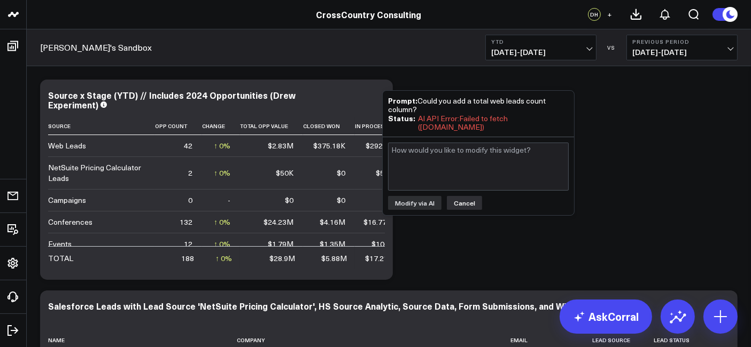
click at [462, 200] on button "Cancel" at bounding box center [464, 203] width 35 height 14
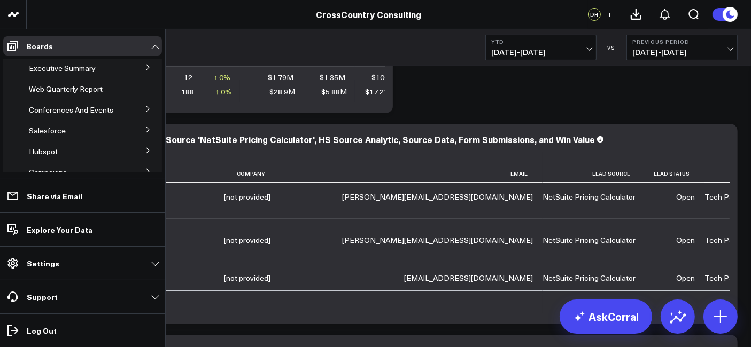
click at [141, 134] on button at bounding box center [148, 129] width 28 height 16
click at [61, 156] on span "Salesforce Marketing Dashboard (2025)" at bounding box center [71, 154] width 73 height 19
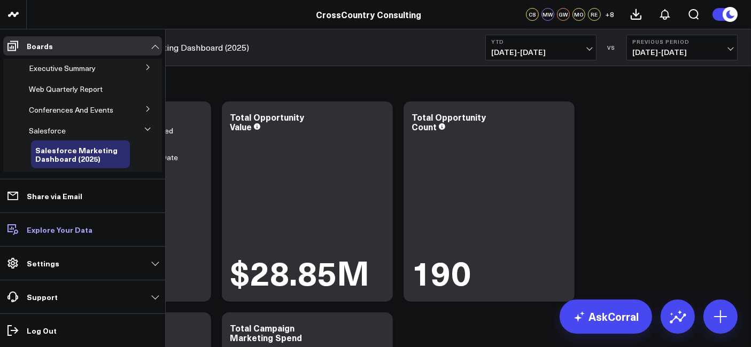
click at [65, 232] on p "Explore Your Data" at bounding box center [60, 230] width 66 height 9
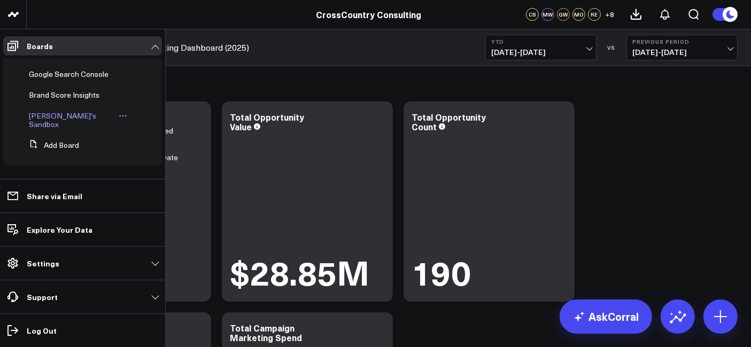
click at [52, 123] on span "[PERSON_NAME]'s Sandbox" at bounding box center [62, 120] width 67 height 19
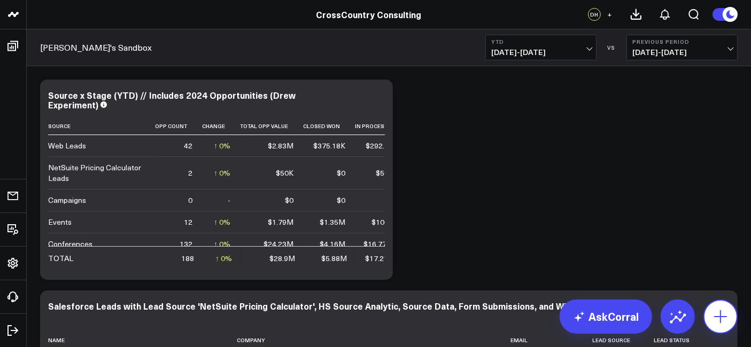
click at [676, 294] on button at bounding box center [721, 317] width 34 height 34
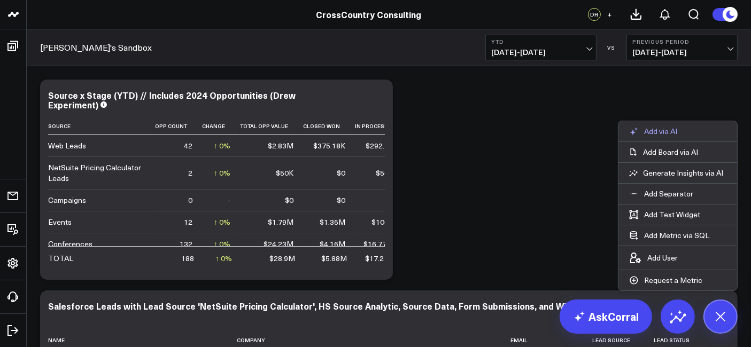
click at [671, 127] on p "Add via AI" at bounding box center [660, 132] width 33 height 10
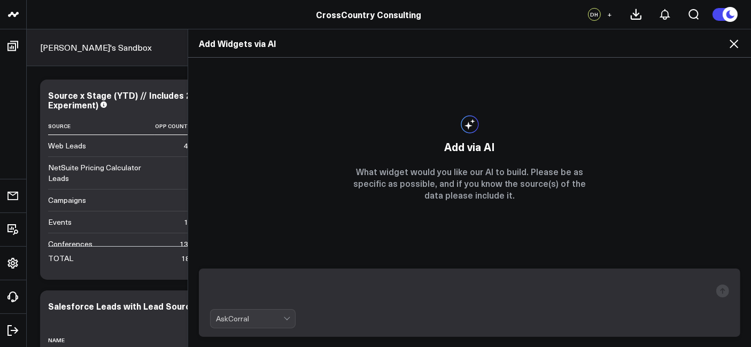
scroll to position [616, 0]
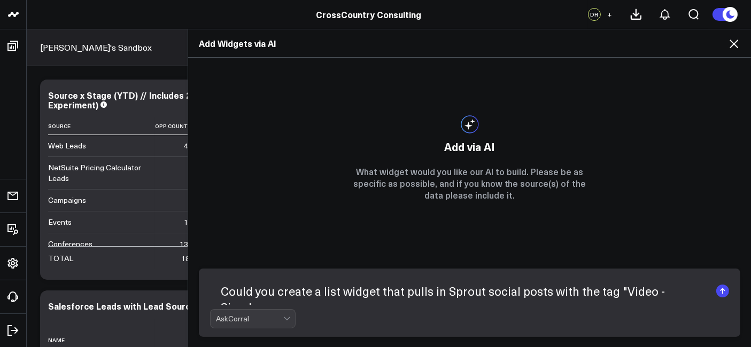
type textarea "Could you create a list widget that pulls in Sprout social posts with the tag "…"
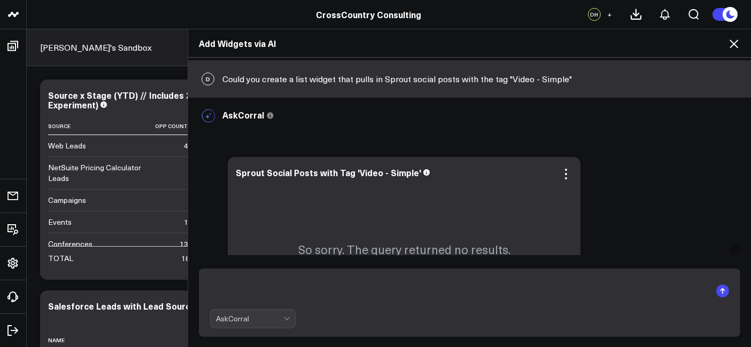
scroll to position [1, 0]
click at [560, 175] on icon at bounding box center [566, 174] width 13 height 13
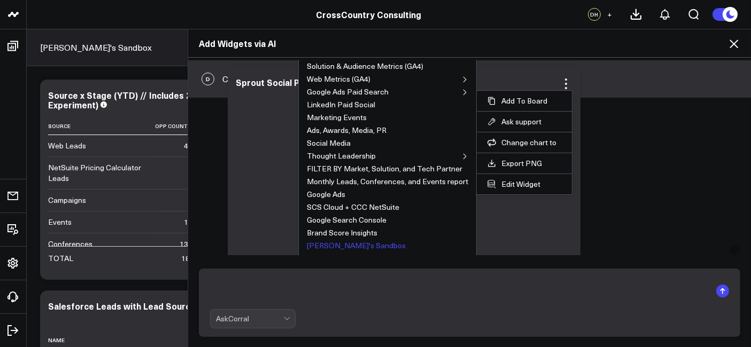
scroll to position [99, 0]
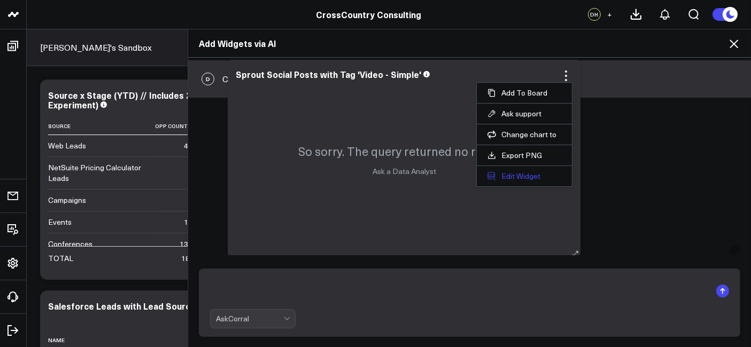
click at [521, 177] on button "Edit Widget" at bounding box center [525, 177] width 74 height 10
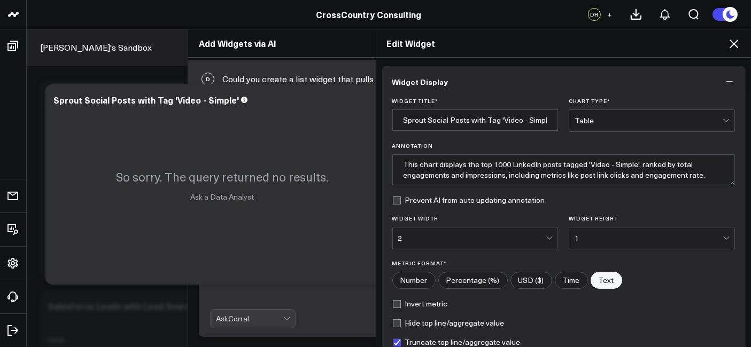
scroll to position [128, 0]
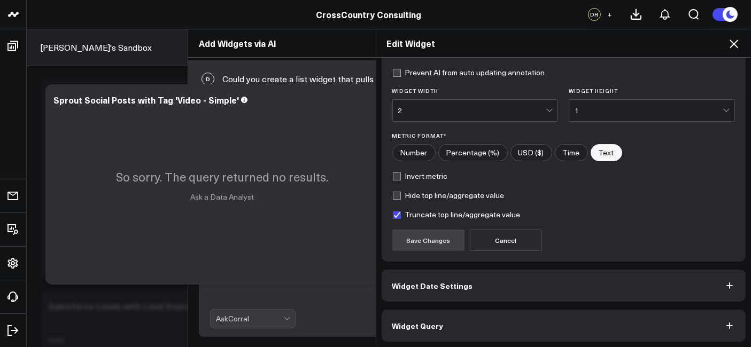
click at [499, 294] on button "Widget Query" at bounding box center [564, 326] width 365 height 32
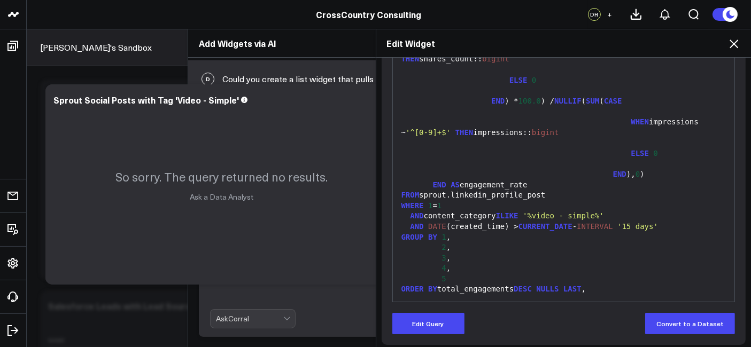
scroll to position [175, 0]
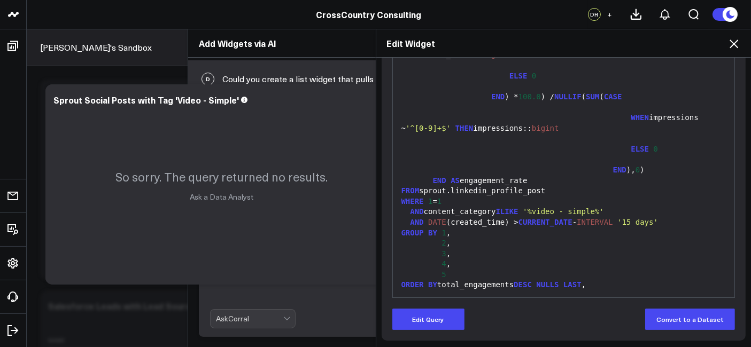
click at [676, 43] on icon at bounding box center [734, 43] width 13 height 13
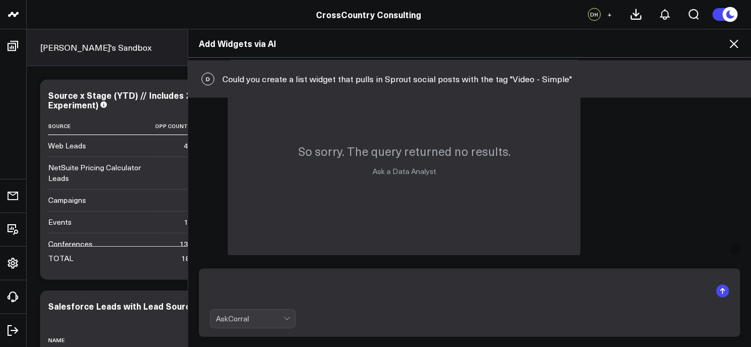
click at [676, 50] on icon at bounding box center [734, 43] width 13 height 13
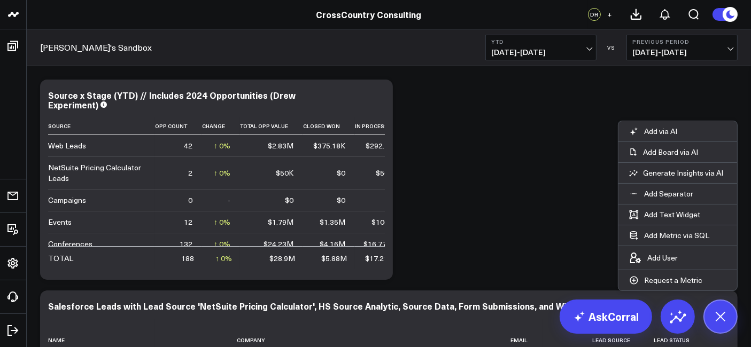
scroll to position [969, 0]
click at [661, 132] on p "Add via AI" at bounding box center [660, 132] width 33 height 10
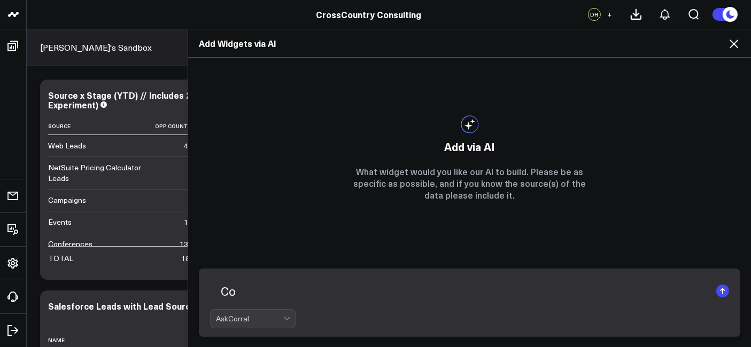
type textarea "C"
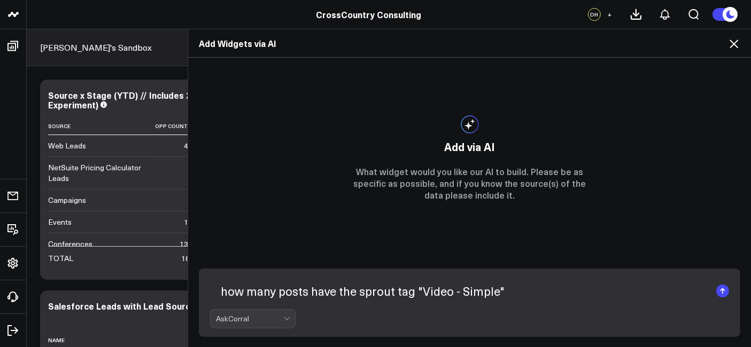
type textarea "how many posts have the sprout tag "Video - Simple""
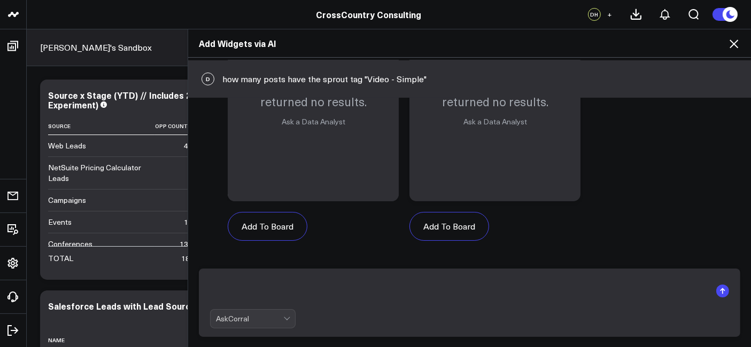
scroll to position [439, 0]
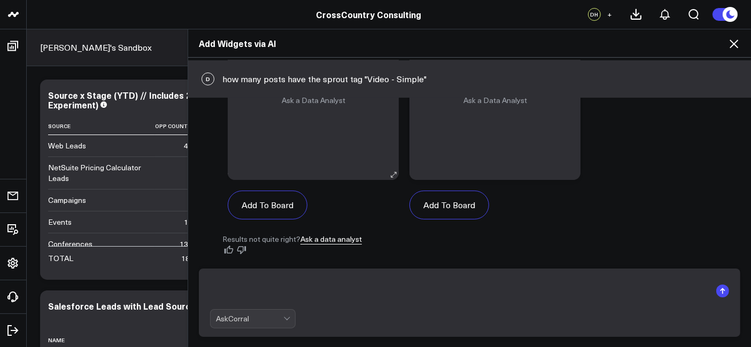
drag, startPoint x: 460, startPoint y: 267, endPoint x: 373, endPoint y: 181, distance: 122.1
click at [373, 181] on div "Add To Board" at bounding box center [313, 205] width 171 height 50
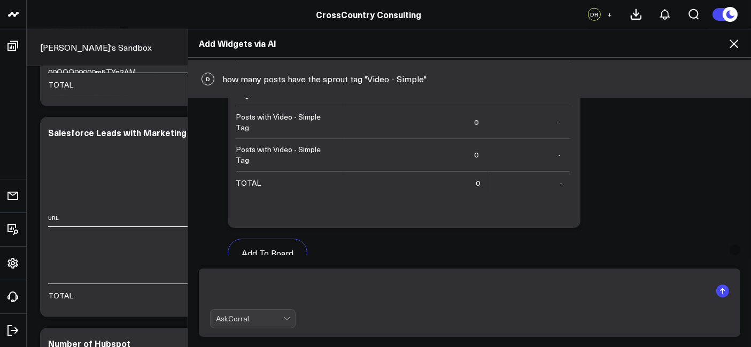
scroll to position [130, 0]
click at [676, 44] on icon at bounding box center [734, 44] width 9 height 9
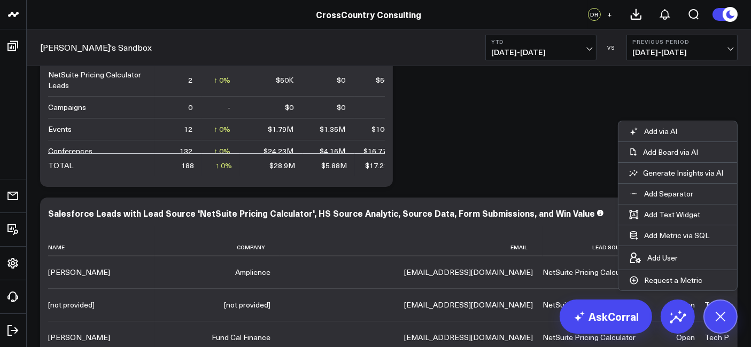
scroll to position [0, 0]
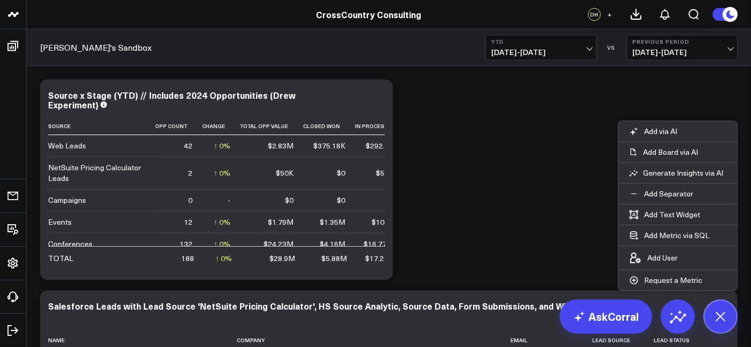
click at [676, 294] on button at bounding box center [721, 317] width 34 height 34
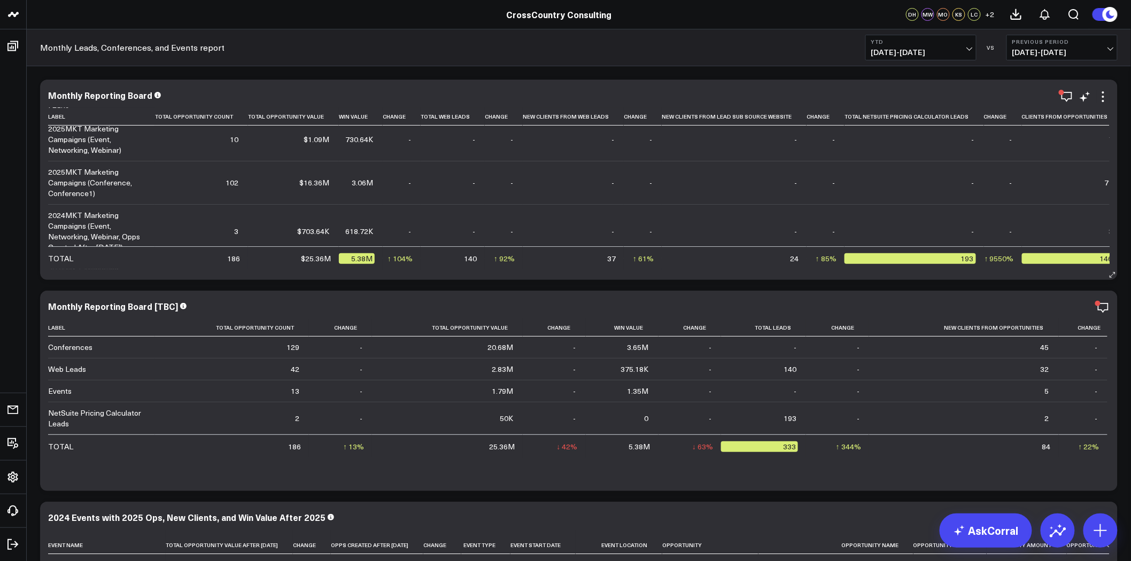
scroll to position [75, 0]
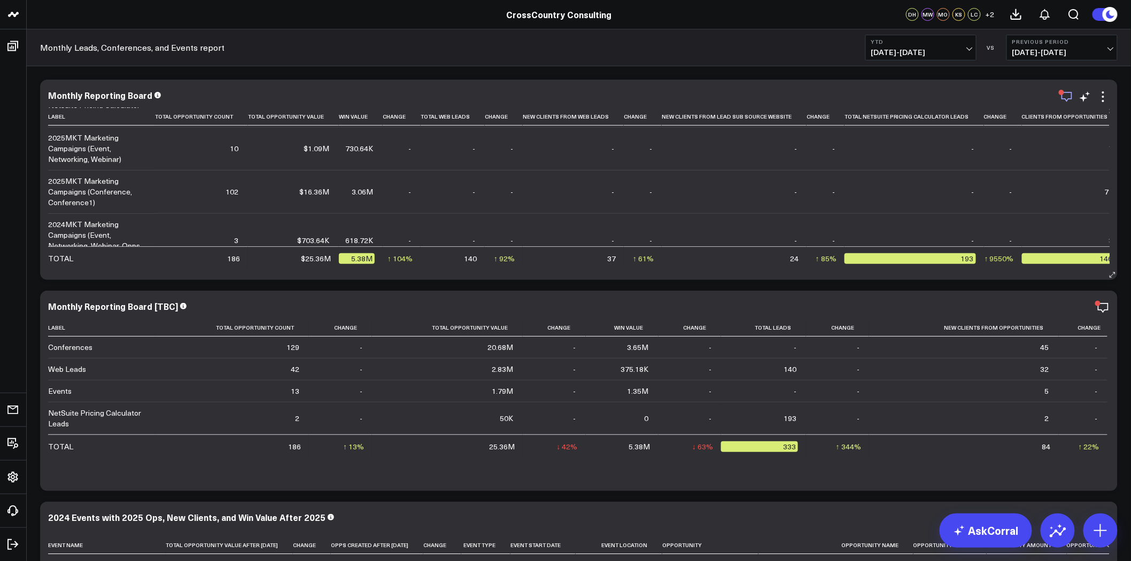
click at [751, 99] on icon "button" at bounding box center [1067, 97] width 11 height 10
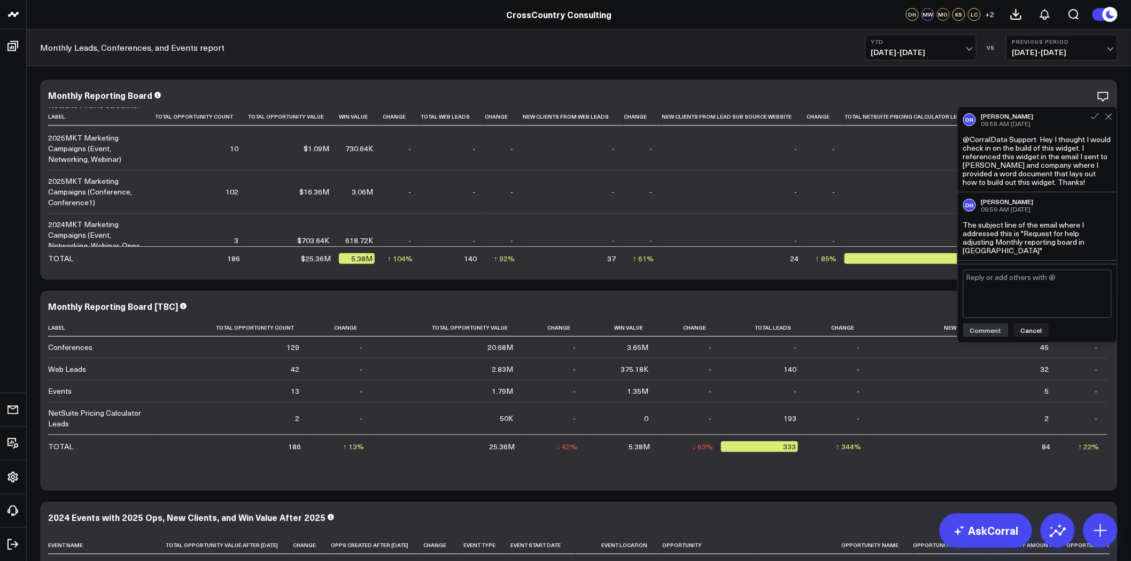
scroll to position [227, 0]
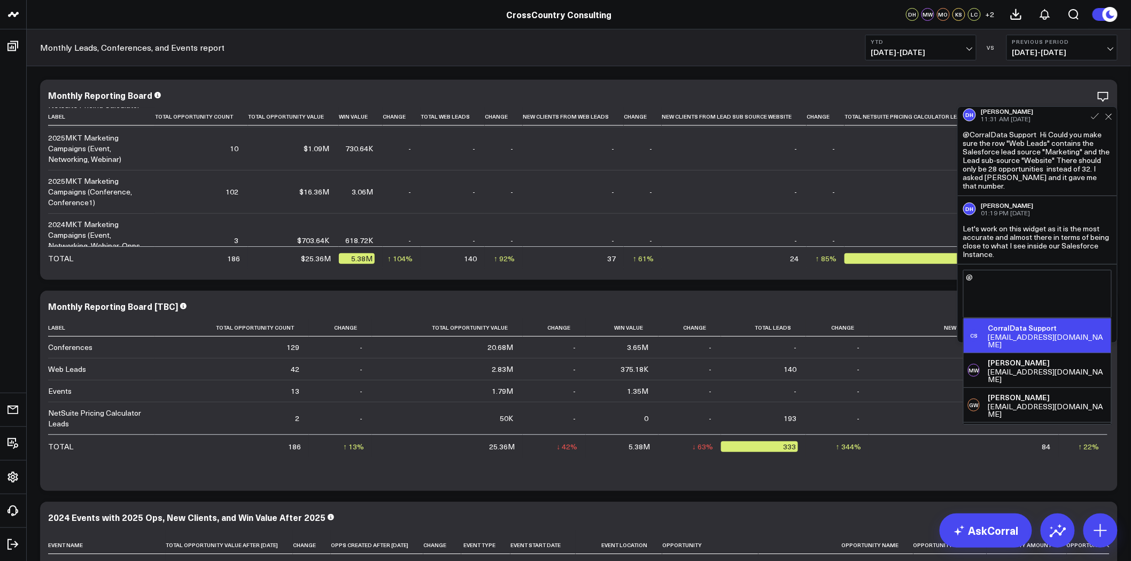
click at [751, 324] on div "CorralData Support" at bounding box center [1047, 328] width 119 height 11
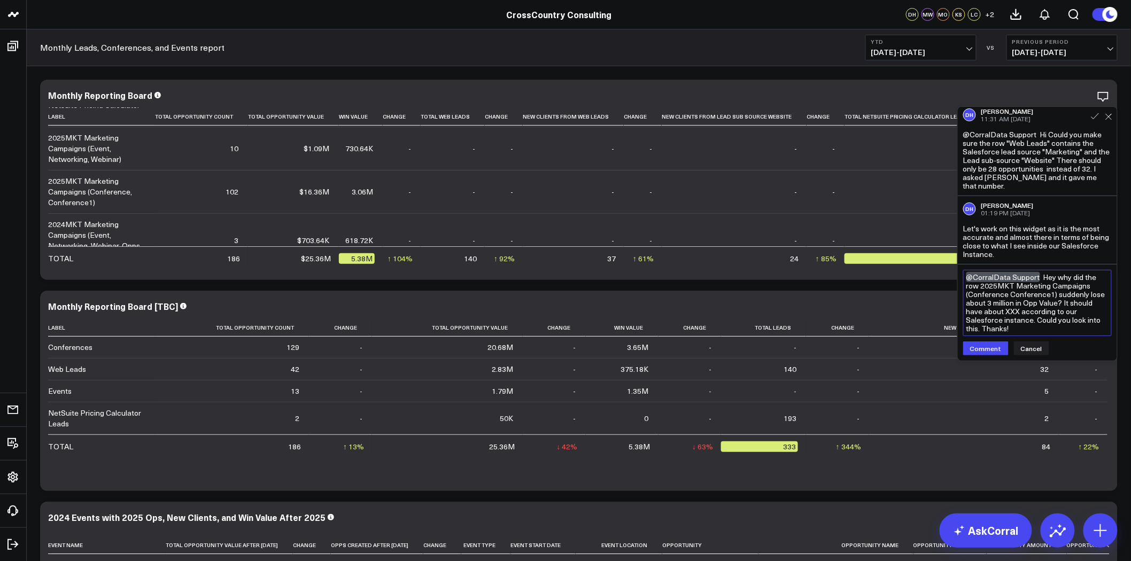
click at [751, 279] on textarea "@CorralData Support Hey why did the row 2025MKT Marketing Campaigns (Conference…" at bounding box center [1037, 303] width 149 height 66
click at [751, 290] on textarea "@CorralData Support Hey do you know why did the row 2025MKT Marketing Campaigns…" at bounding box center [1037, 303] width 149 height 66
drag, startPoint x: 1041, startPoint y: 334, endPoint x: 1015, endPoint y: 307, distance: 38.2
click at [751, 307] on textarea "@CorralData Support Hey do you know why the row 2025MKT Marketing Campaigns (Co…" at bounding box center [1037, 303] width 149 height 66
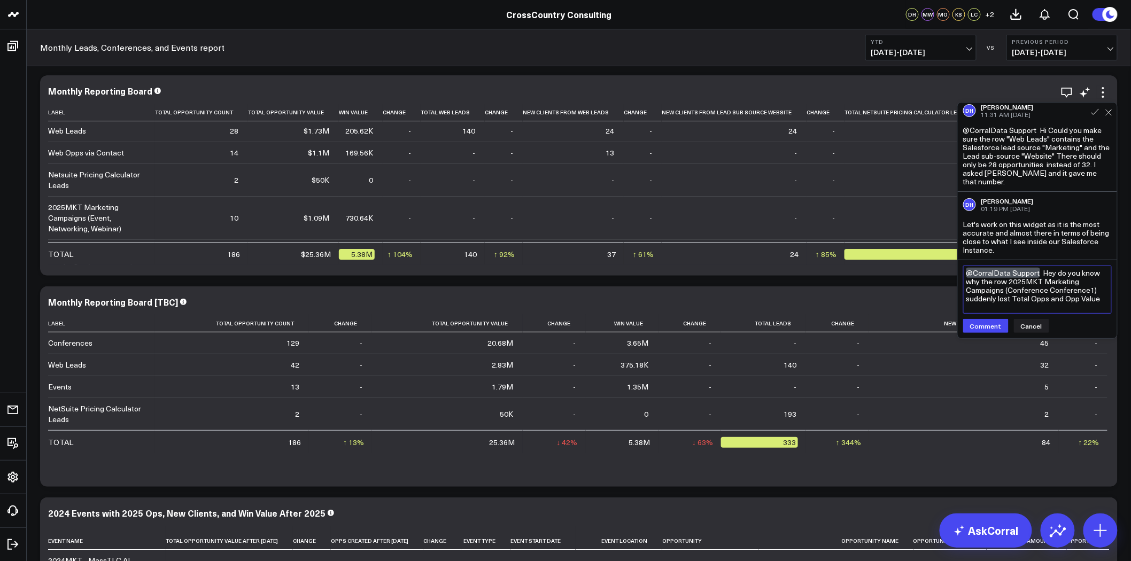
scroll to position [1, 0]
type textarea "@CorralData Support Hey do you know why the row 2025MKT Marketing Campaigns (Co…"
click at [751, 344] on button "Comment" at bounding box center [985, 344] width 45 height 14
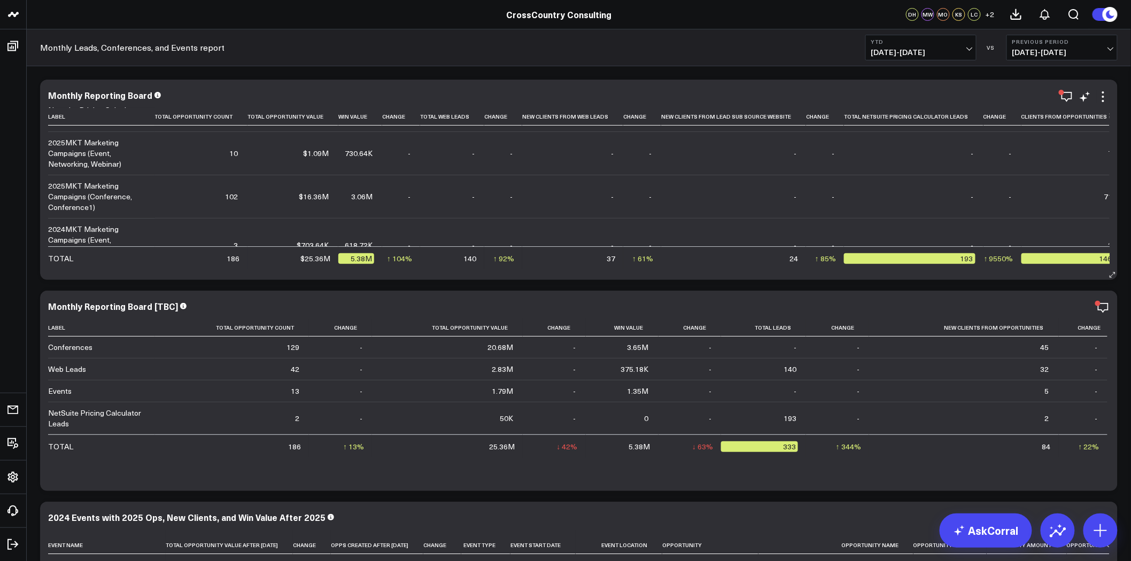
scroll to position [71, 1]
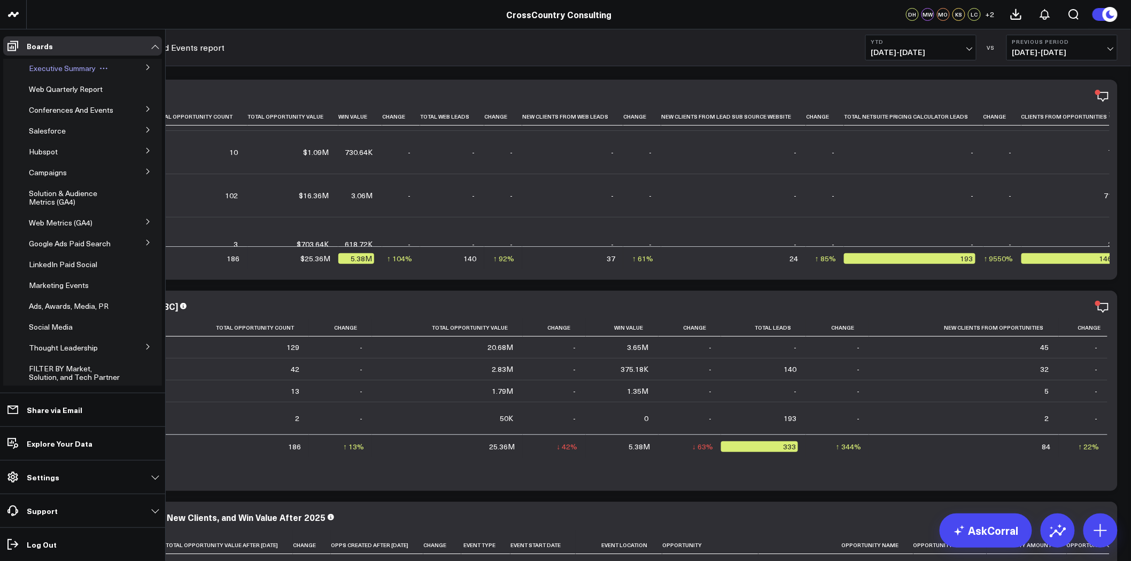
click at [62, 69] on span "Executive Summary" at bounding box center [62, 68] width 67 height 10
